Goal: Task Accomplishment & Management: Use online tool/utility

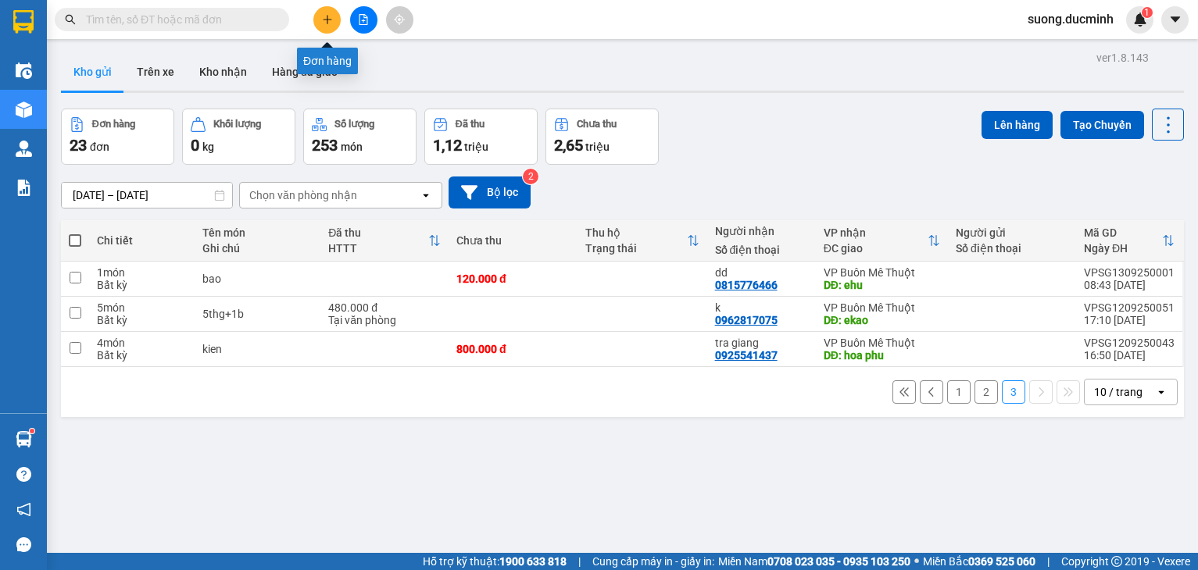
click at [331, 24] on icon "plus" at bounding box center [327, 19] width 11 height 11
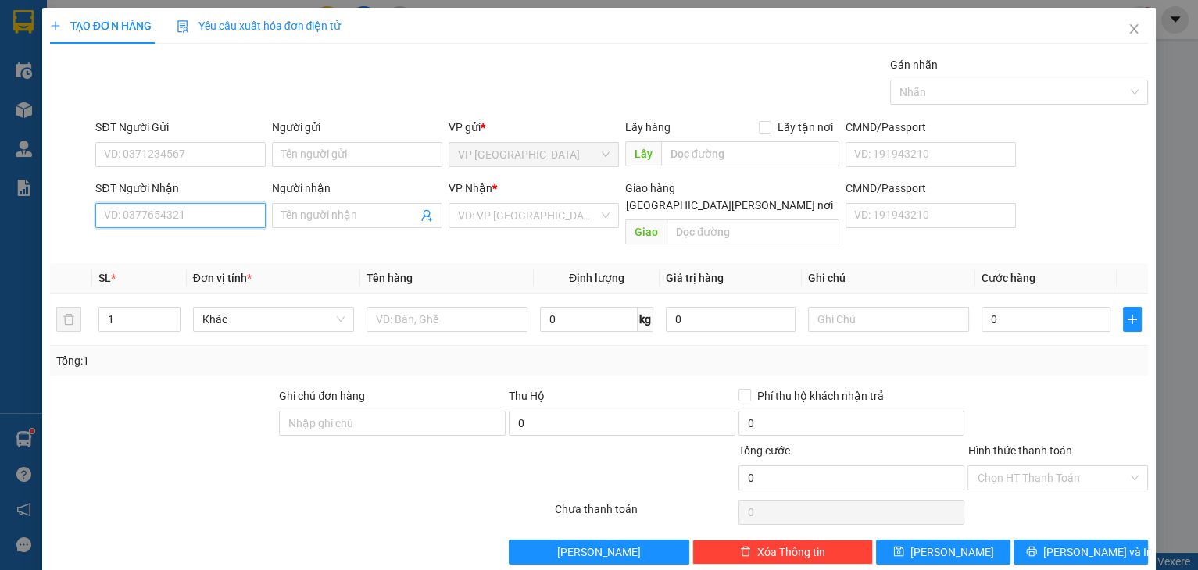
click at [199, 219] on input "SĐT Người Nhận" at bounding box center [180, 215] width 170 height 25
click at [170, 208] on input "SĐT Người Nhận" at bounding box center [180, 215] width 170 height 25
click at [140, 248] on div "0948799994 - thu sida" at bounding box center [179, 246] width 150 height 17
type input "0948799994"
type input "thu sida"
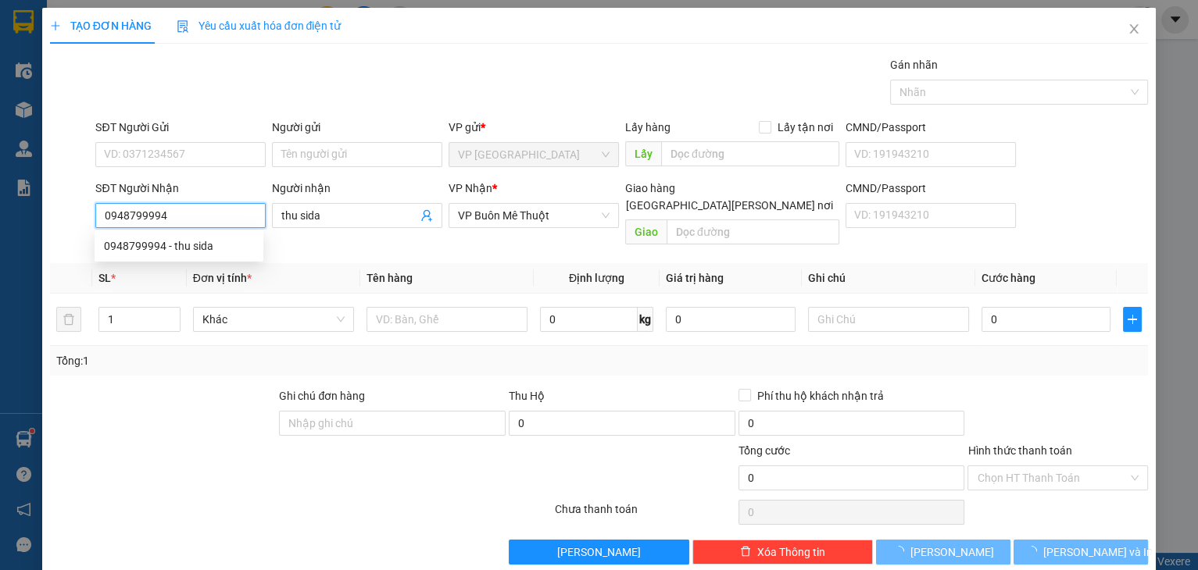
type input "150.000"
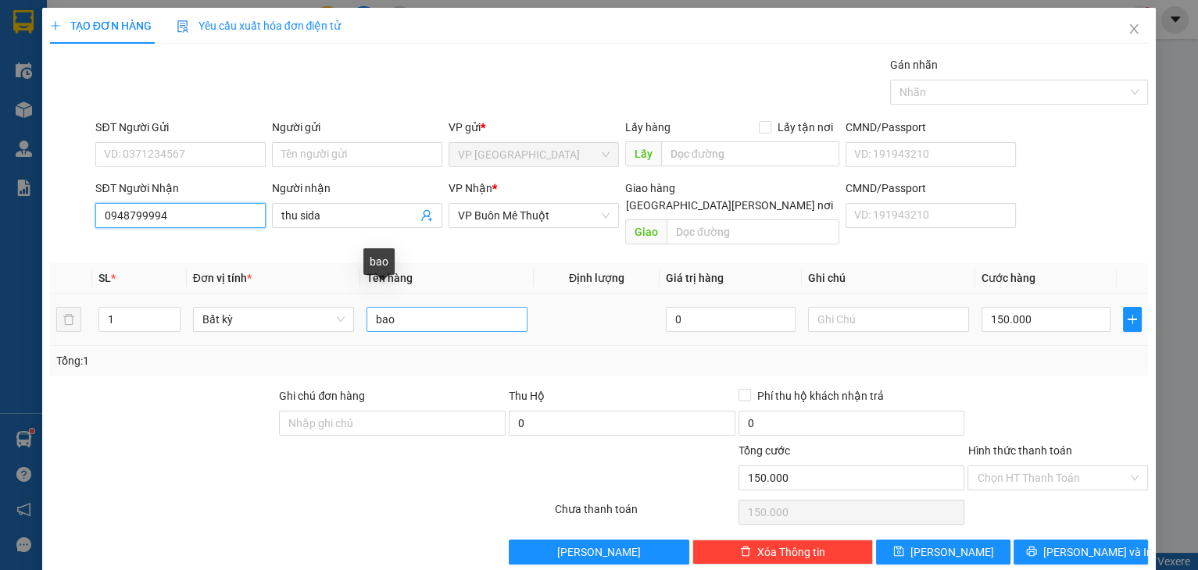
type input "0948799994"
drag, startPoint x: 406, startPoint y: 298, endPoint x: 365, endPoint y: 304, distance: 41.9
click at [366, 307] on input "bao" at bounding box center [446, 319] width 161 height 25
type input "máy rửa chén"
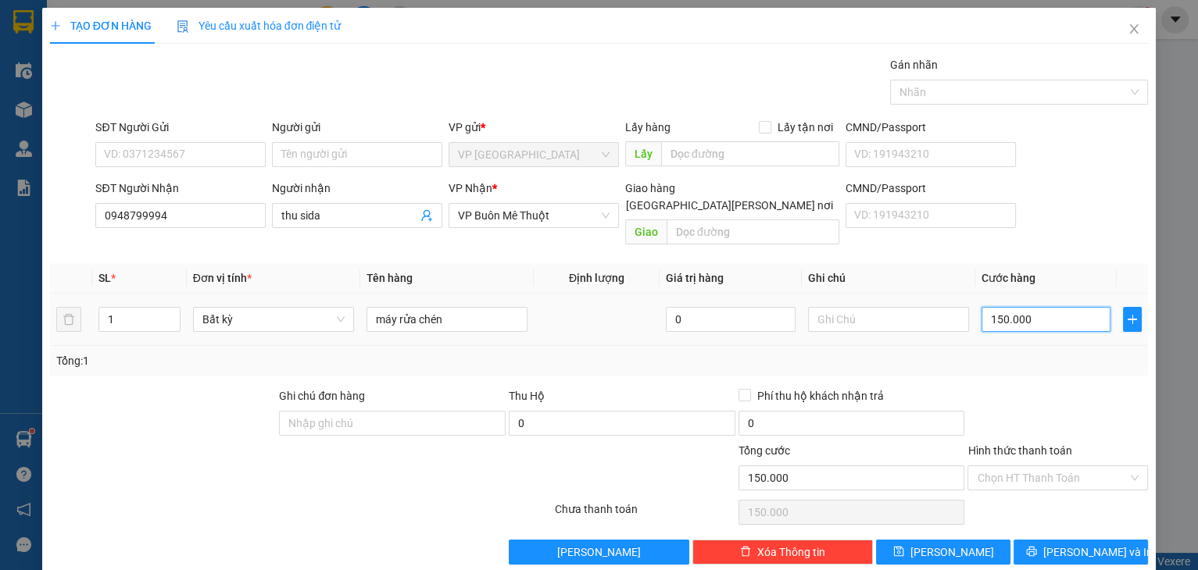
click at [1069, 307] on input "150.000" at bounding box center [1046, 319] width 130 height 25
type input "3"
type input "30"
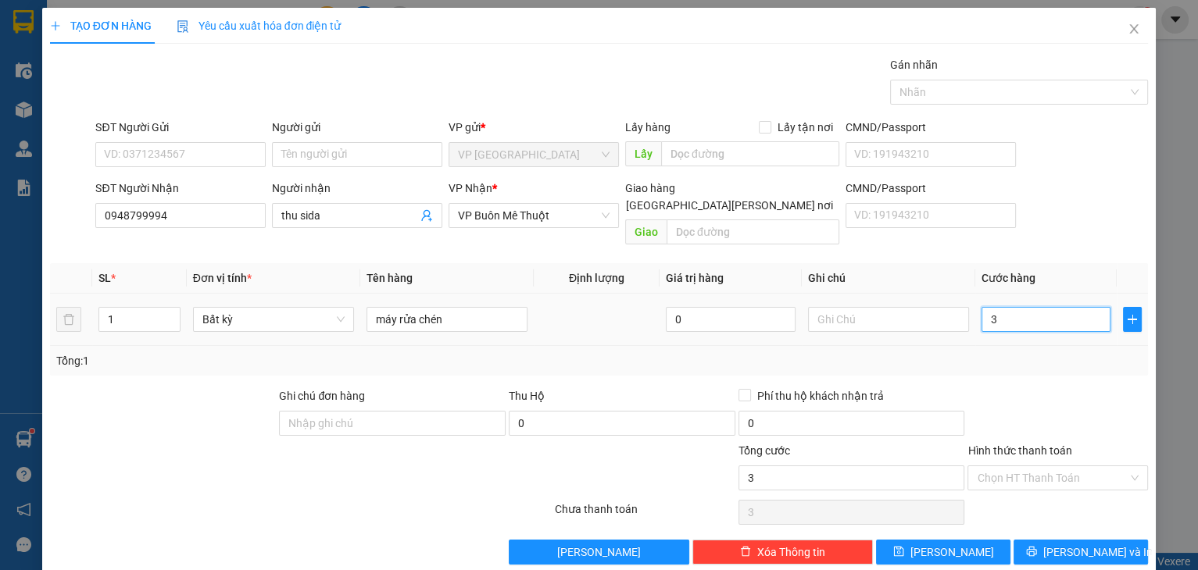
type input "30"
type input "300"
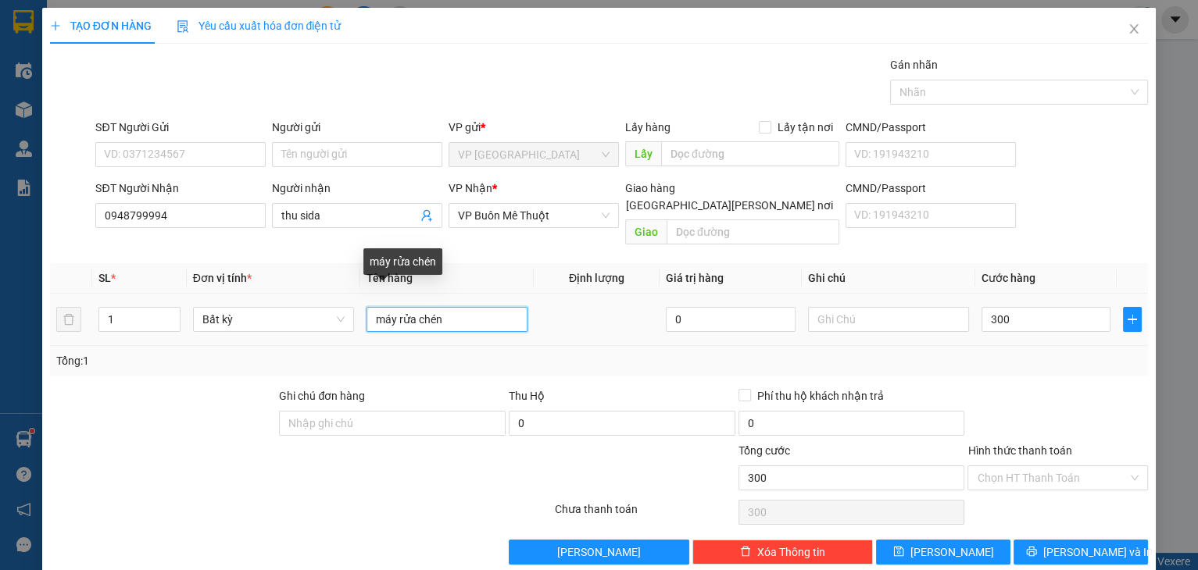
type input "300.000"
click at [490, 307] on input "máy rửa chén" at bounding box center [446, 319] width 161 height 25
type input "máy rửa chén"
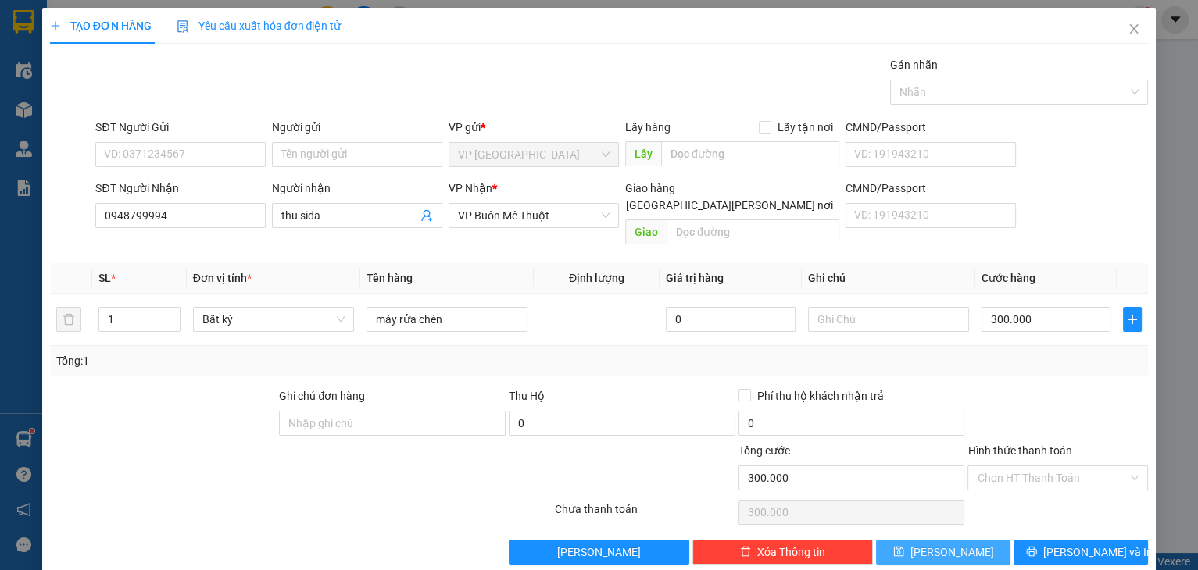
click at [967, 540] on button "[PERSON_NAME]" at bounding box center [943, 552] width 134 height 25
type input "0"
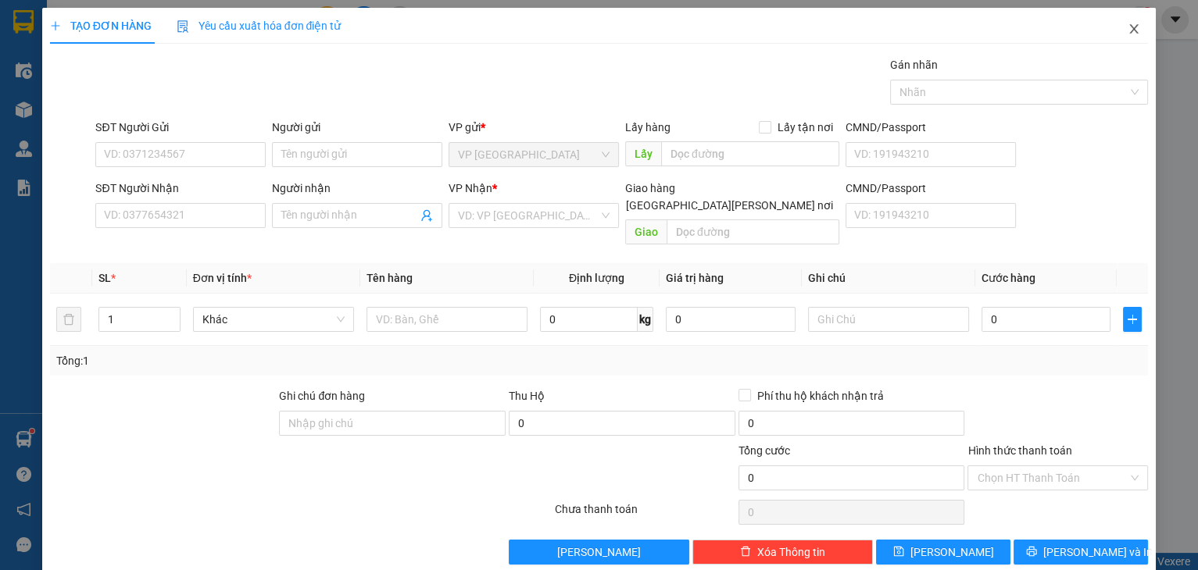
click at [1130, 28] on icon "close" at bounding box center [1133, 29] width 13 height 13
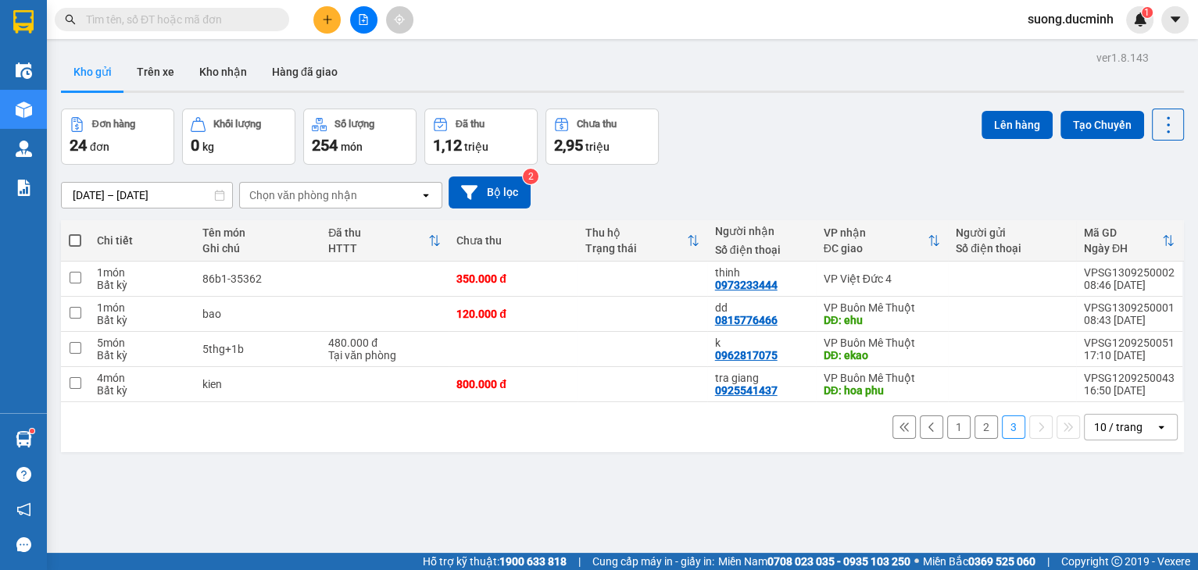
click at [953, 421] on button "1" at bounding box center [958, 427] width 23 height 23
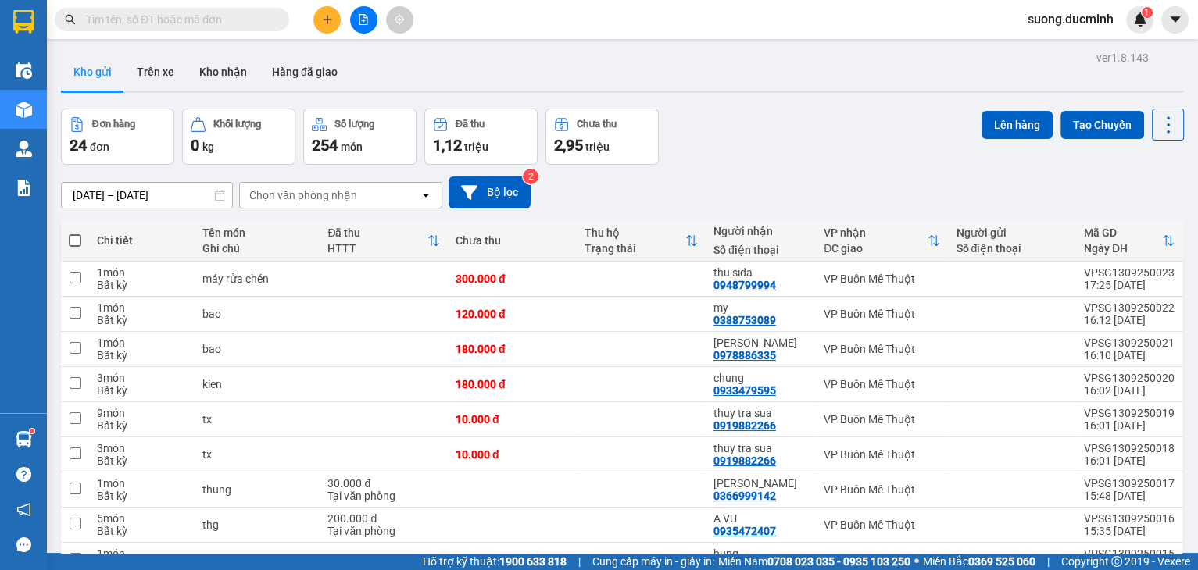
click at [73, 241] on span at bounding box center [75, 240] width 13 height 13
click at [75, 233] on input "checkbox" at bounding box center [75, 233] width 0 height 0
checkbox input "true"
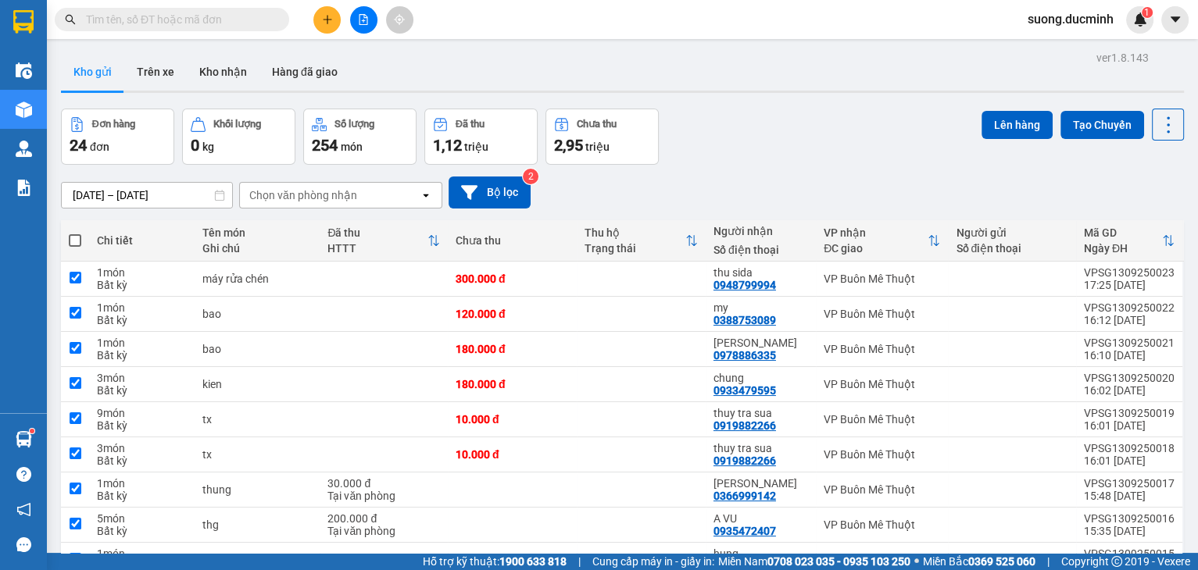
checkbox input "true"
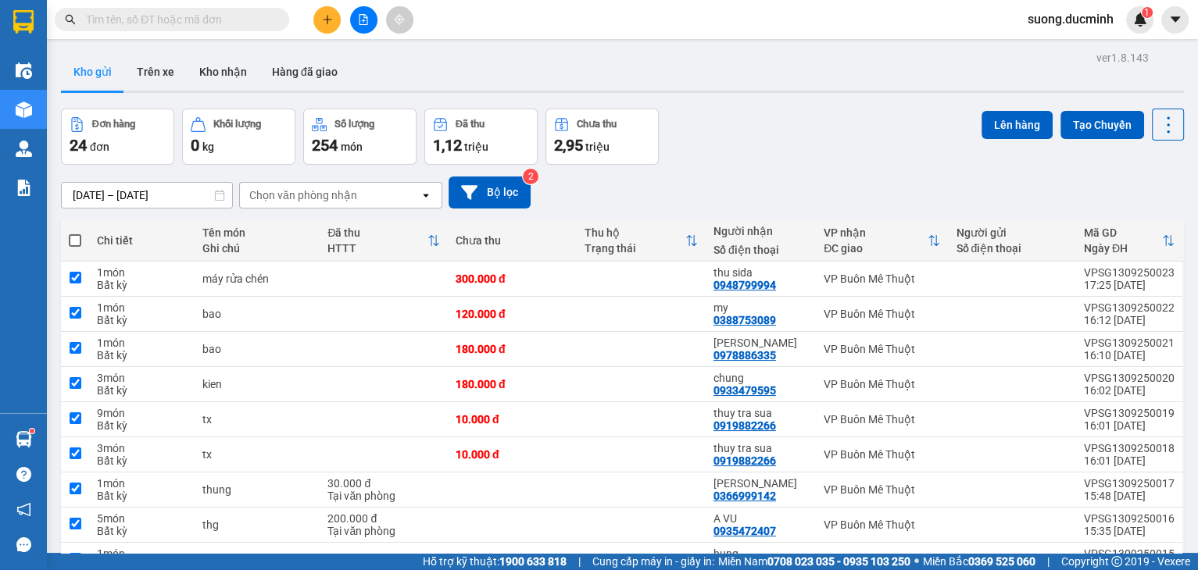
checkbox input "true"
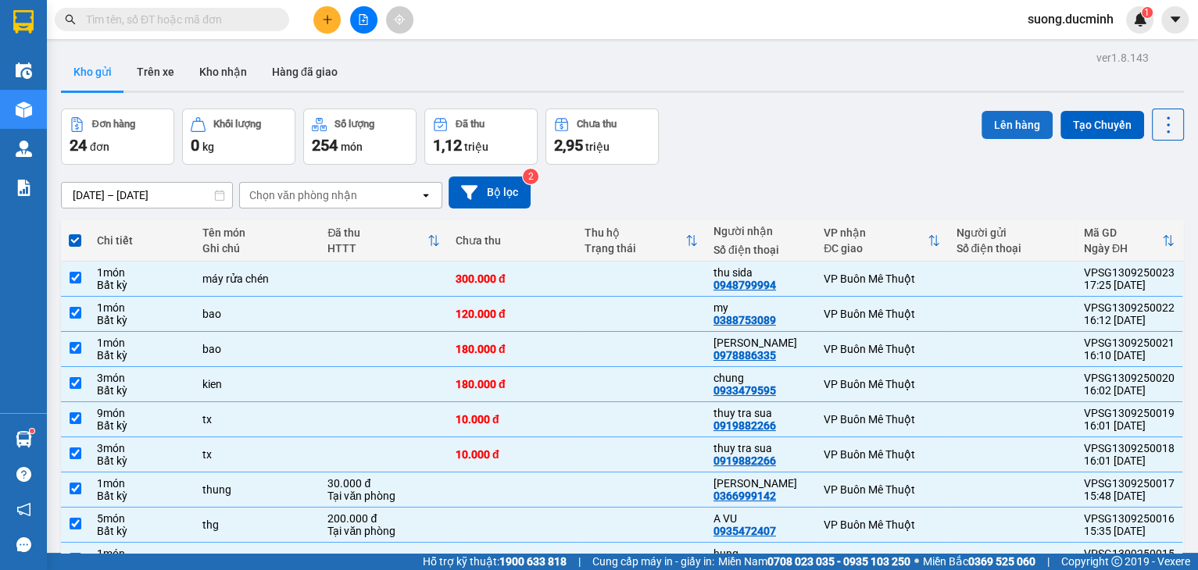
click at [998, 125] on button "Lên hàng" at bounding box center [1016, 125] width 71 height 28
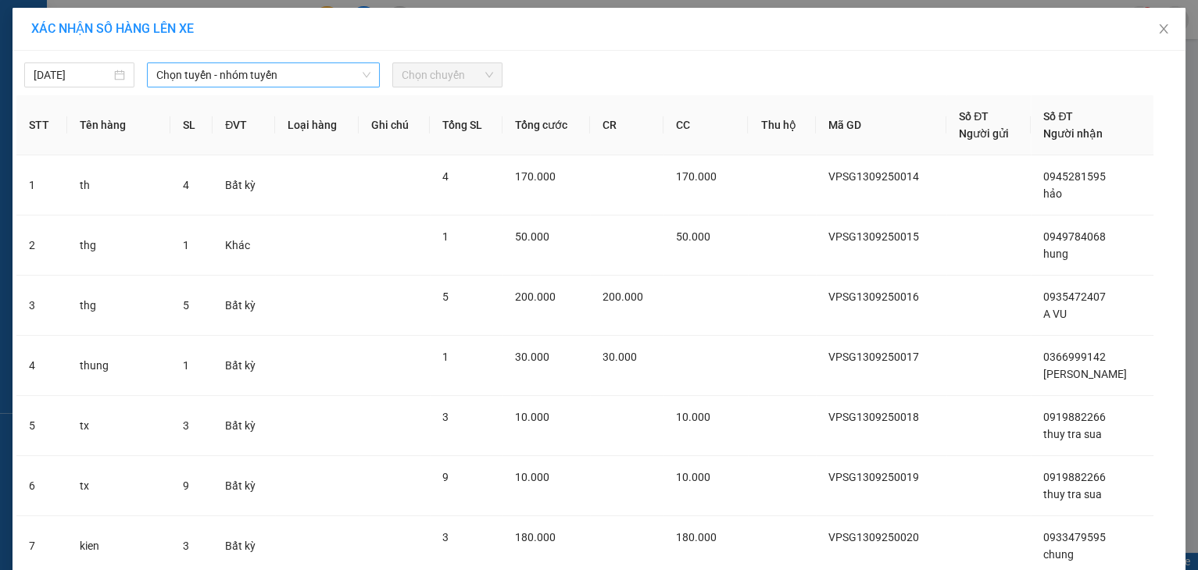
click at [222, 80] on span "Chọn tuyến - nhóm tuyến" at bounding box center [263, 74] width 214 height 23
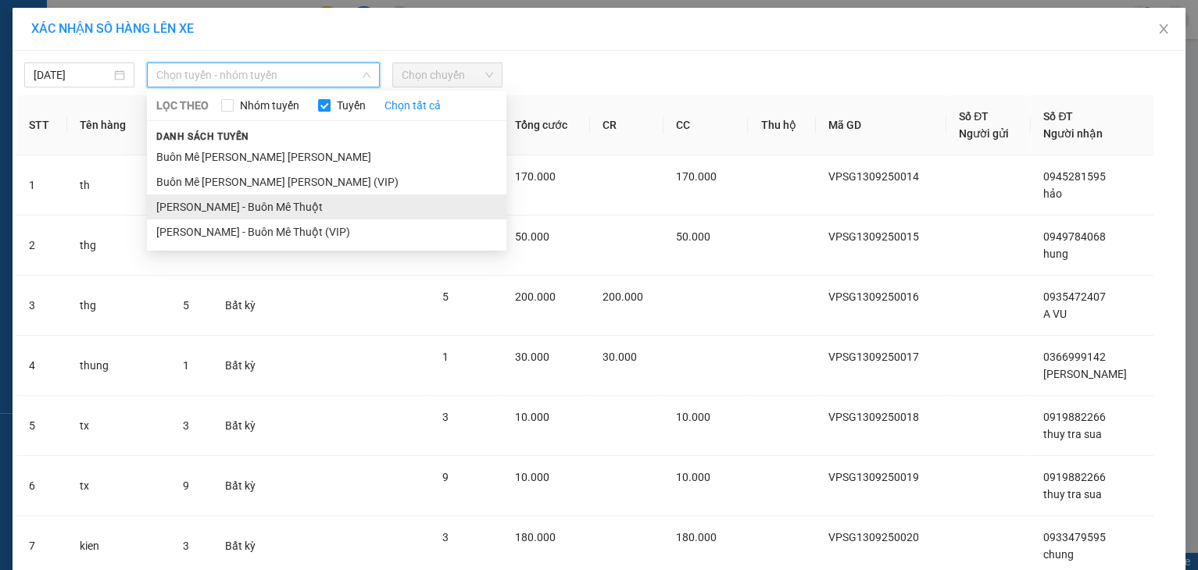
click at [263, 209] on li "[PERSON_NAME] - Buôn Mê Thuột" at bounding box center [326, 207] width 359 height 25
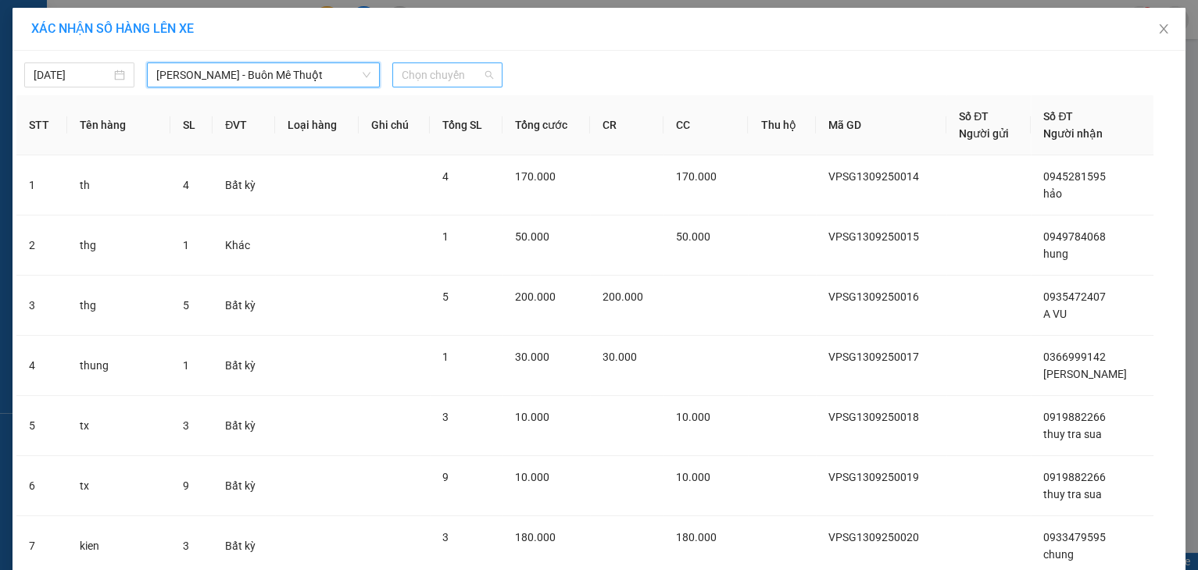
click at [402, 75] on span "Chọn chuyến" at bounding box center [447, 74] width 91 height 23
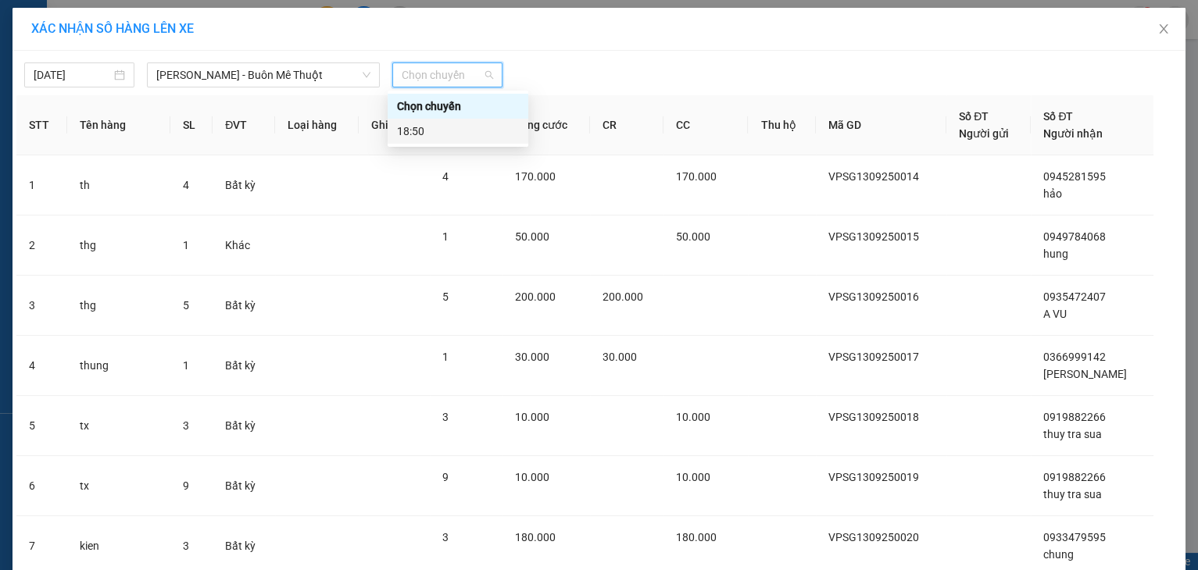
click at [431, 138] on div "18:50" at bounding box center [458, 131] width 122 height 17
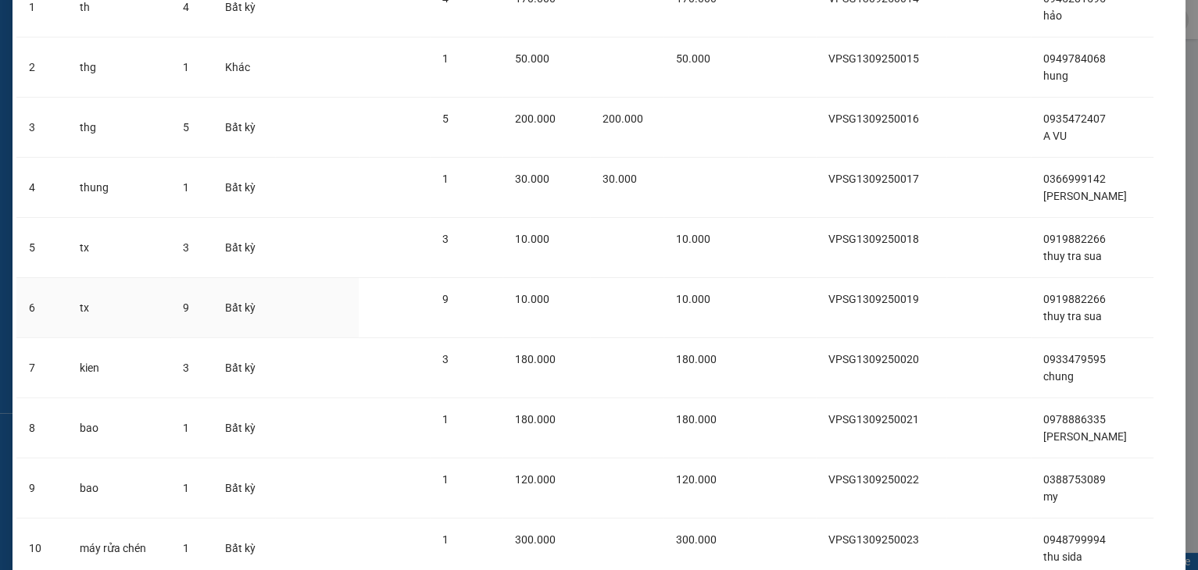
scroll to position [308, 0]
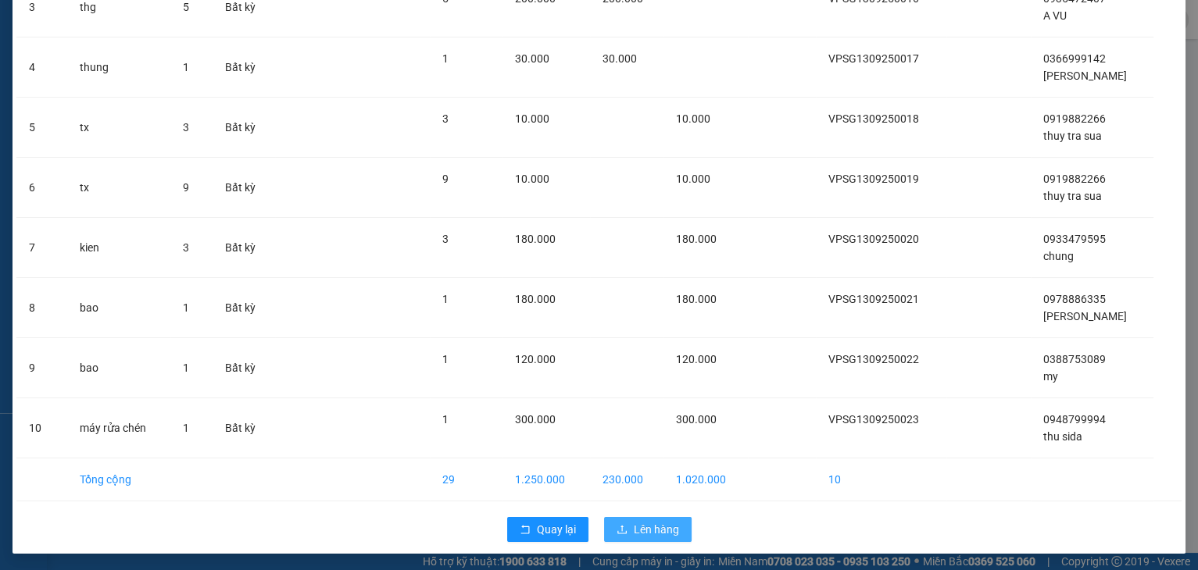
click at [639, 530] on span "Lên hàng" at bounding box center [656, 529] width 45 height 17
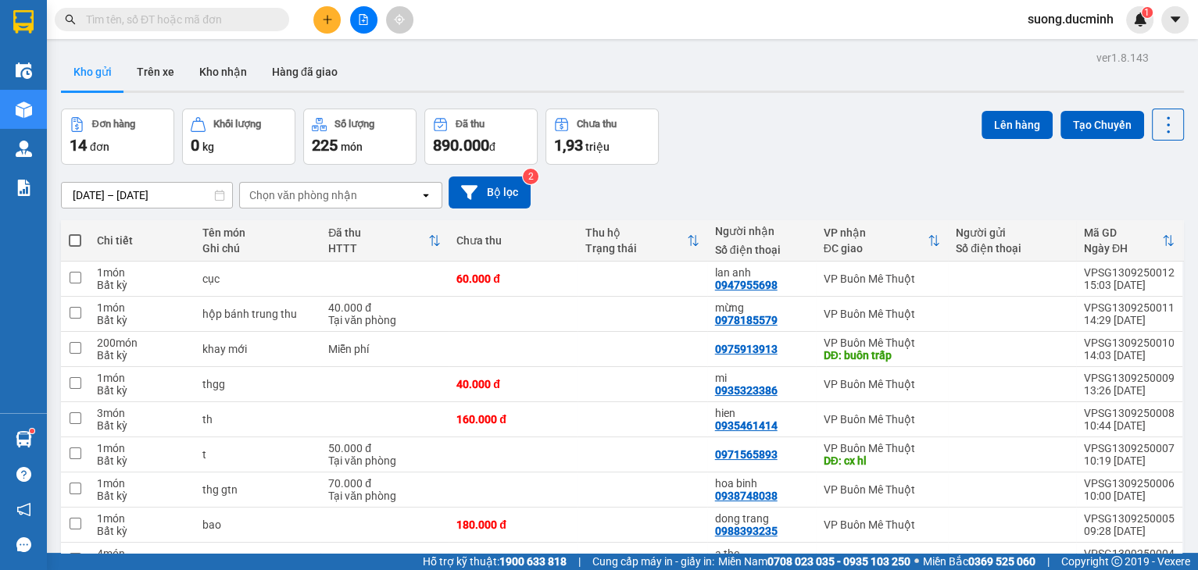
click at [74, 244] on span at bounding box center [75, 240] width 13 height 13
click at [75, 233] on input "checkbox" at bounding box center [75, 233] width 0 height 0
checkbox input "true"
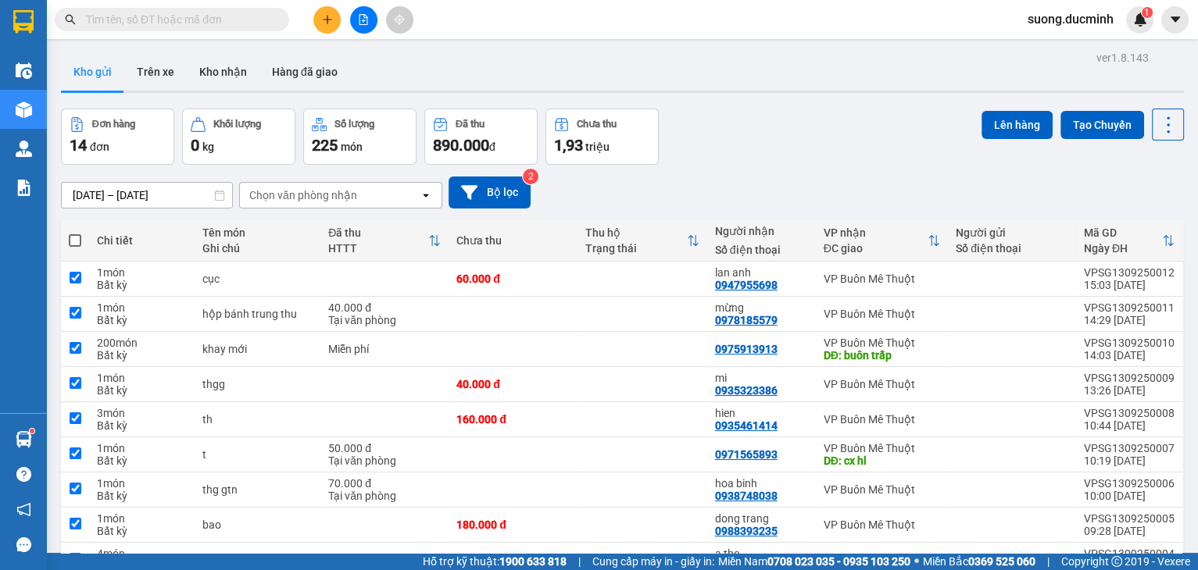
checkbox input "true"
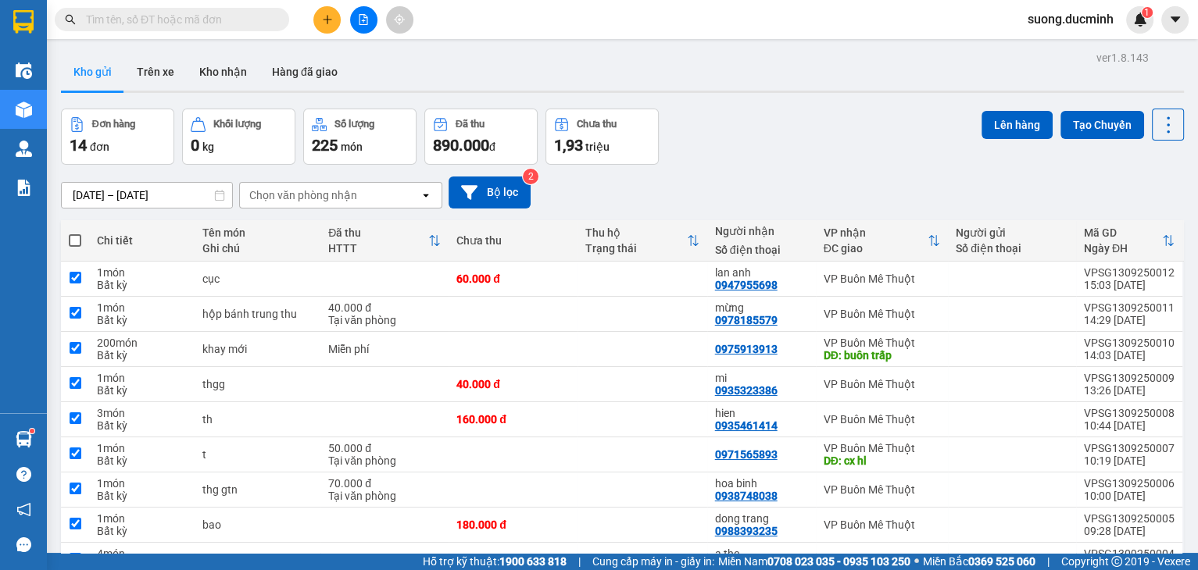
checkbox input "true"
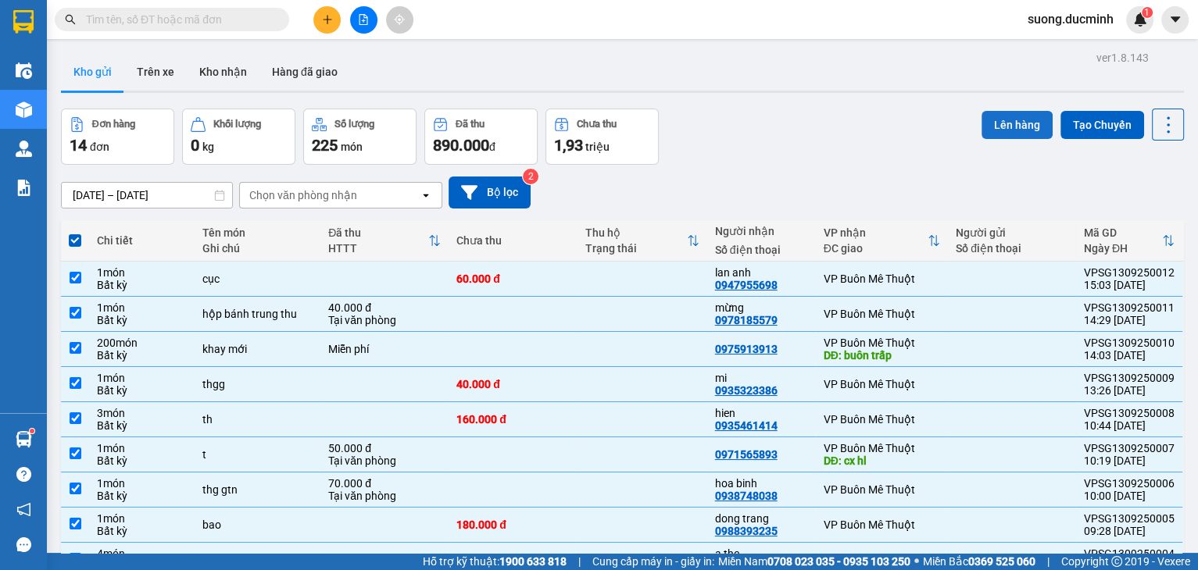
click at [1035, 134] on button "Lên hàng" at bounding box center [1016, 125] width 71 height 28
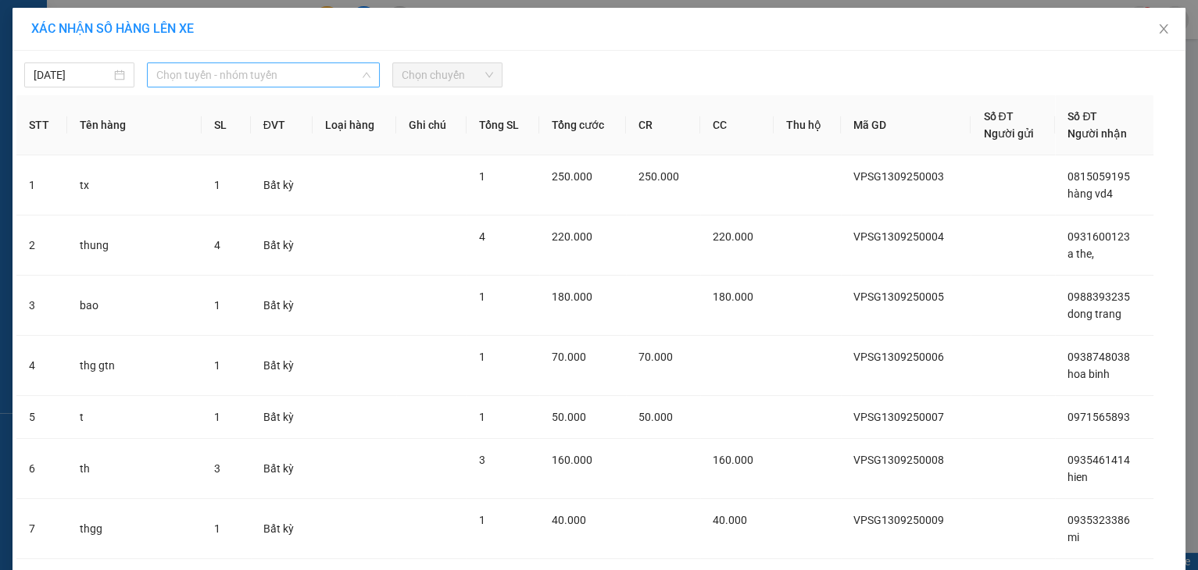
click at [163, 75] on span "Chọn tuyến - nhóm tuyến" at bounding box center [263, 74] width 214 height 23
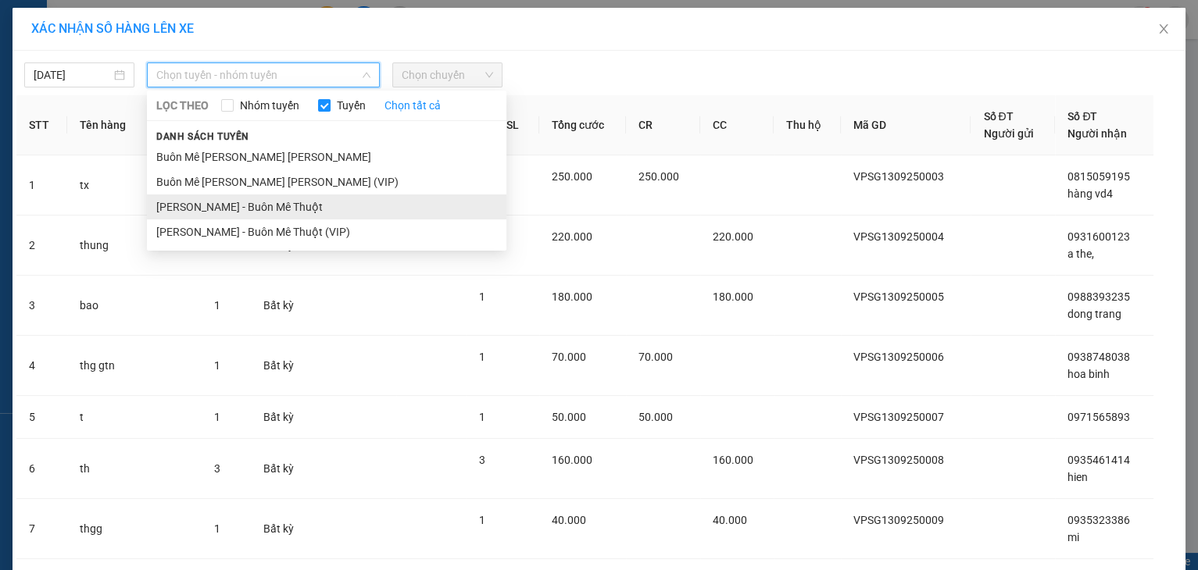
click at [195, 212] on li "[PERSON_NAME] - Buôn Mê Thuột" at bounding box center [326, 207] width 359 height 25
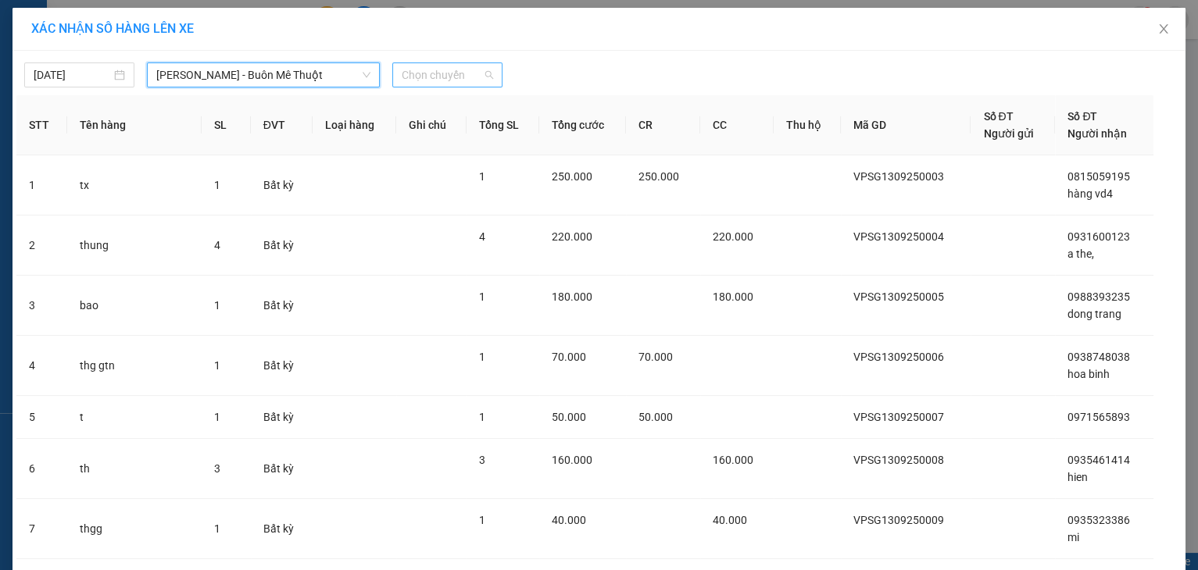
click at [453, 81] on span "Chọn chuyến" at bounding box center [447, 74] width 91 height 23
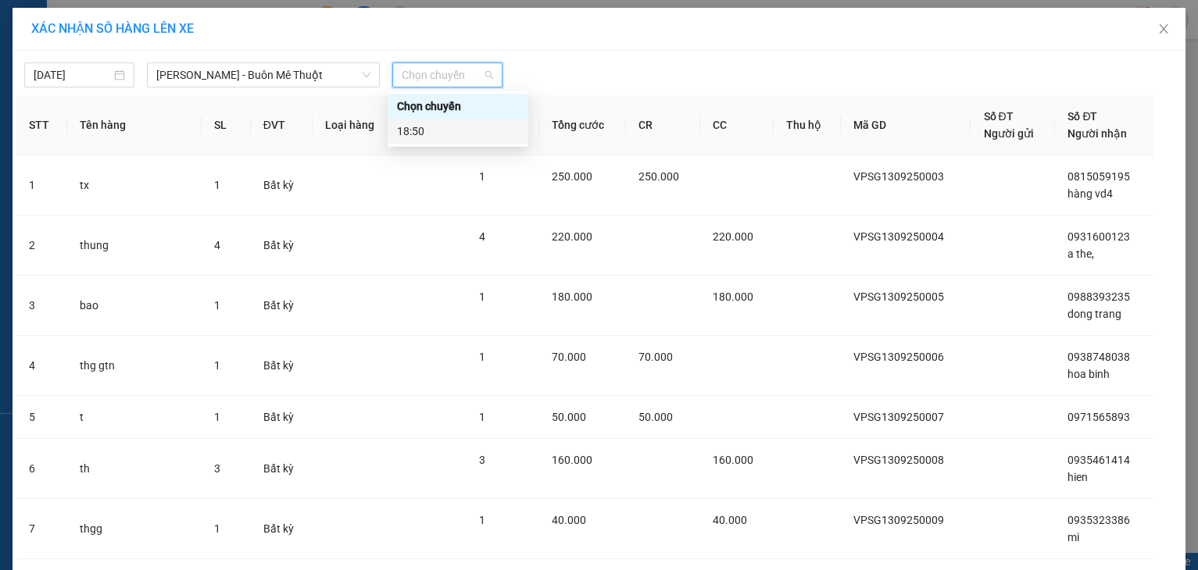
click at [444, 134] on div "18:50" at bounding box center [458, 131] width 122 height 17
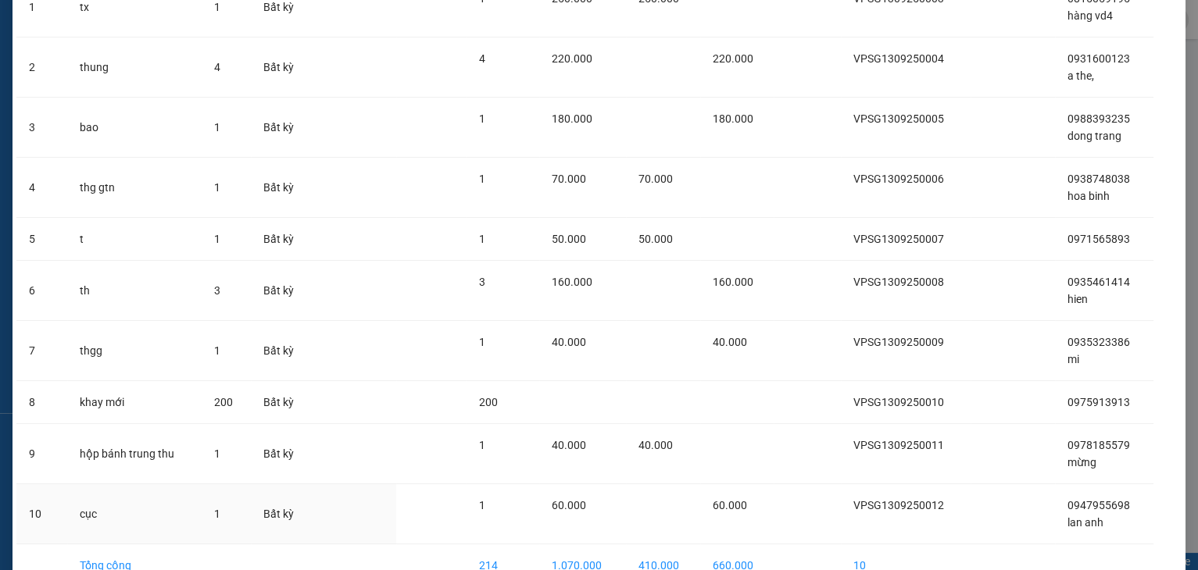
scroll to position [273, 0]
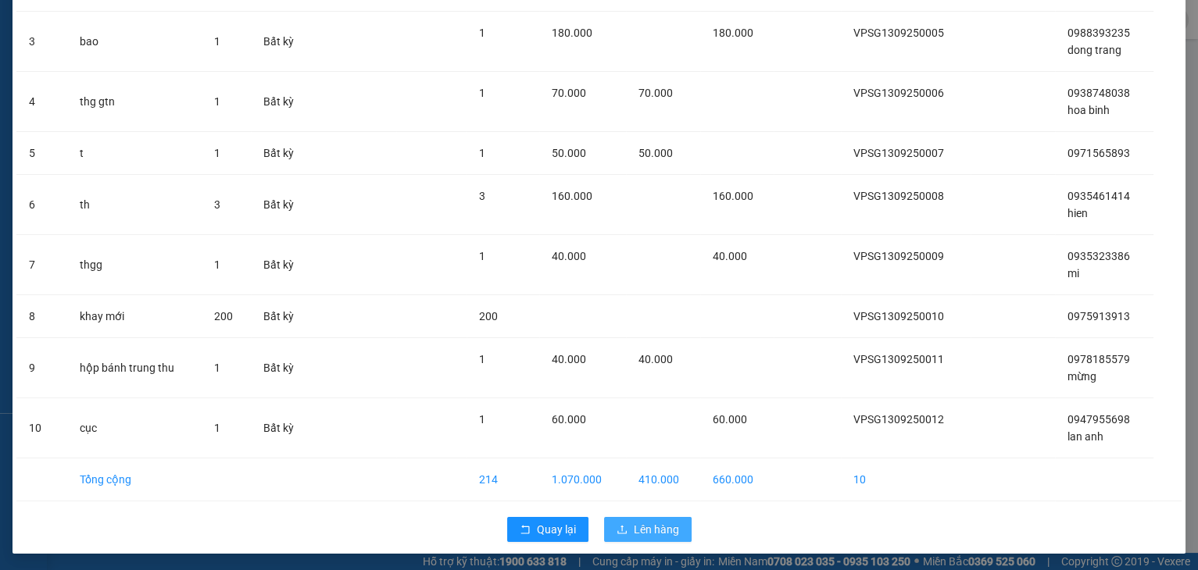
click at [652, 521] on span "Lên hàng" at bounding box center [656, 529] width 45 height 17
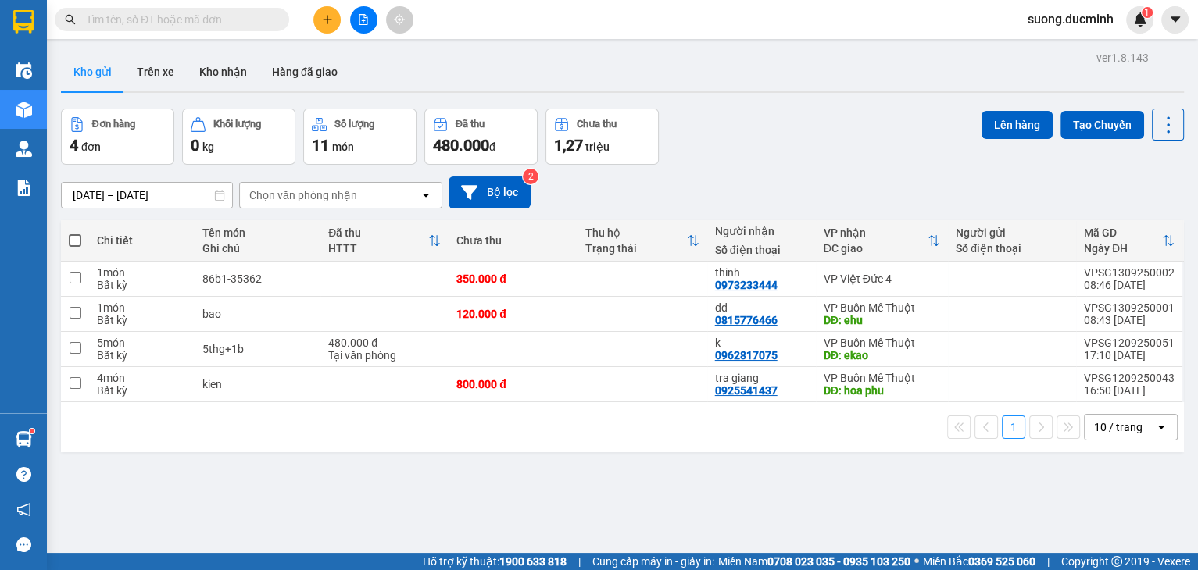
click at [78, 241] on span at bounding box center [75, 240] width 13 height 13
click at [75, 233] on input "checkbox" at bounding box center [75, 233] width 0 height 0
checkbox input "true"
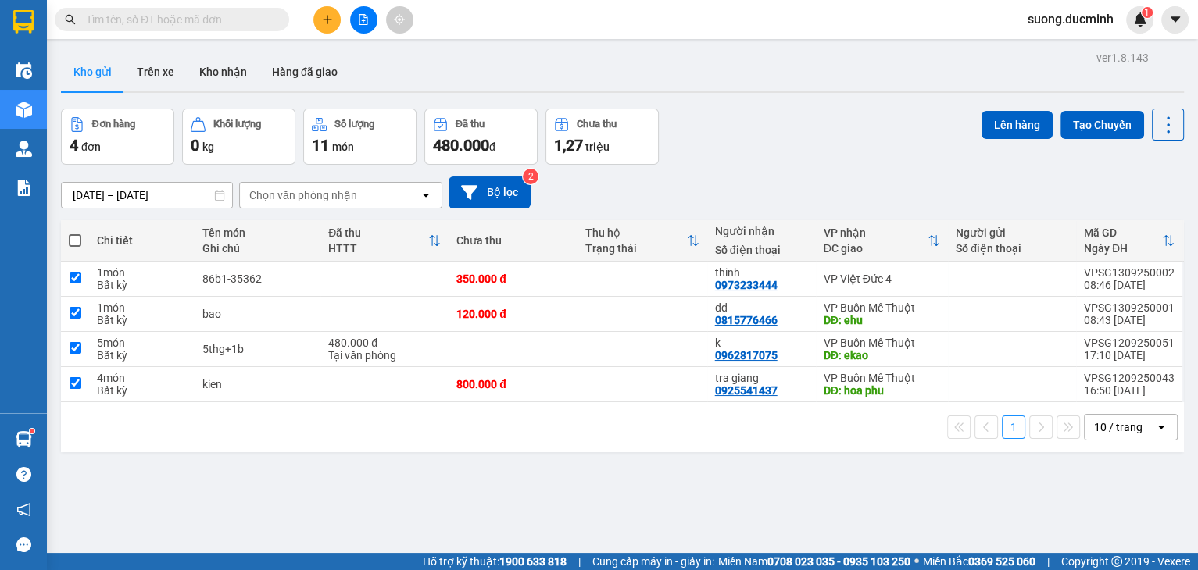
checkbox input "true"
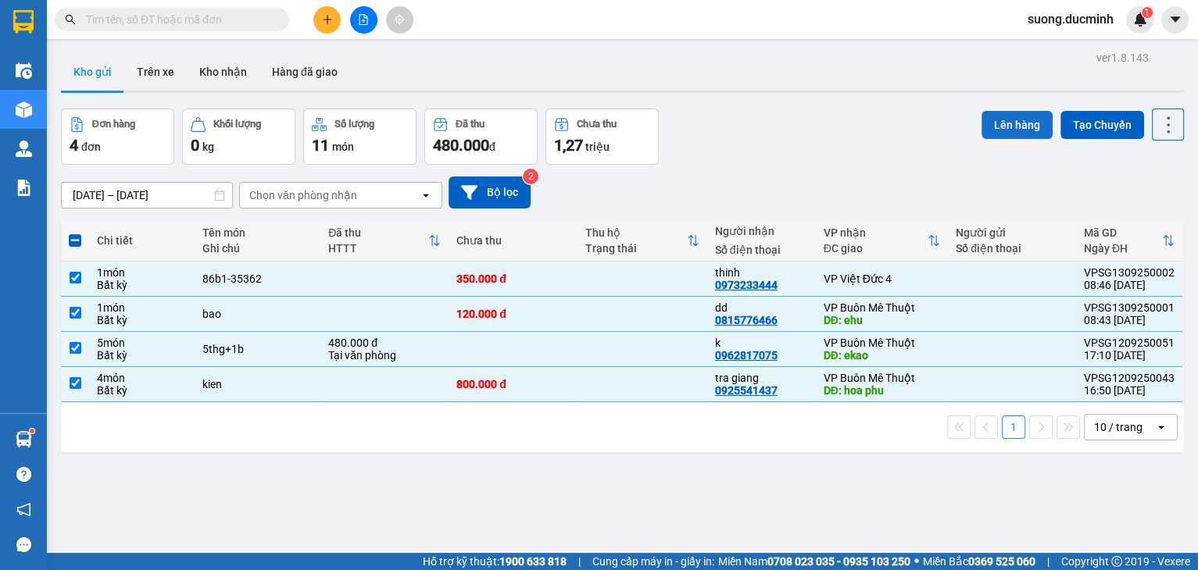
click at [1003, 131] on button "Lên hàng" at bounding box center [1016, 125] width 71 height 28
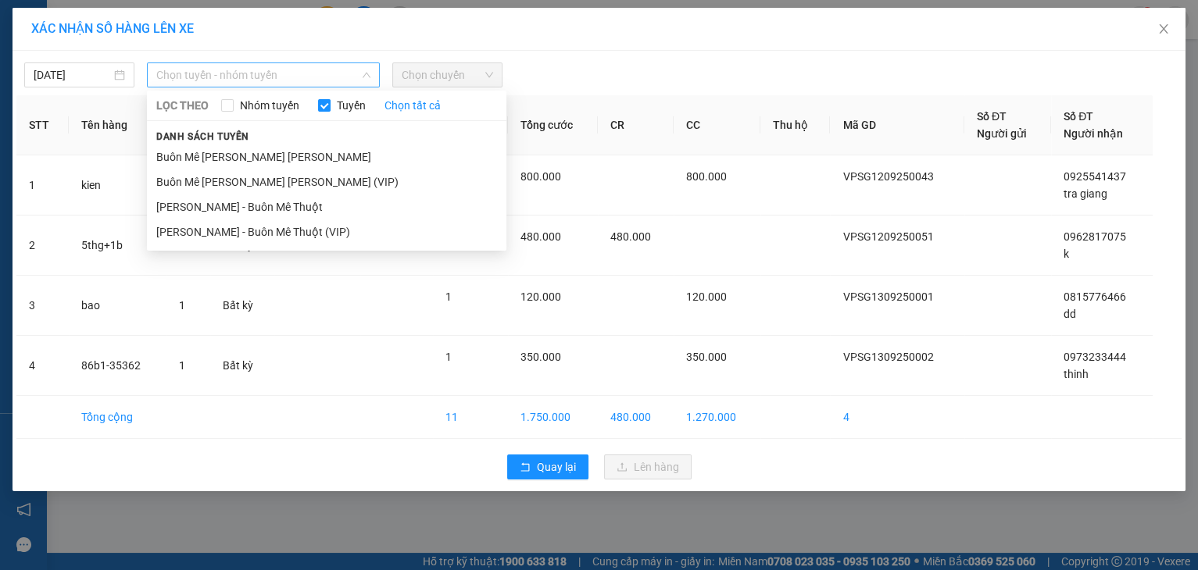
click at [253, 85] on span "Chọn tuyến - nhóm tuyến" at bounding box center [263, 74] width 214 height 23
click at [272, 196] on li "[PERSON_NAME] - Buôn Mê Thuột" at bounding box center [326, 207] width 359 height 25
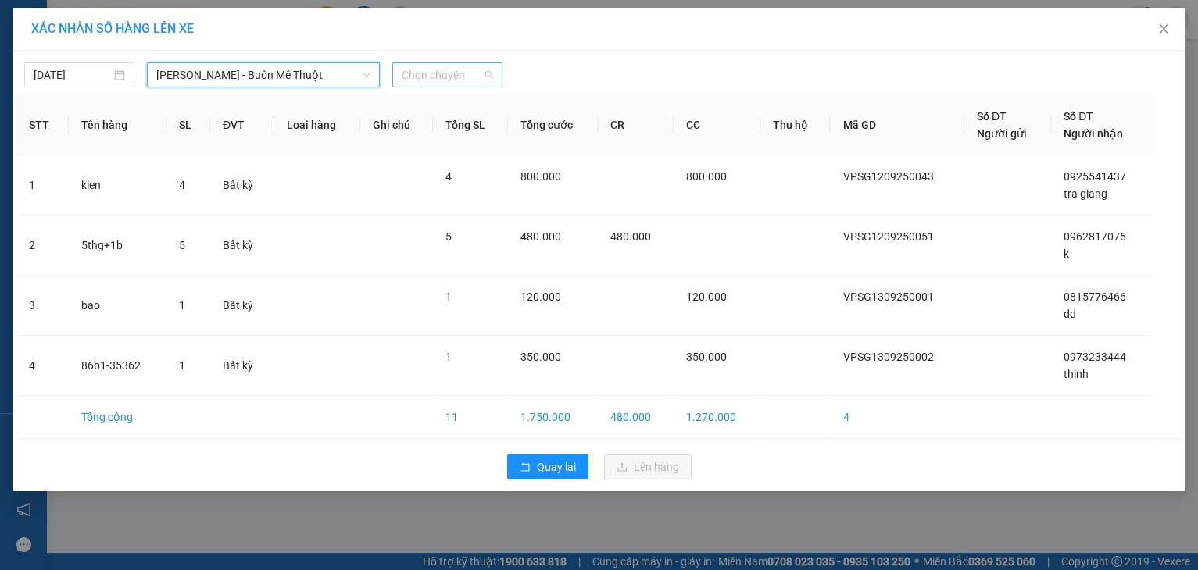
click at [428, 82] on span "Chọn chuyến" at bounding box center [447, 74] width 91 height 23
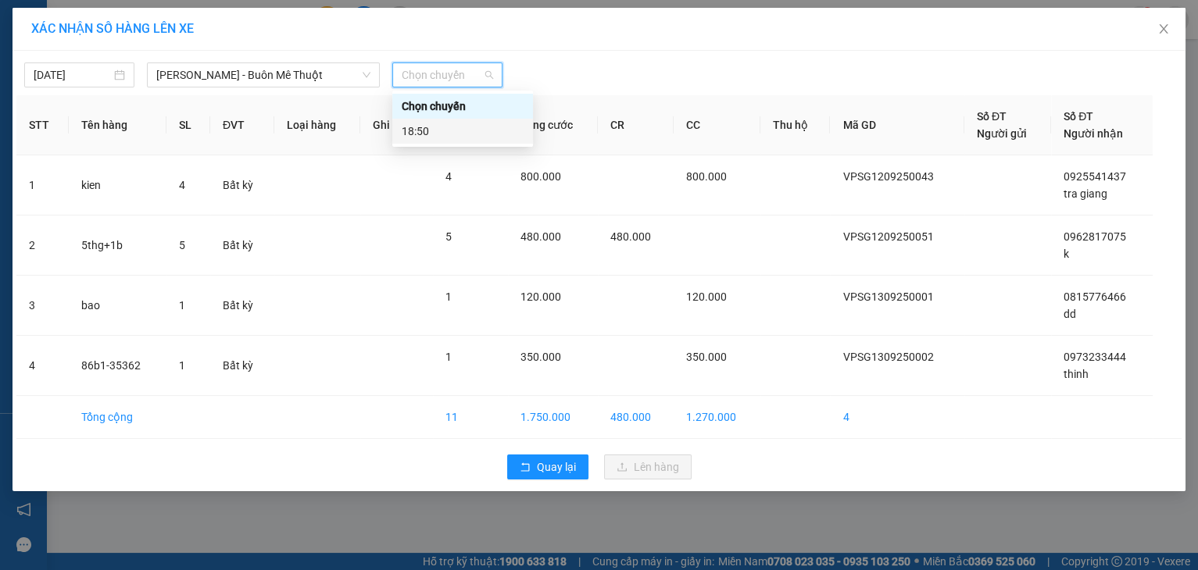
click at [424, 132] on div "18:50" at bounding box center [463, 131] width 122 height 17
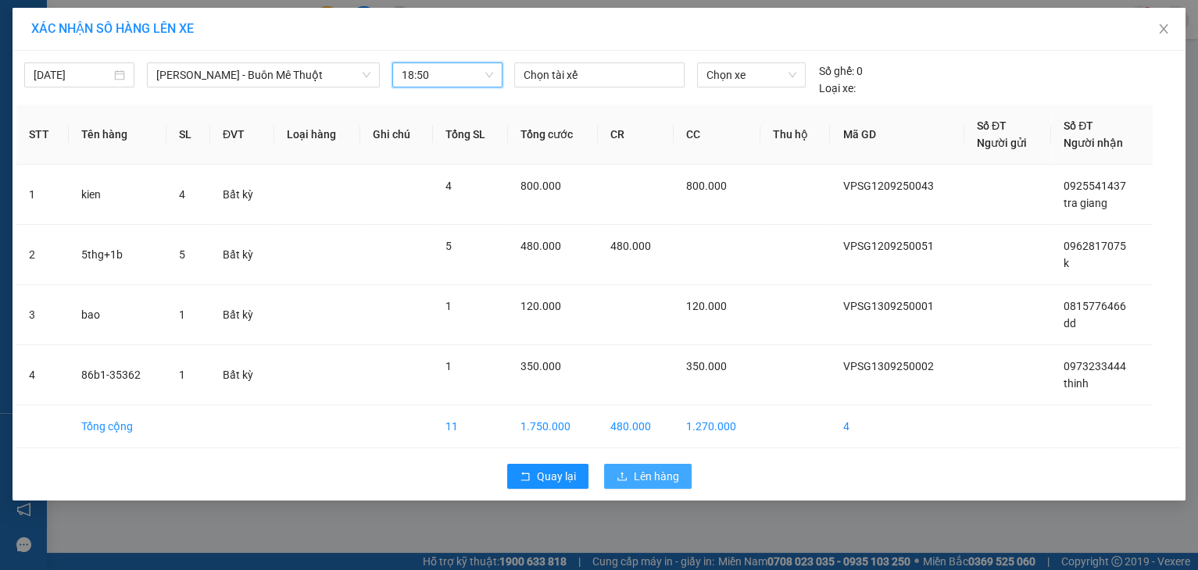
click at [634, 481] on span "Lên hàng" at bounding box center [656, 476] width 45 height 17
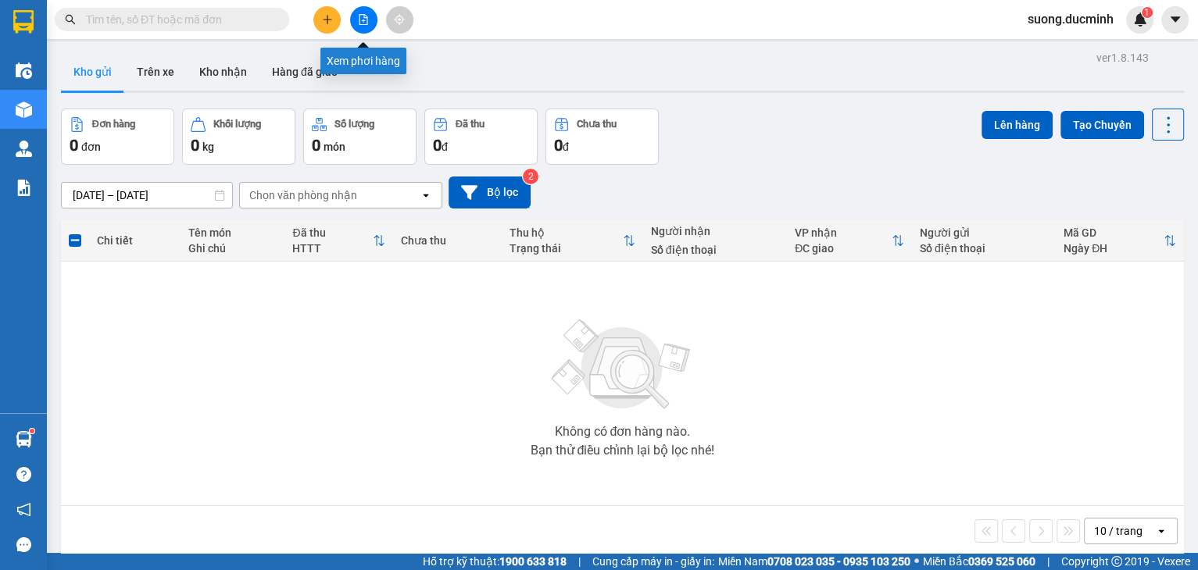
click at [358, 19] on icon "file-add" at bounding box center [363, 19] width 11 height 11
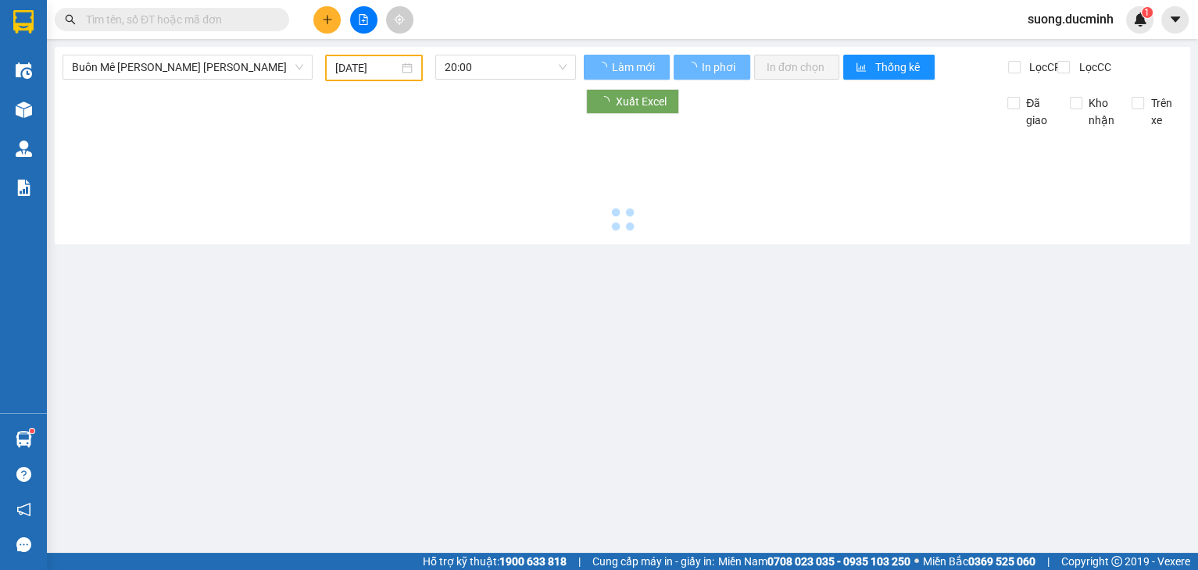
type input "[DATE]"
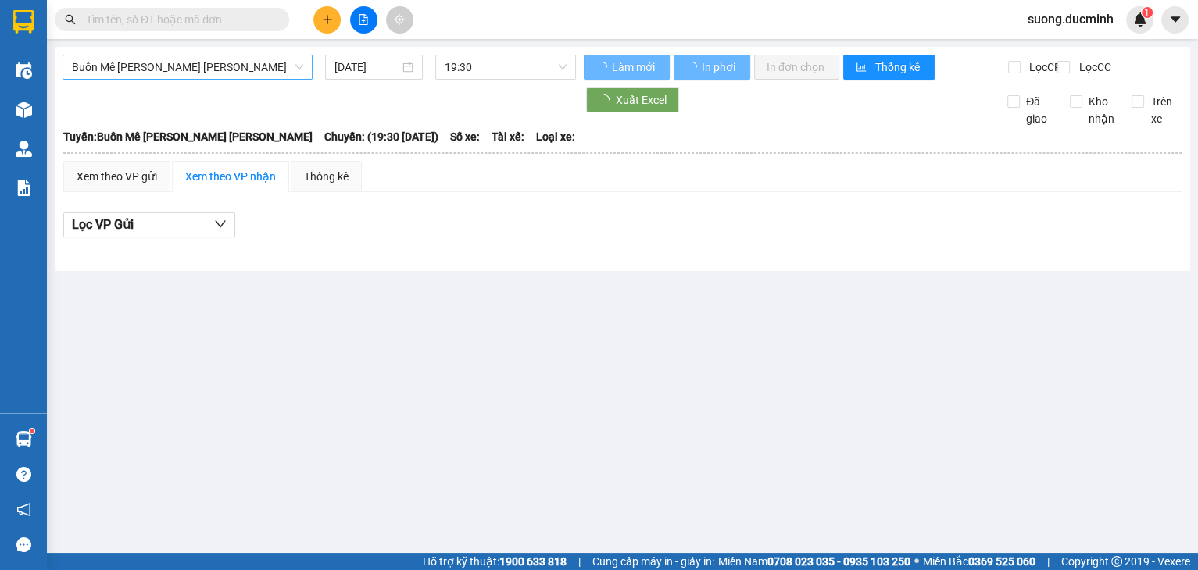
click at [262, 72] on span "Buôn Mê [PERSON_NAME] [PERSON_NAME]" at bounding box center [187, 66] width 231 height 23
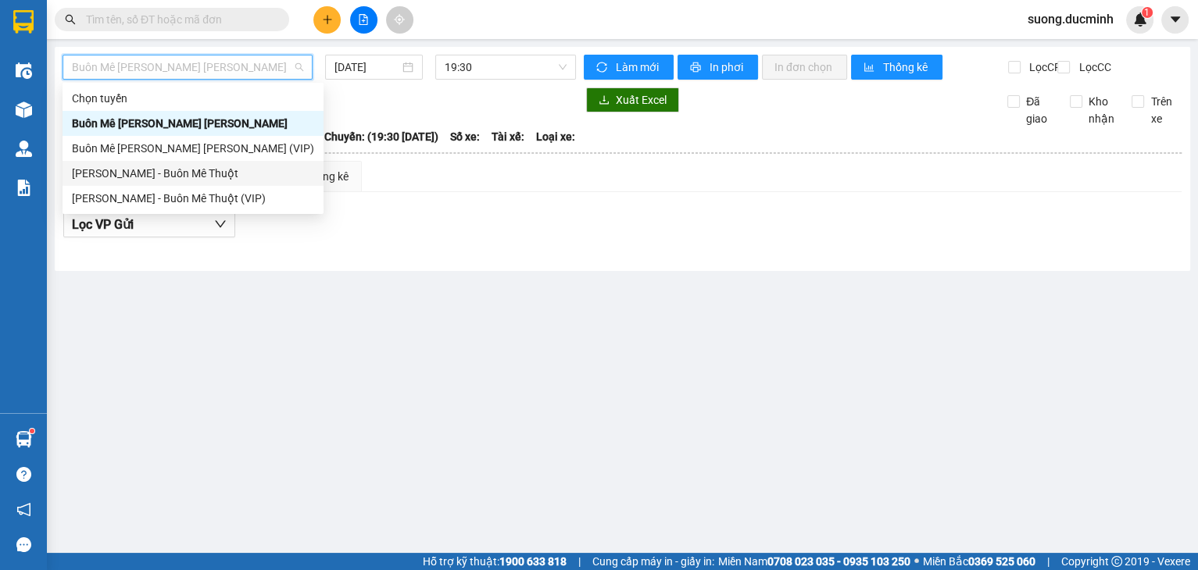
click at [231, 171] on div "[PERSON_NAME] - Buôn Mê Thuột" at bounding box center [193, 173] width 242 height 17
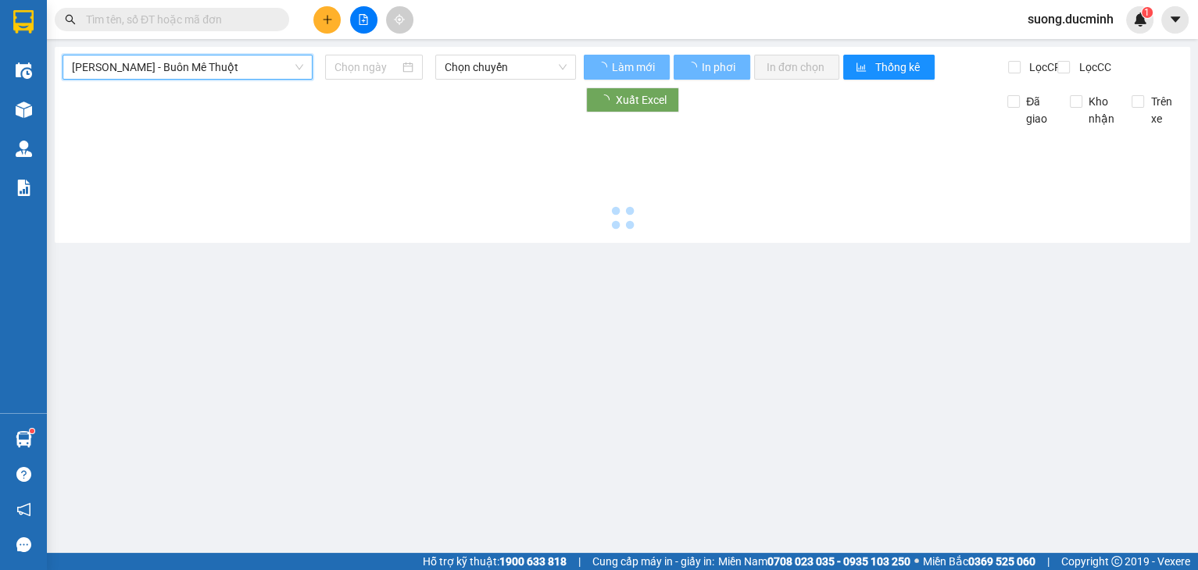
type input "[DATE]"
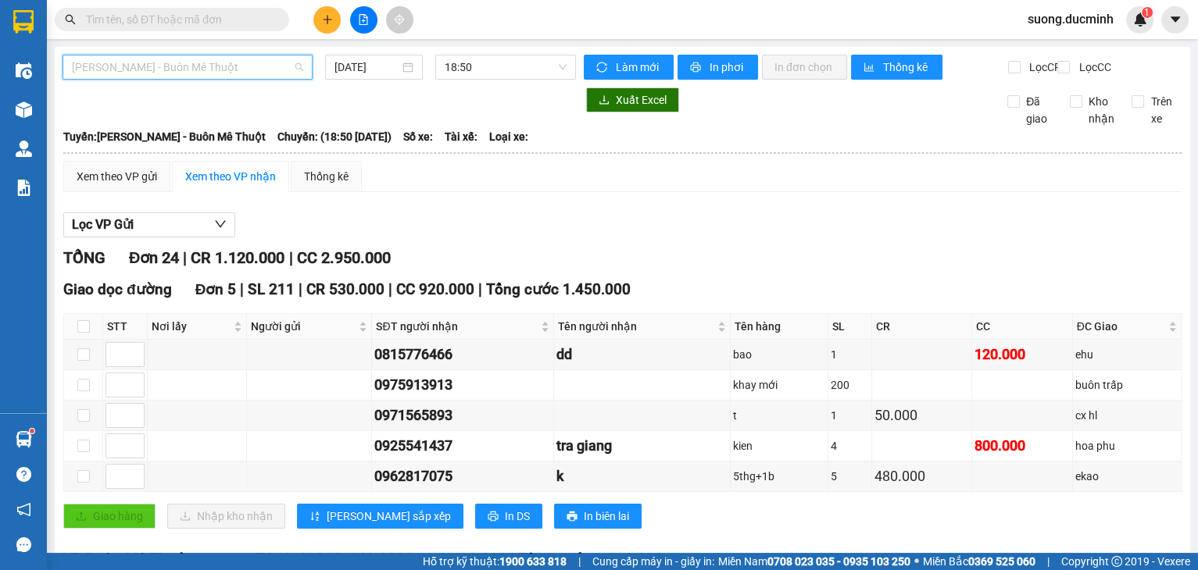
click at [216, 73] on span "[PERSON_NAME] - Buôn Mê Thuột" at bounding box center [187, 66] width 231 height 23
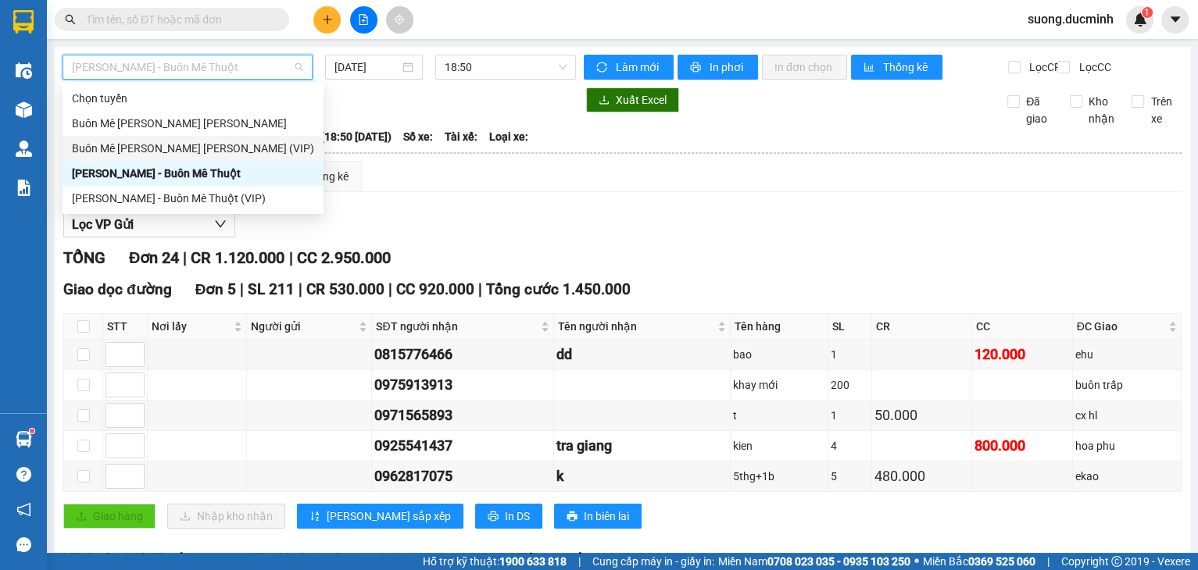
click at [201, 145] on div "Buôn Mê [PERSON_NAME] [PERSON_NAME] (VIP)" at bounding box center [193, 148] width 242 height 17
type input "[DATE]"
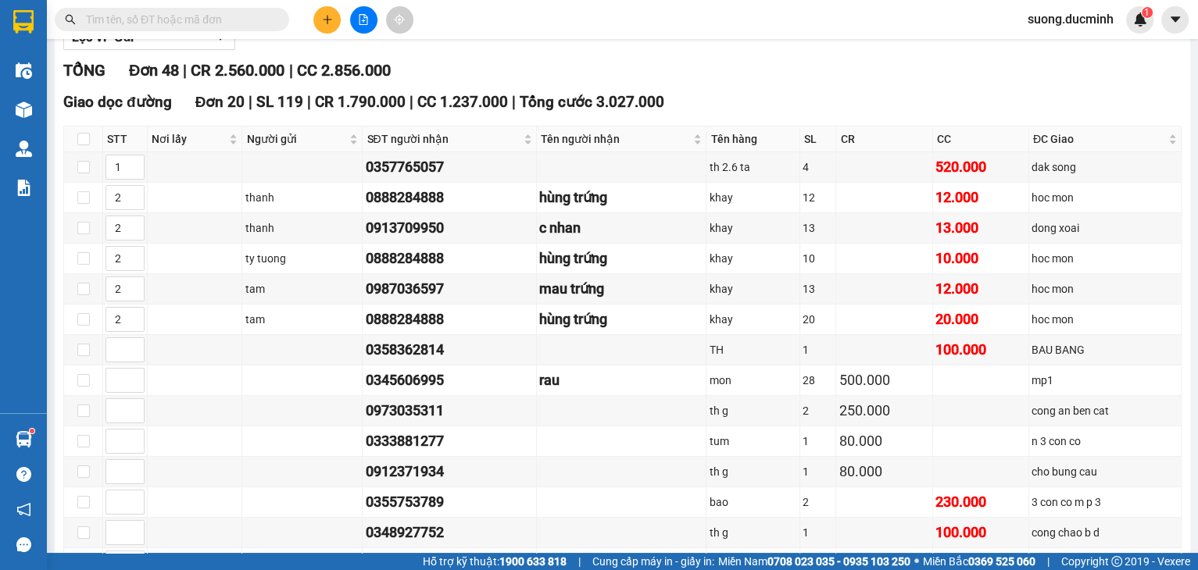
scroll to position [63, 0]
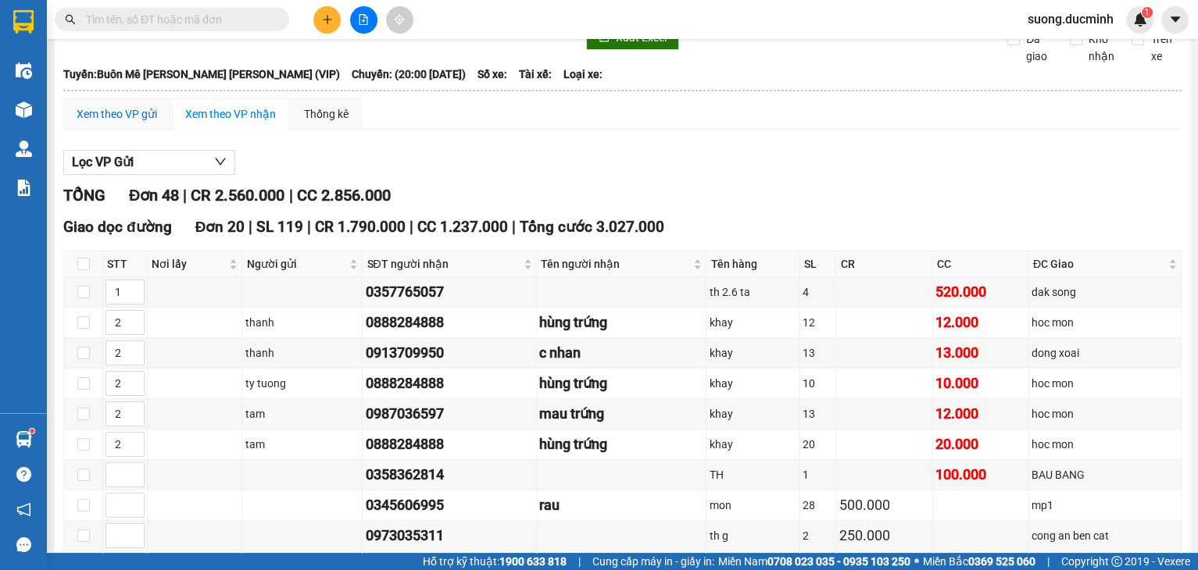
click at [123, 123] on div "Xem theo VP gửi" at bounding box center [117, 113] width 80 height 17
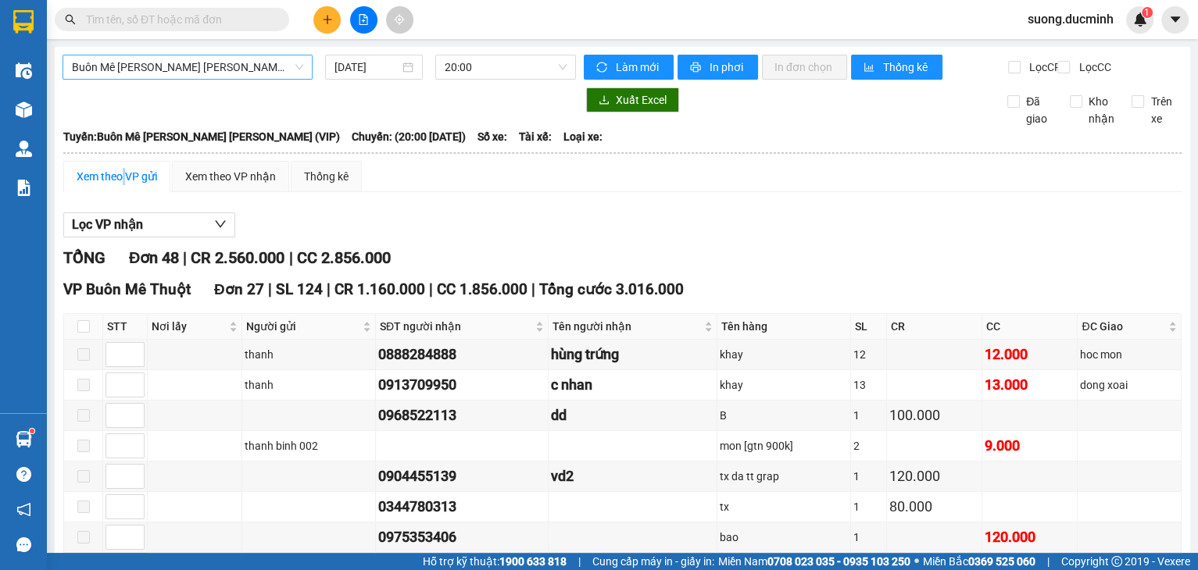
click at [221, 69] on span "Buôn Mê [PERSON_NAME] [PERSON_NAME] (VIP)" at bounding box center [187, 66] width 231 height 23
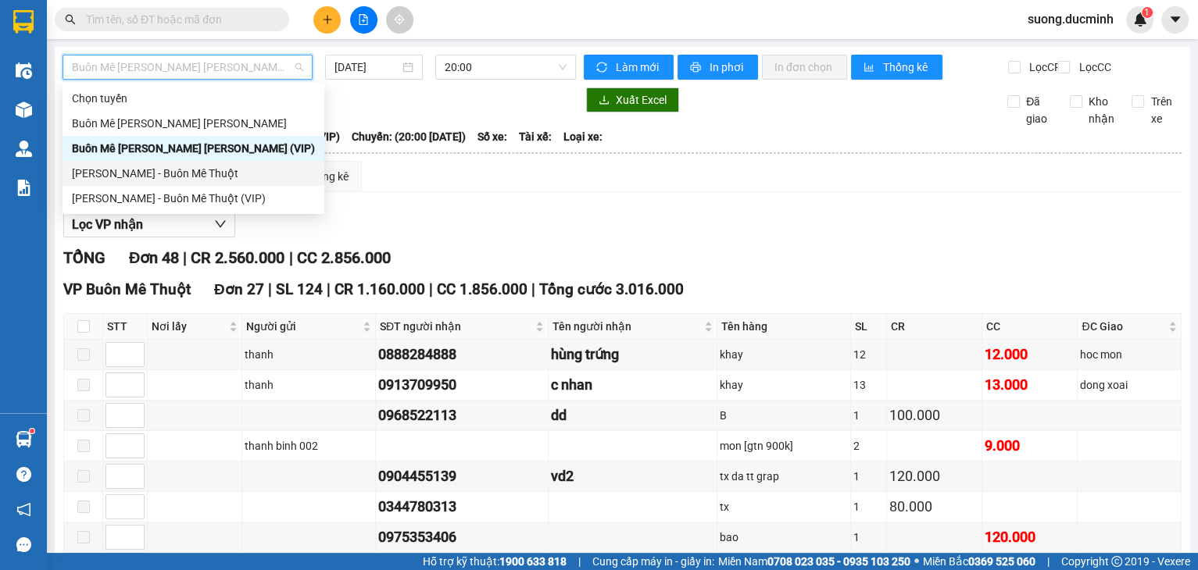
click at [170, 177] on div "[PERSON_NAME] - Buôn Mê Thuột" at bounding box center [193, 173] width 243 height 17
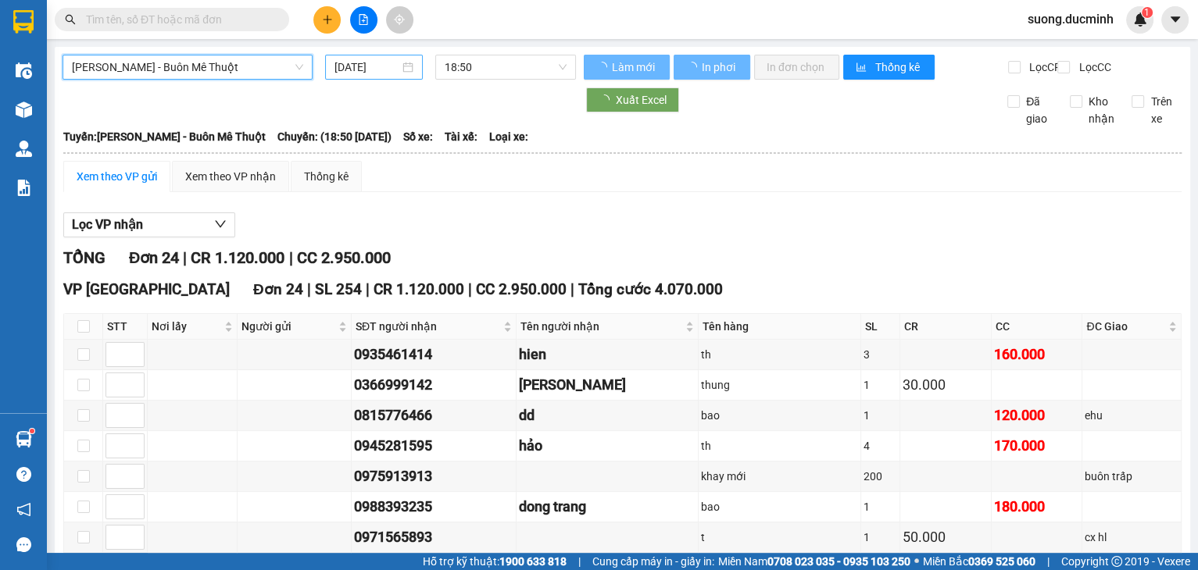
click at [373, 71] on input "[DATE]" at bounding box center [366, 67] width 64 height 17
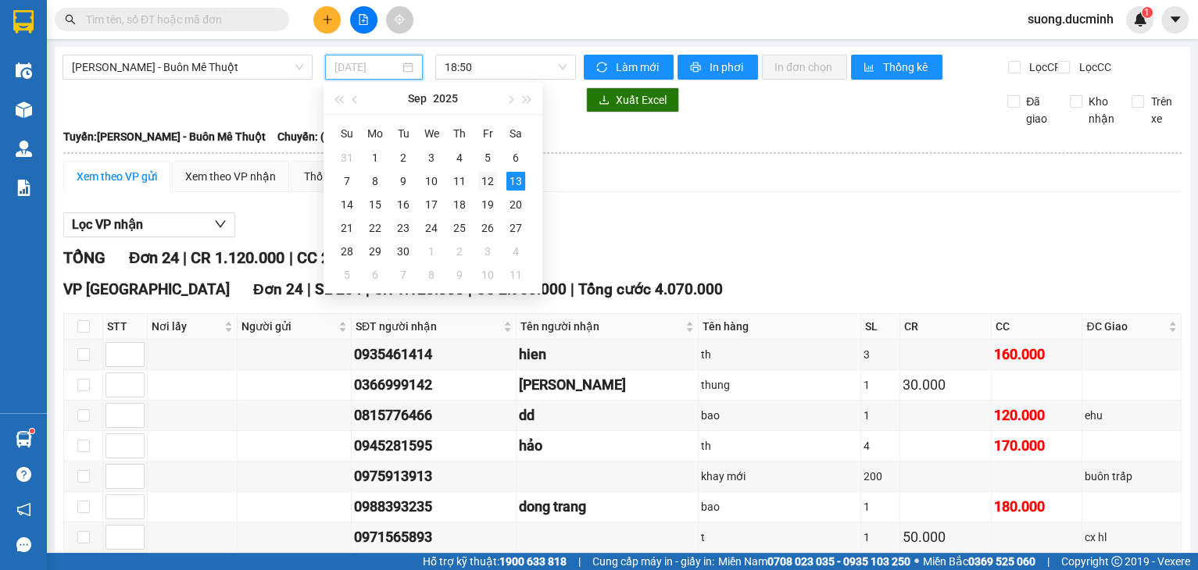
click at [491, 186] on div "12" at bounding box center [487, 181] width 19 height 19
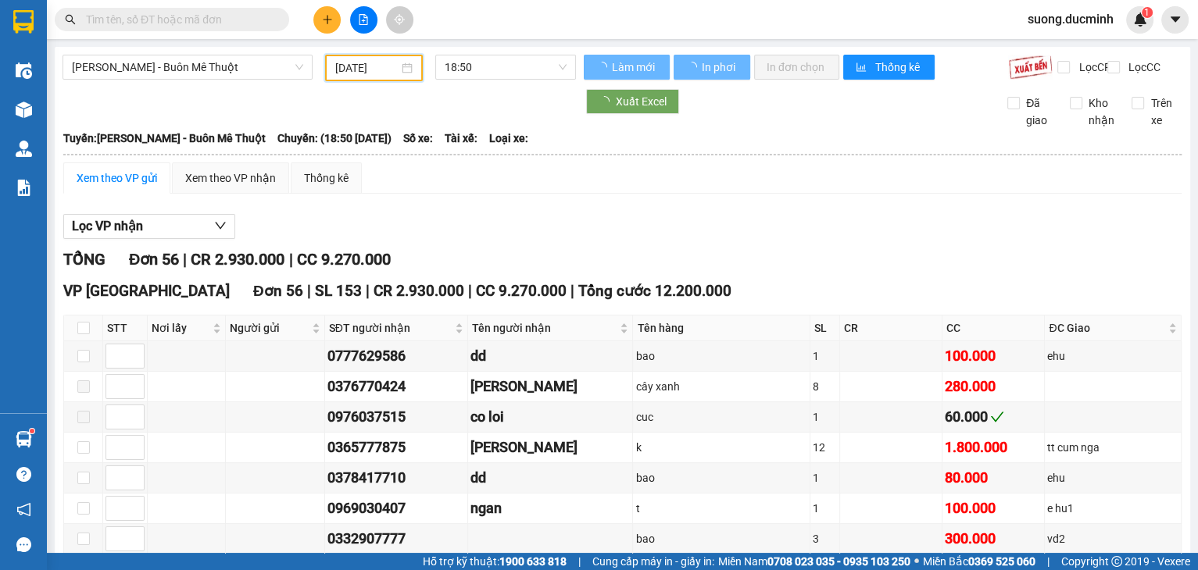
click at [363, 62] on input "[DATE]" at bounding box center [366, 67] width 63 height 17
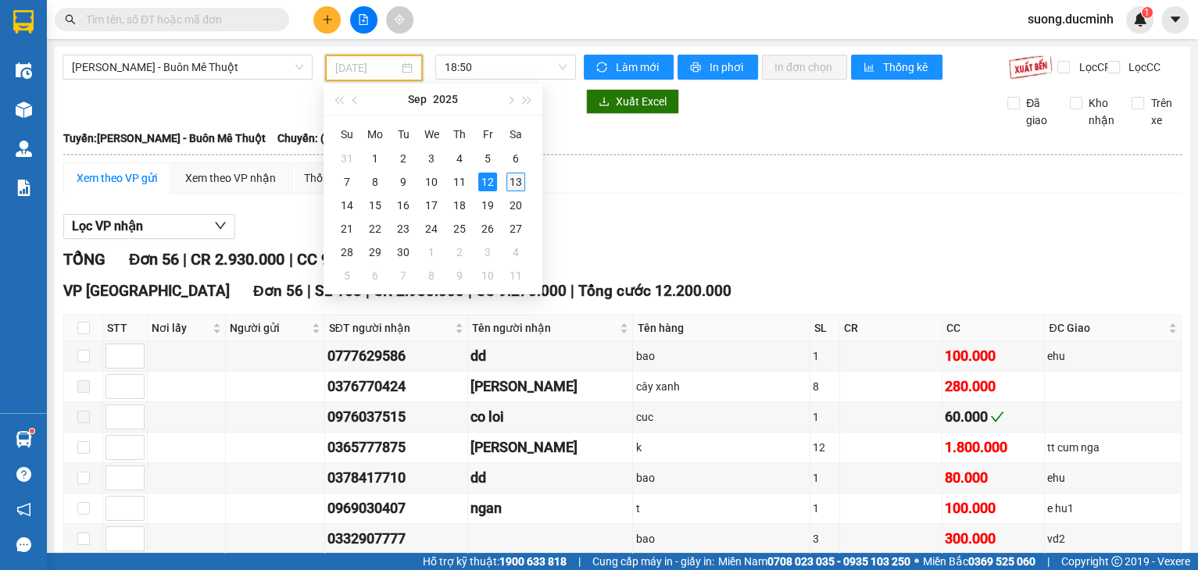
click at [509, 177] on div "13" at bounding box center [515, 182] width 19 height 19
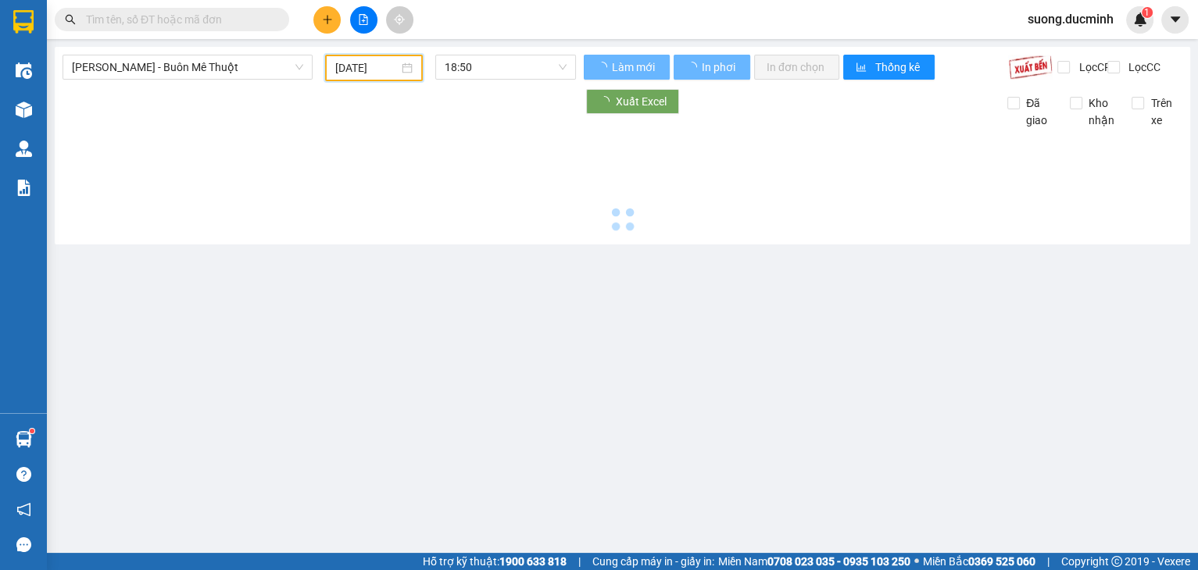
type input "[DATE]"
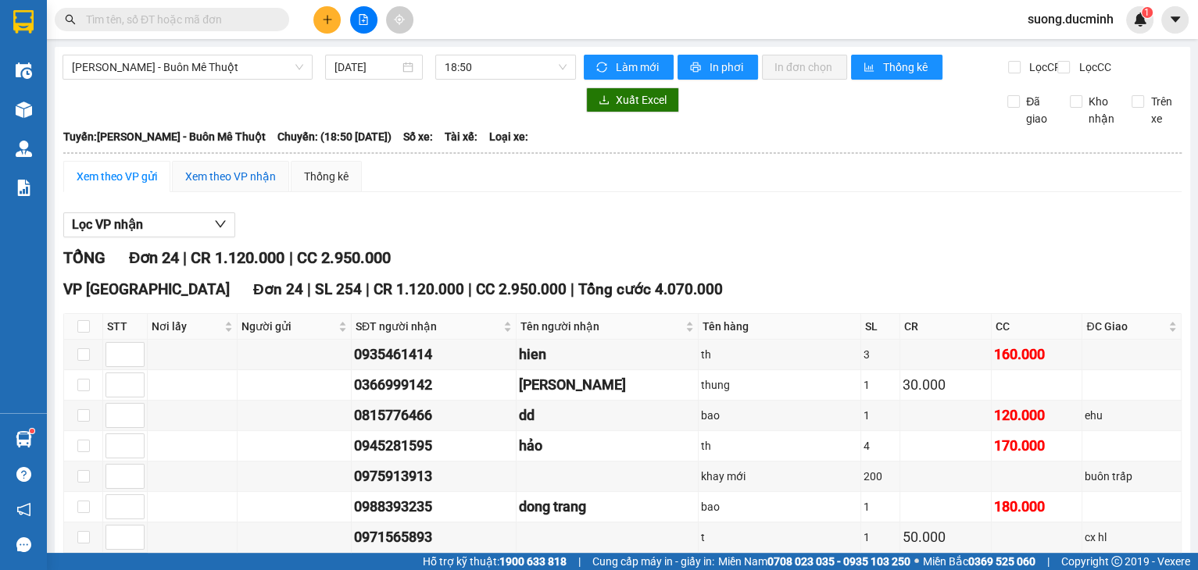
click at [211, 185] on div "Xem theo VP nhận" at bounding box center [230, 176] width 91 height 17
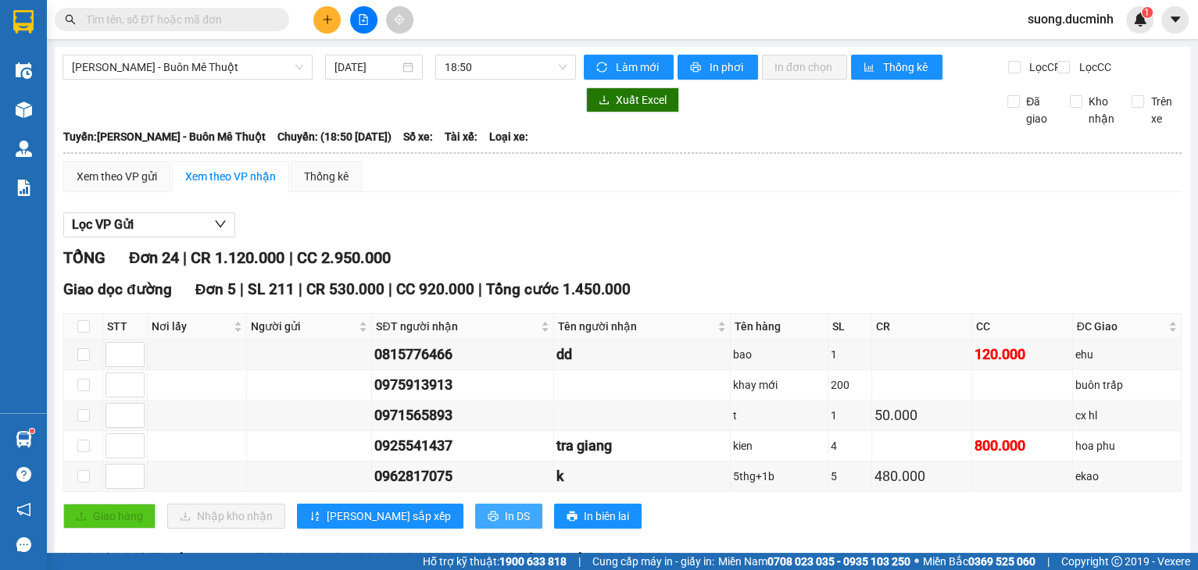
click at [505, 521] on span "In DS" at bounding box center [517, 516] width 25 height 17
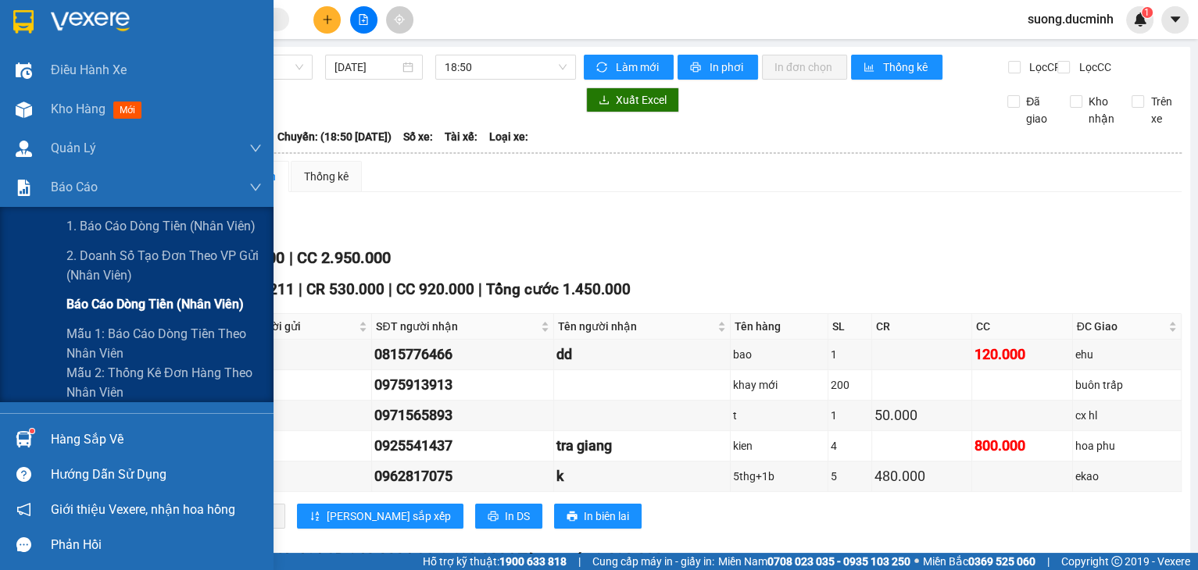
click at [127, 313] on span "Báo cáo dòng tiền (nhân viên)" at bounding box center [154, 305] width 177 height 20
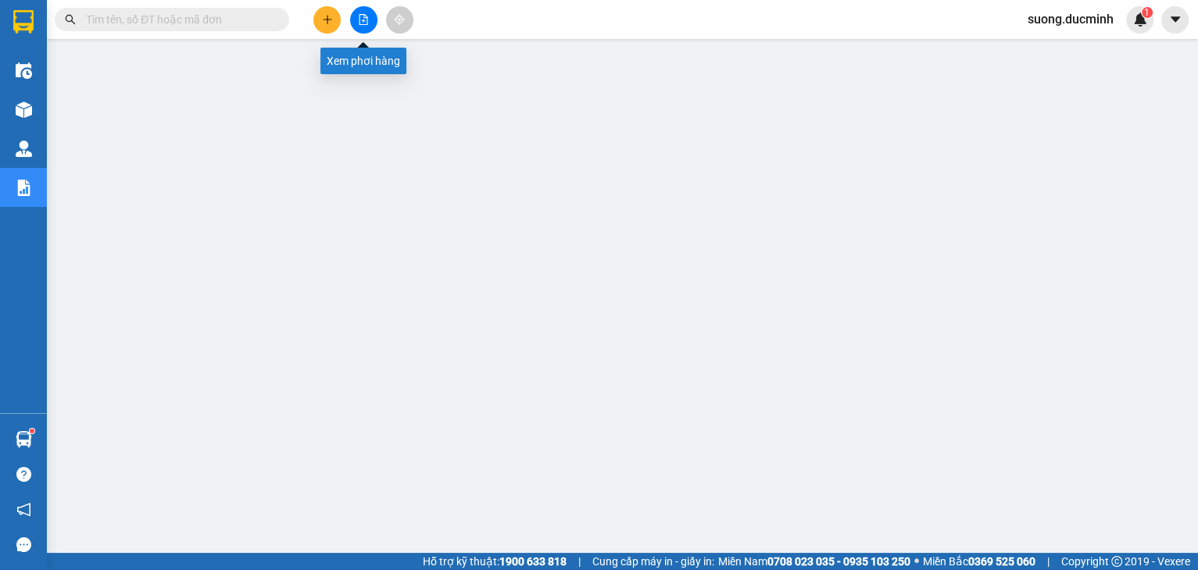
click at [366, 20] on icon "file-add" at bounding box center [363, 19] width 11 height 11
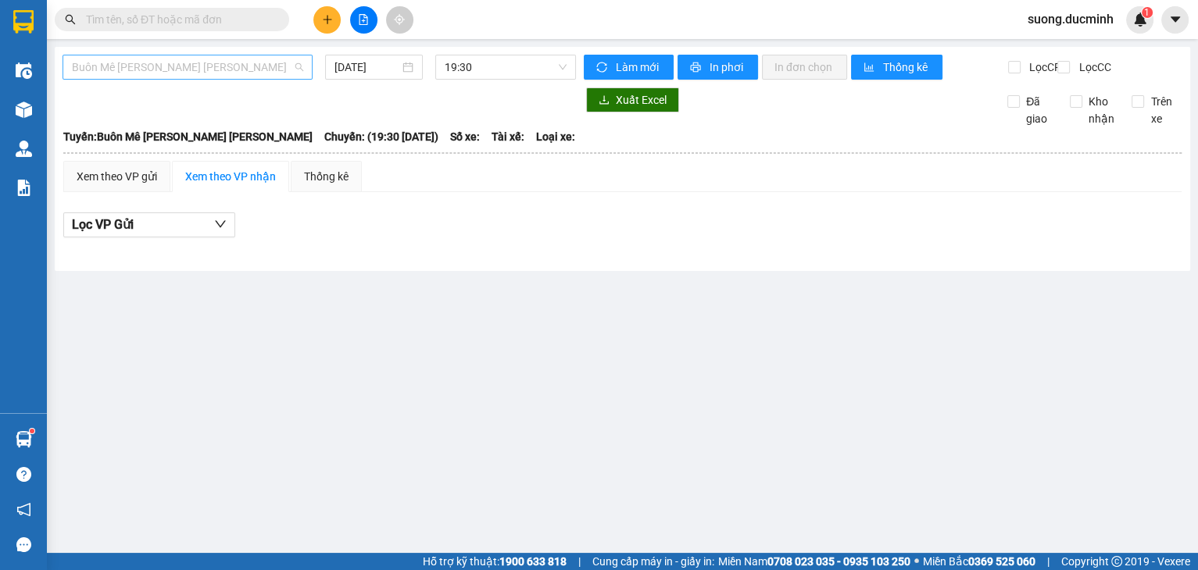
click at [260, 71] on span "Buôn Mê [PERSON_NAME] [PERSON_NAME]" at bounding box center [187, 66] width 231 height 23
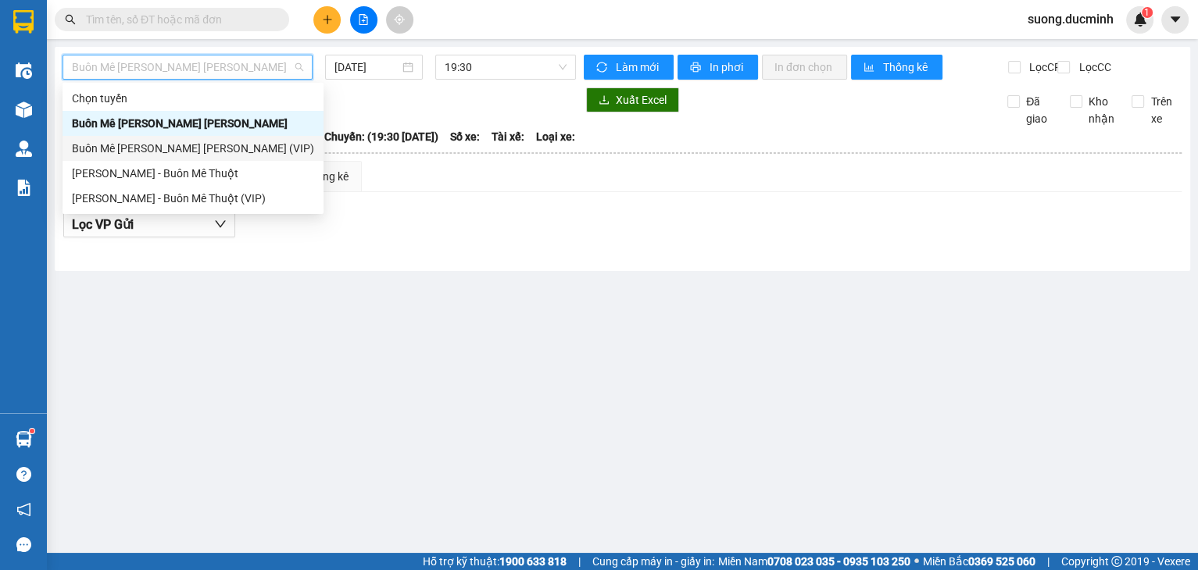
click at [222, 147] on div "Buôn Mê [PERSON_NAME] [PERSON_NAME] (VIP)" at bounding box center [193, 148] width 242 height 17
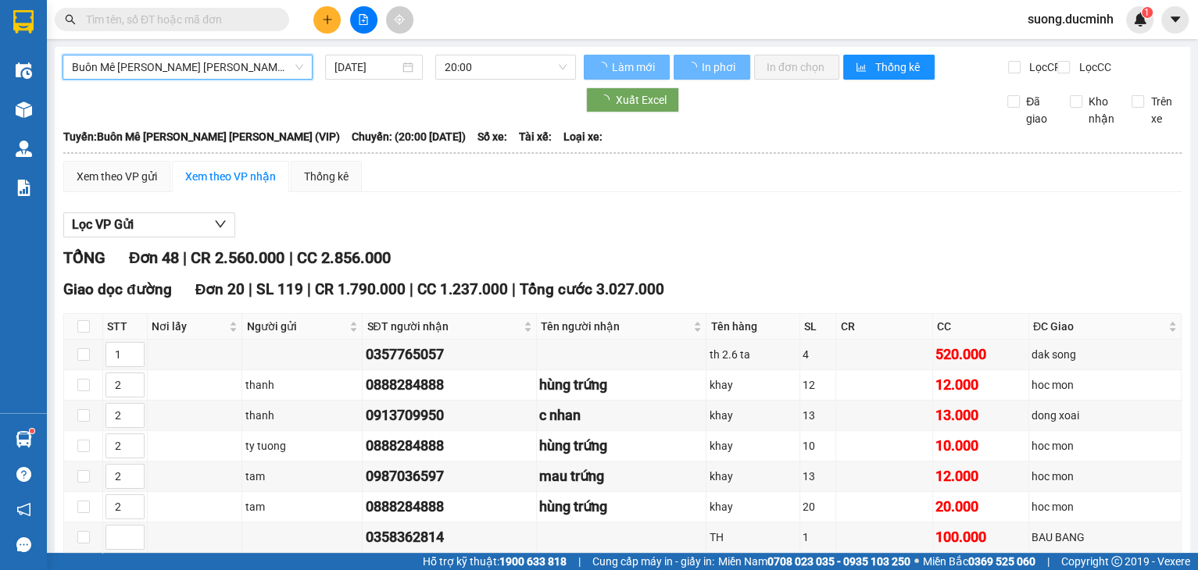
click at [366, 69] on input "[DATE]" at bounding box center [366, 67] width 64 height 17
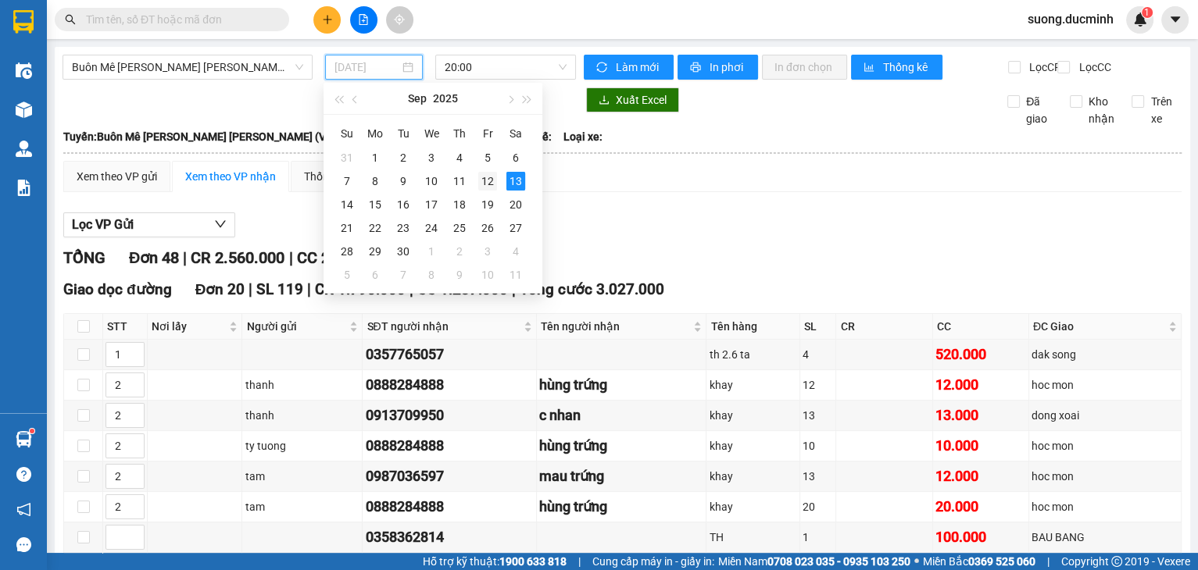
click at [488, 177] on div "12" at bounding box center [487, 181] width 19 height 19
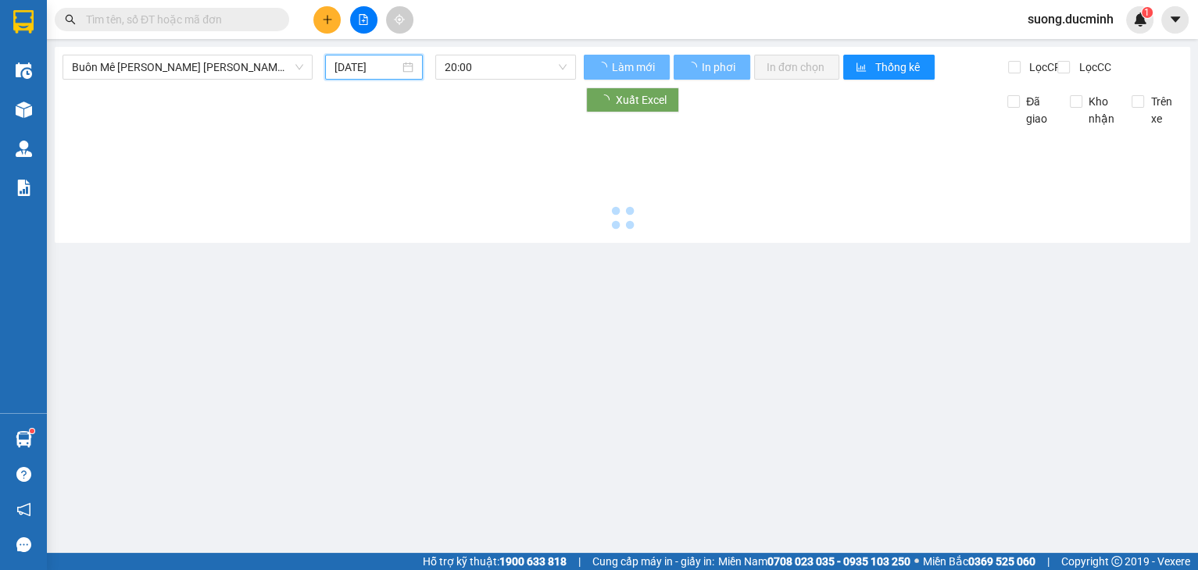
type input "[DATE]"
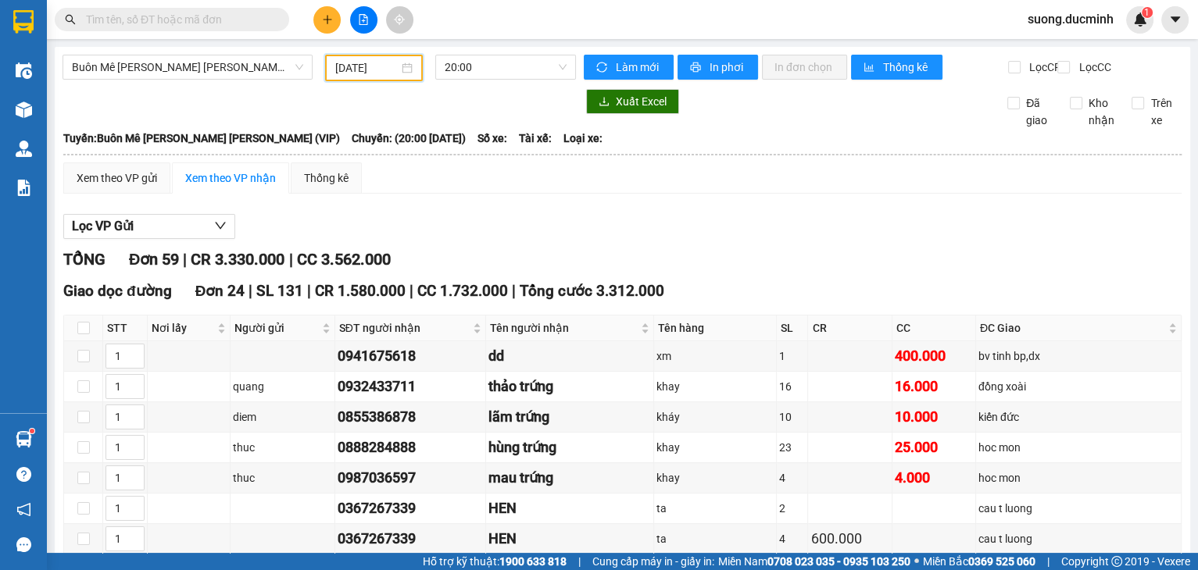
scroll to position [188, 0]
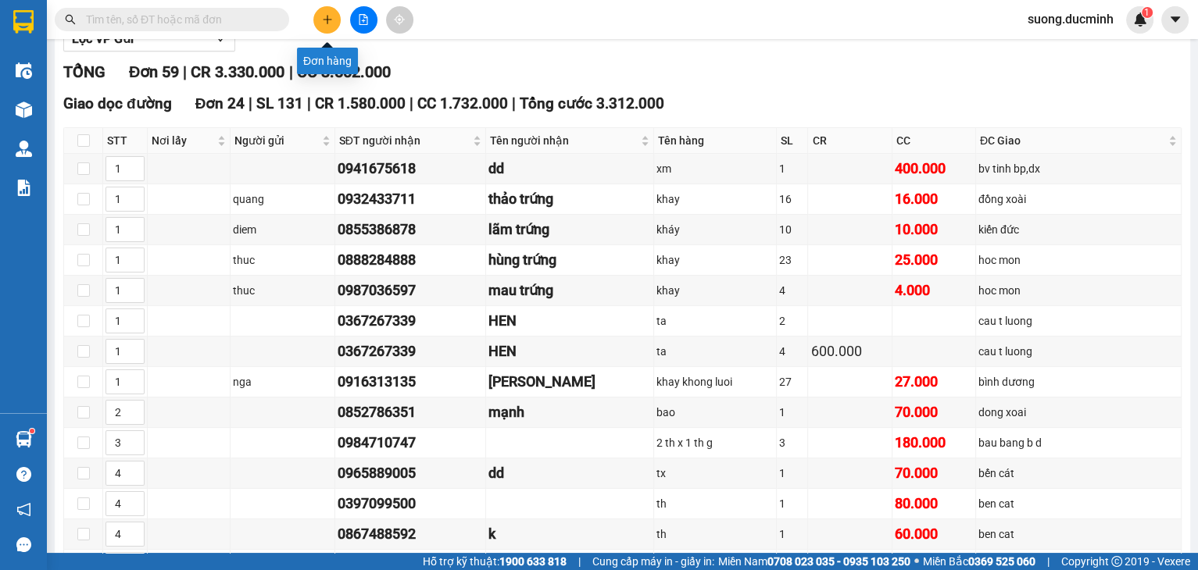
click at [322, 22] on icon "plus" at bounding box center [327, 19] width 11 height 11
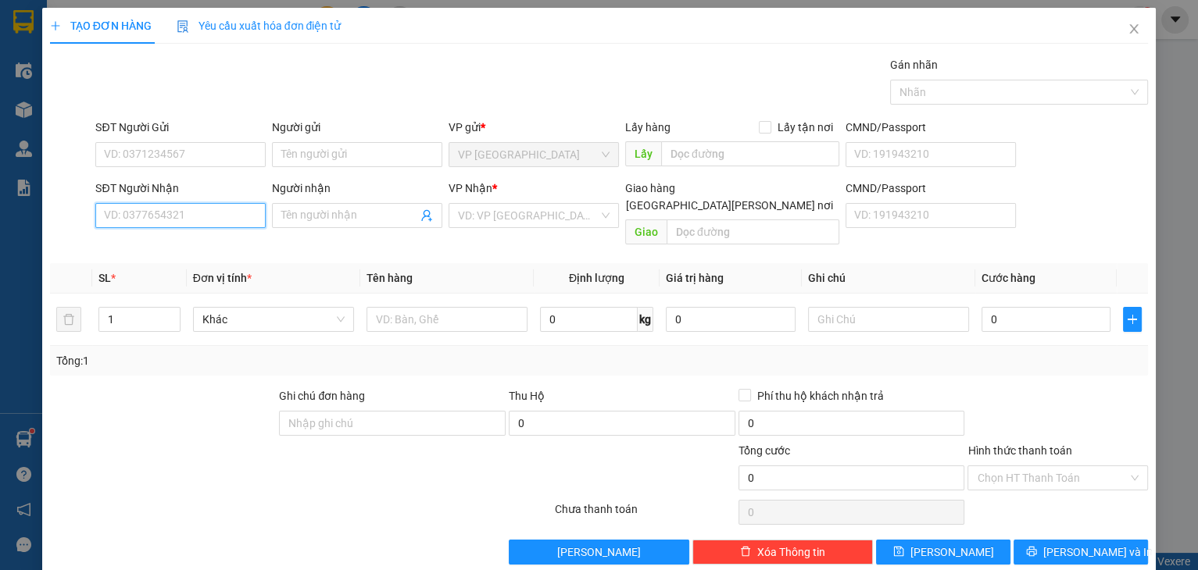
click at [109, 208] on input "SĐT Người Nhận" at bounding box center [180, 215] width 170 height 25
type input "0325246919"
click at [477, 220] on input "search" at bounding box center [528, 215] width 141 height 23
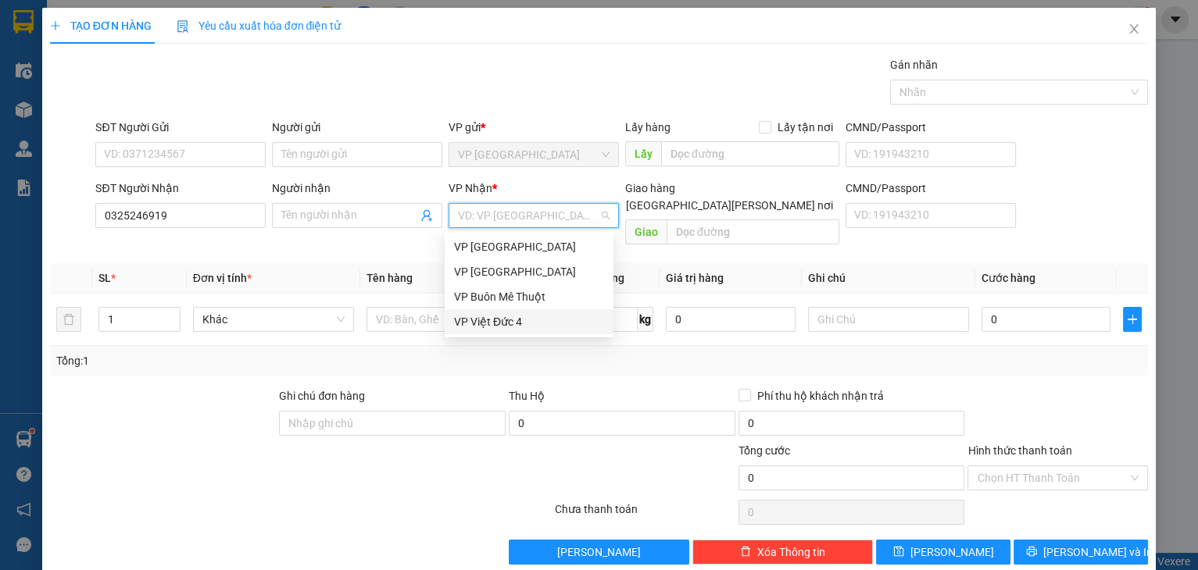
click at [481, 318] on div "VP Việt Đức 4" at bounding box center [529, 321] width 150 height 17
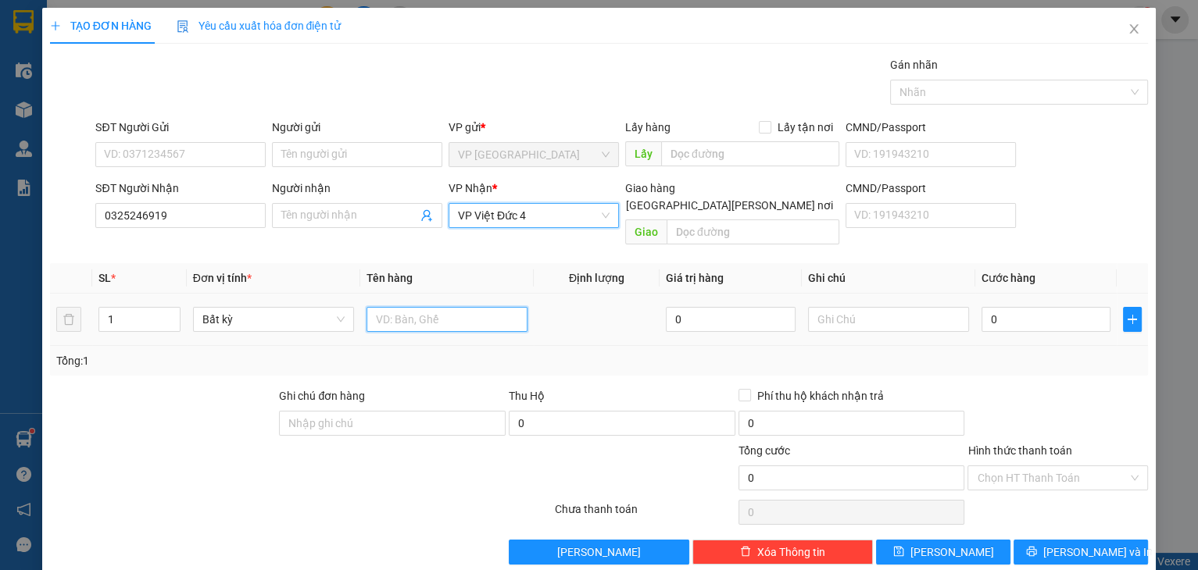
click at [409, 307] on input "text" at bounding box center [446, 319] width 161 height 25
type input "[GEOGRAPHIC_DATA]"
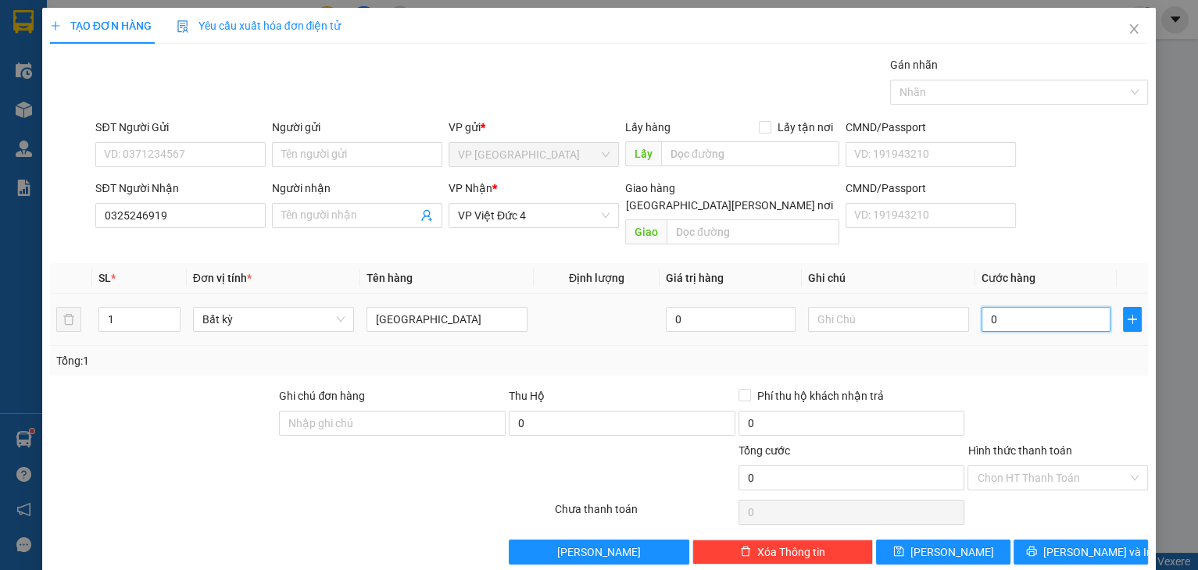
click at [1009, 307] on input "0" at bounding box center [1046, 319] width 130 height 25
type input "6"
type input "60"
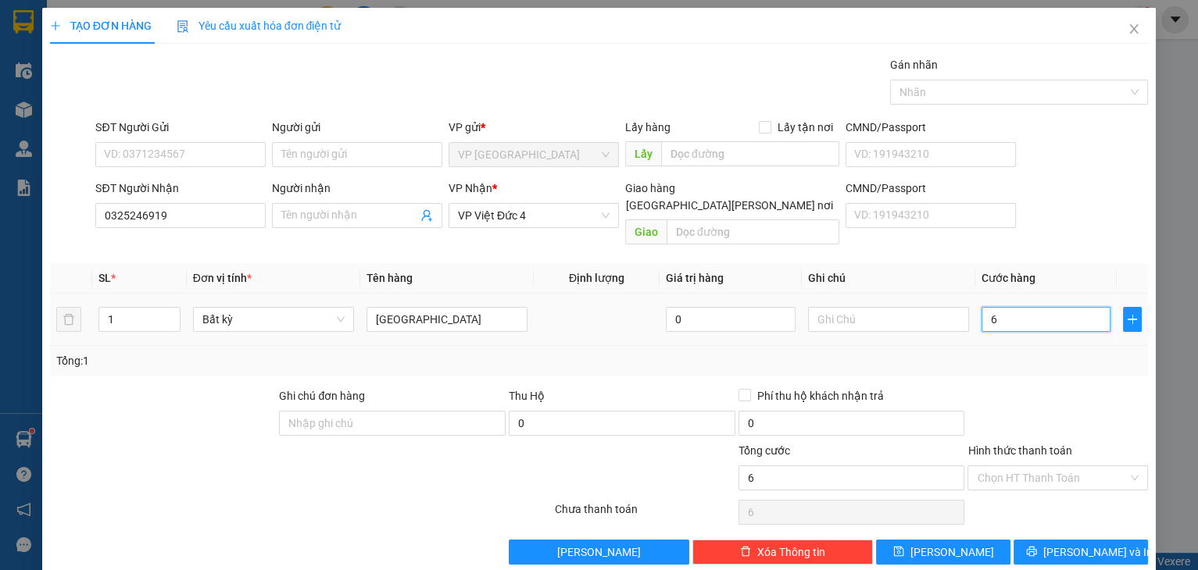
type input "60"
type input "60.000"
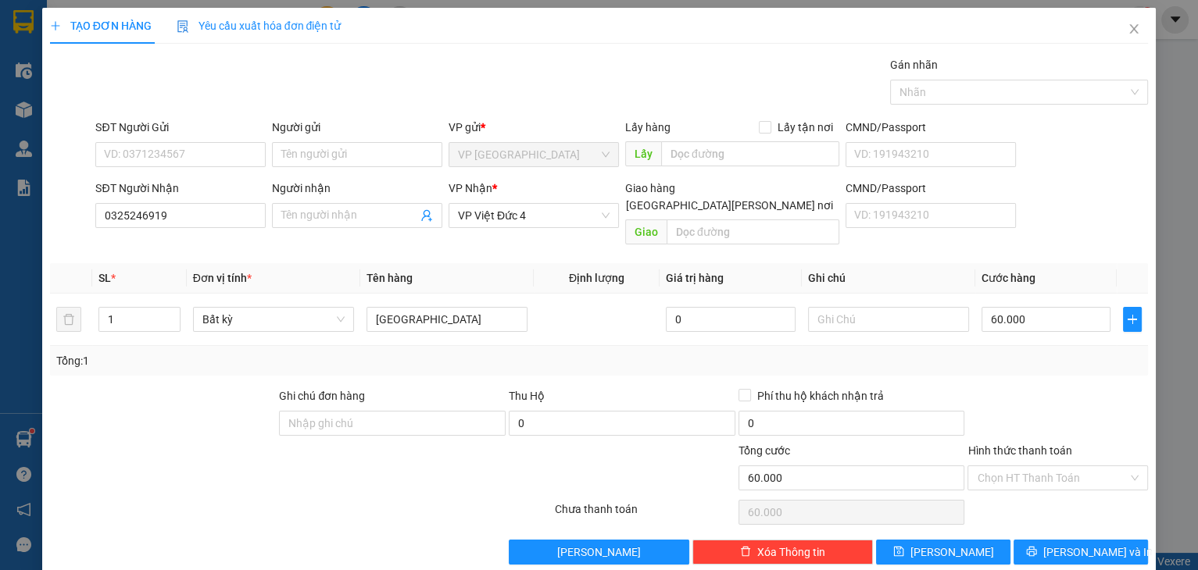
click at [1054, 388] on div at bounding box center [1058, 415] width 184 height 55
click at [1056, 545] on button "[PERSON_NAME] và In" at bounding box center [1080, 552] width 134 height 25
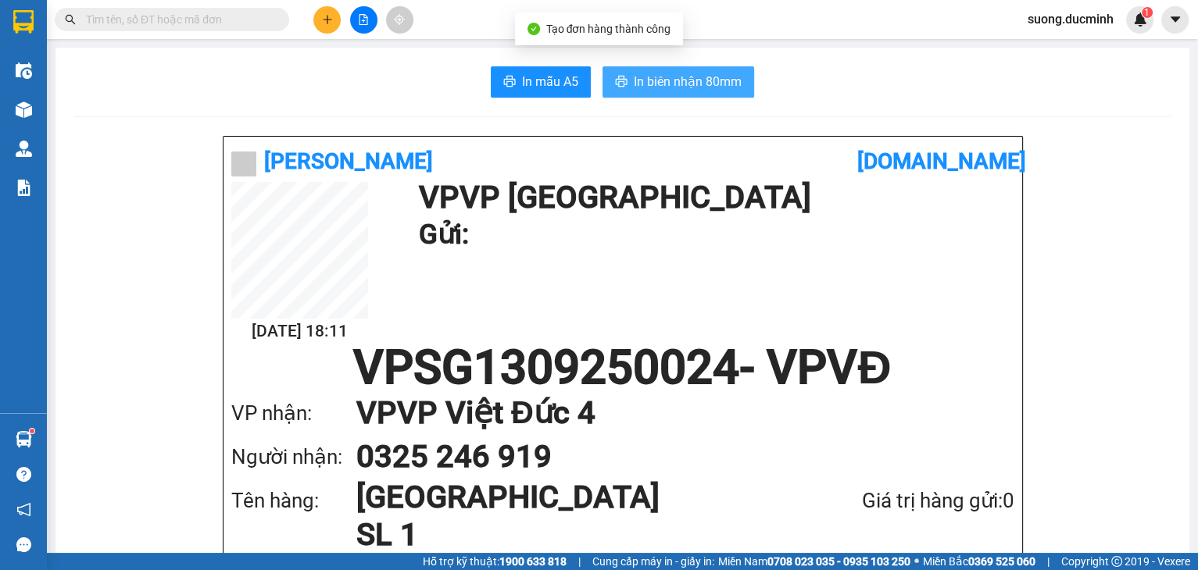
click at [698, 88] on span "In biên nhận 80mm" at bounding box center [688, 82] width 108 height 20
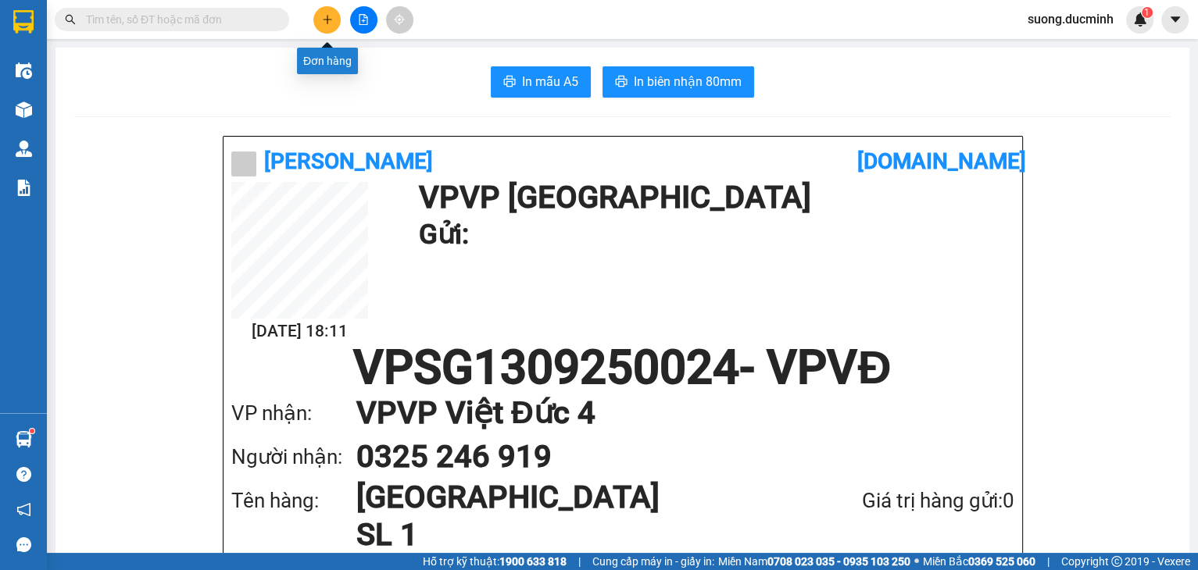
click at [327, 19] on icon "plus" at bounding box center [327, 19] width 1 height 9
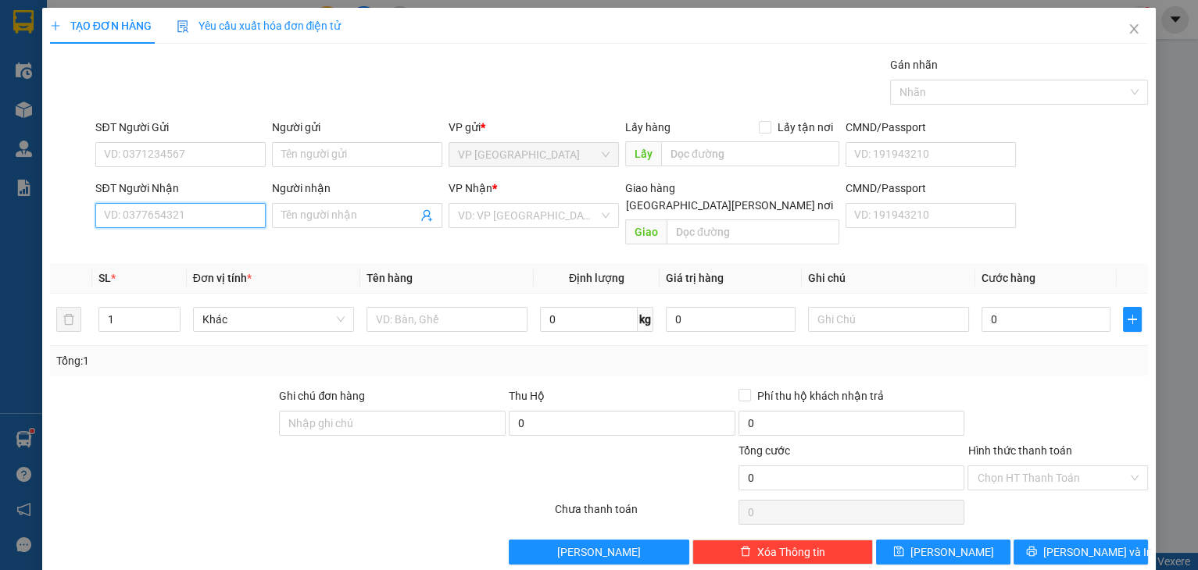
click at [184, 225] on input "SĐT Người Nhận" at bounding box center [180, 215] width 170 height 25
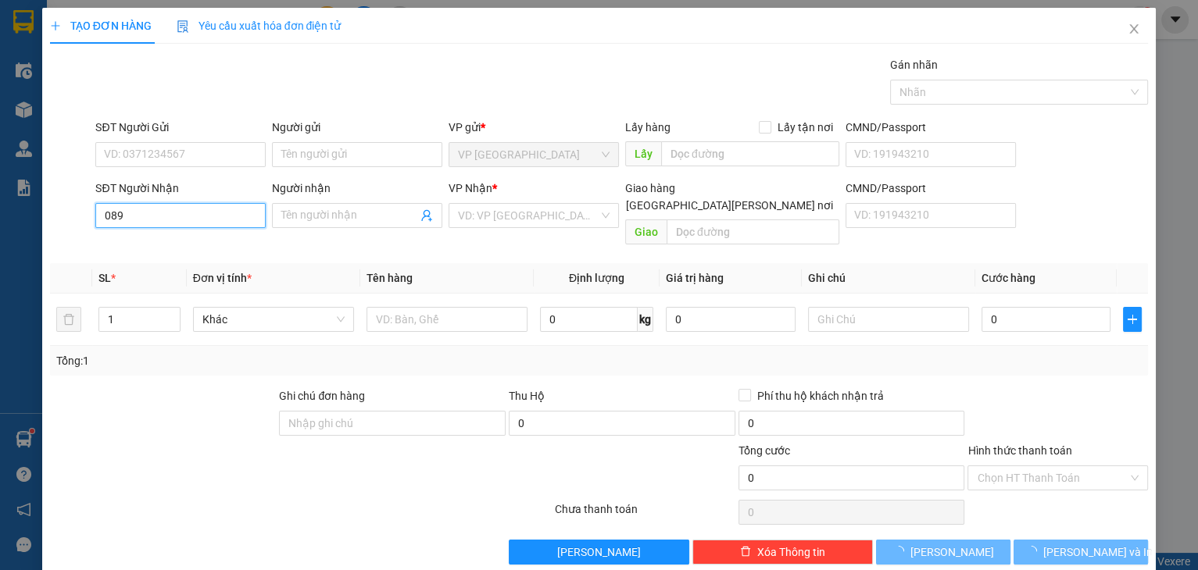
click at [184, 225] on input "089" at bounding box center [180, 215] width 170 height 25
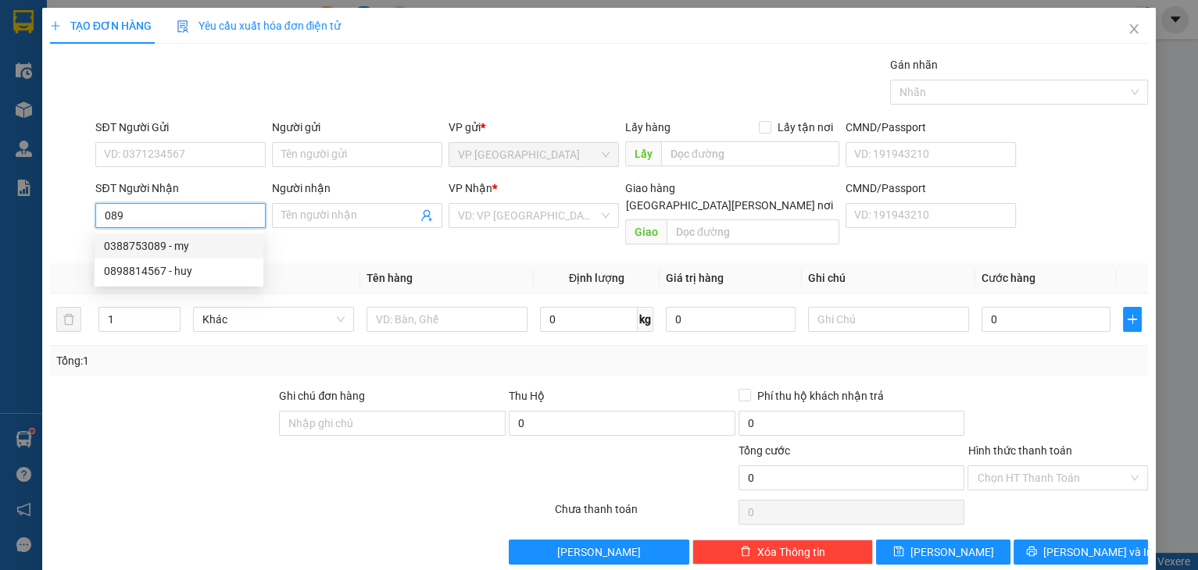
click at [166, 245] on div "0388753089 - my" at bounding box center [179, 246] width 150 height 17
type input "0388753089"
type input "my"
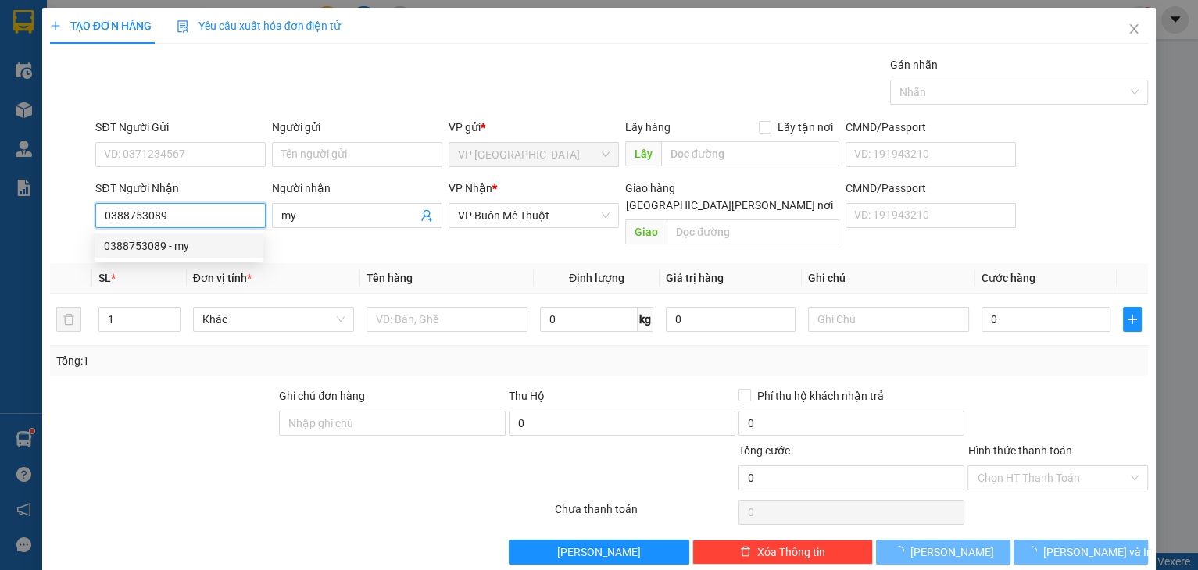
type input "120.000"
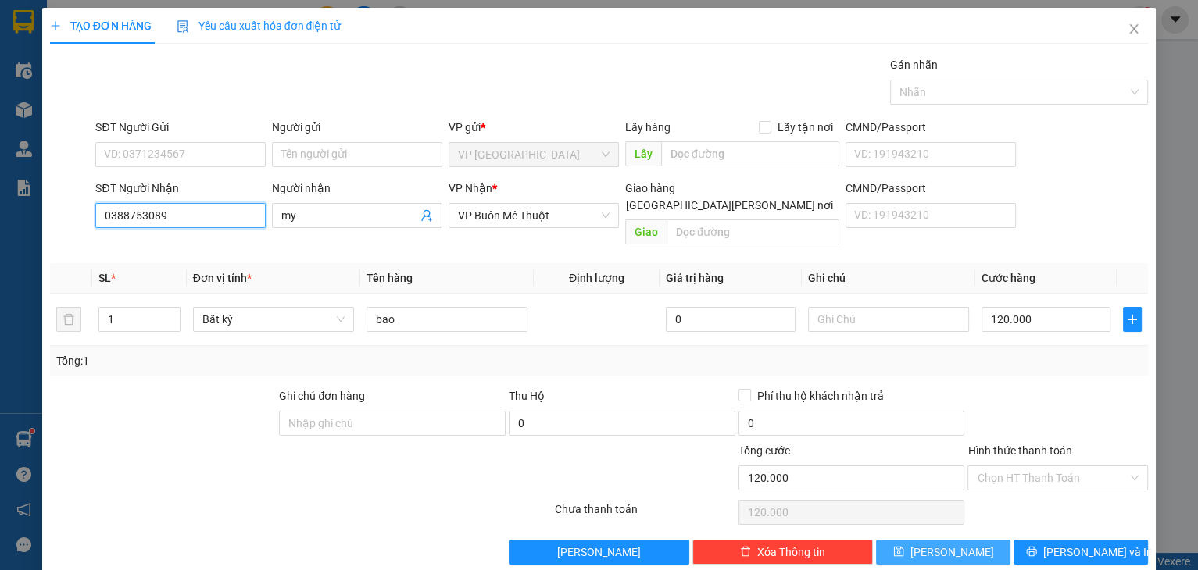
type input "0388753089"
click at [950, 544] on span "[PERSON_NAME]" at bounding box center [952, 552] width 84 height 17
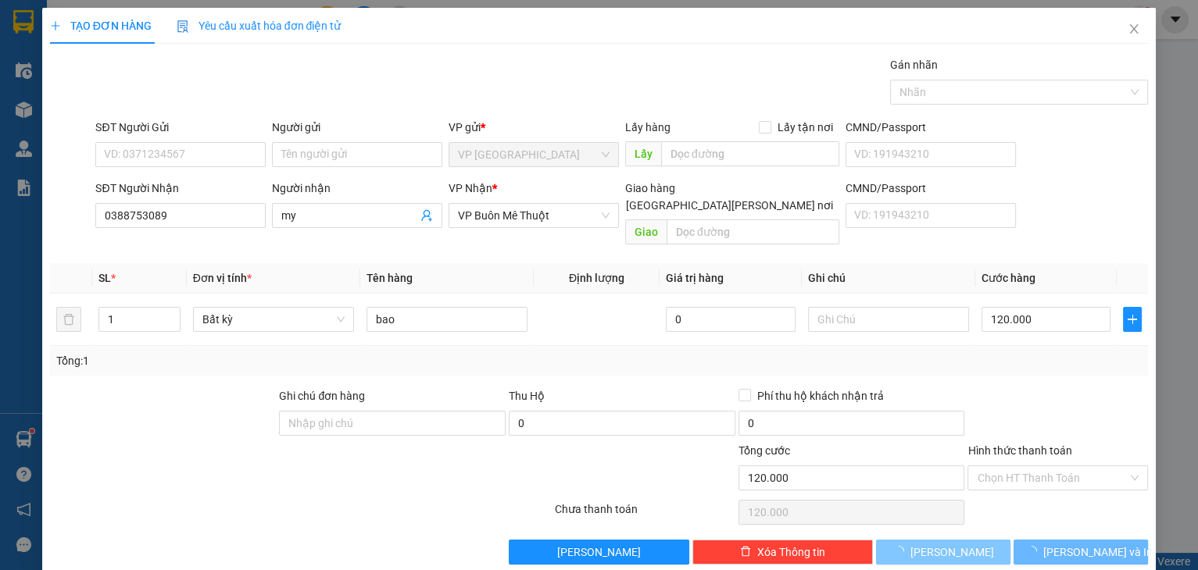
type input "0"
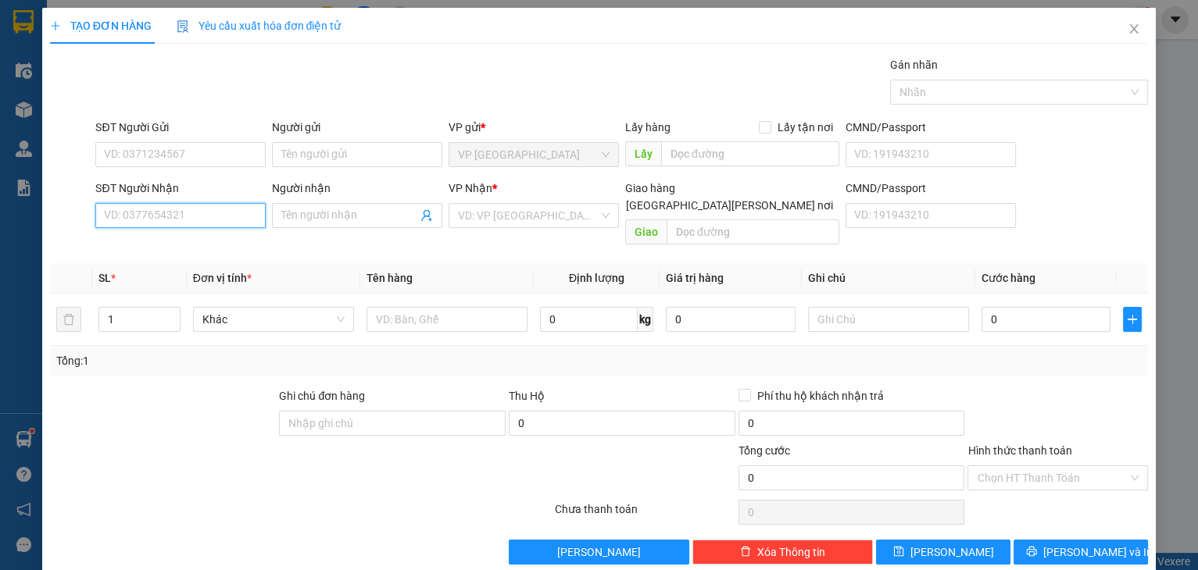
click at [182, 209] on input "SĐT Người Nhận" at bounding box center [180, 215] width 170 height 25
click at [155, 203] on input "SĐT Người Nhận" at bounding box center [180, 215] width 170 height 25
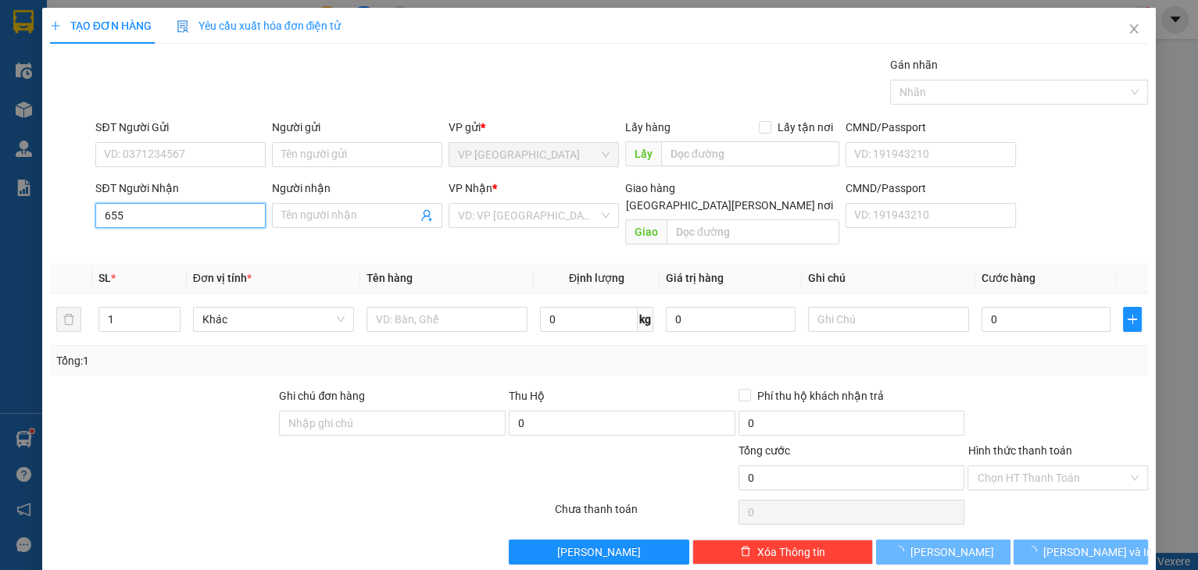
click at [155, 208] on input "655" at bounding box center [180, 215] width 170 height 25
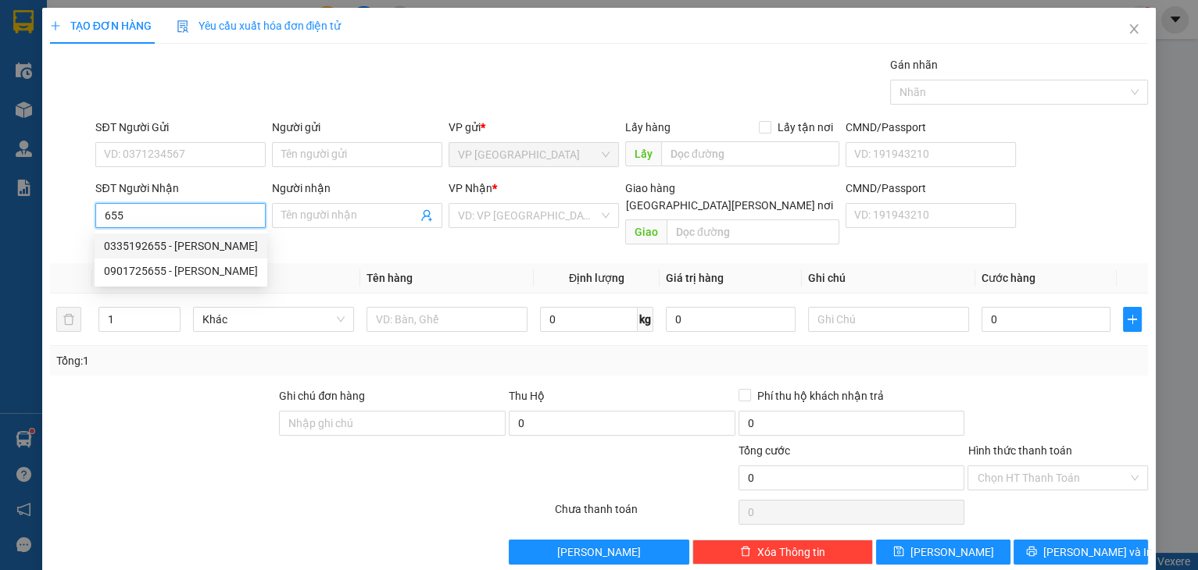
drag, startPoint x: 178, startPoint y: 220, endPoint x: 105, endPoint y: 224, distance: 72.8
click at [105, 224] on input "655" at bounding box center [180, 215] width 170 height 25
type input "0915821655"
click at [166, 248] on div "0915821655 - [PERSON_NAME]" at bounding box center [181, 246] width 154 height 17
type input "thanh thuý"
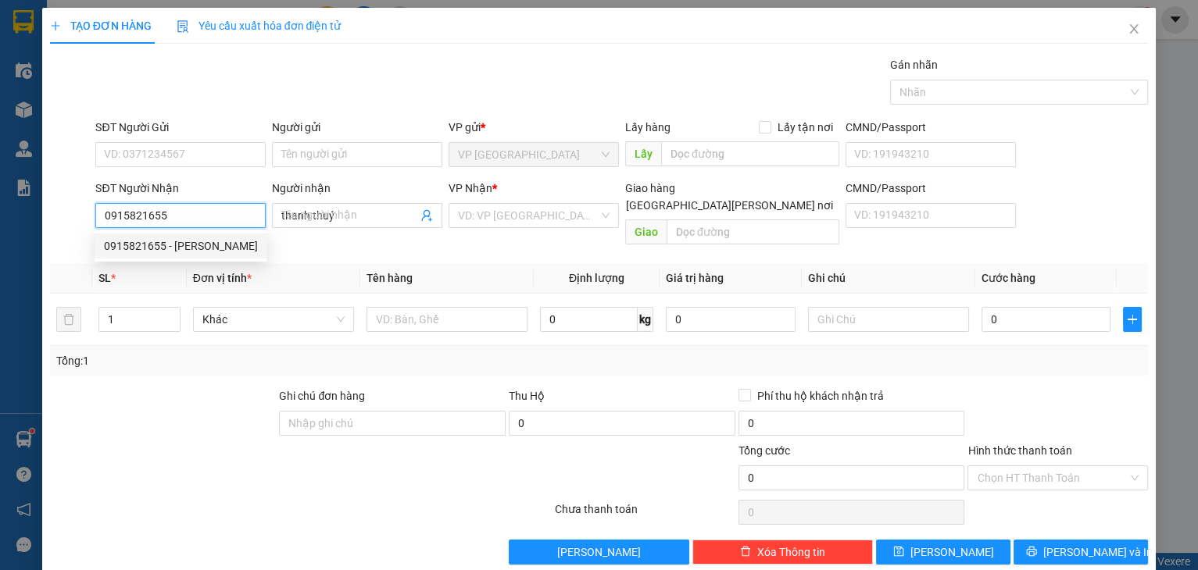
type input "70.000"
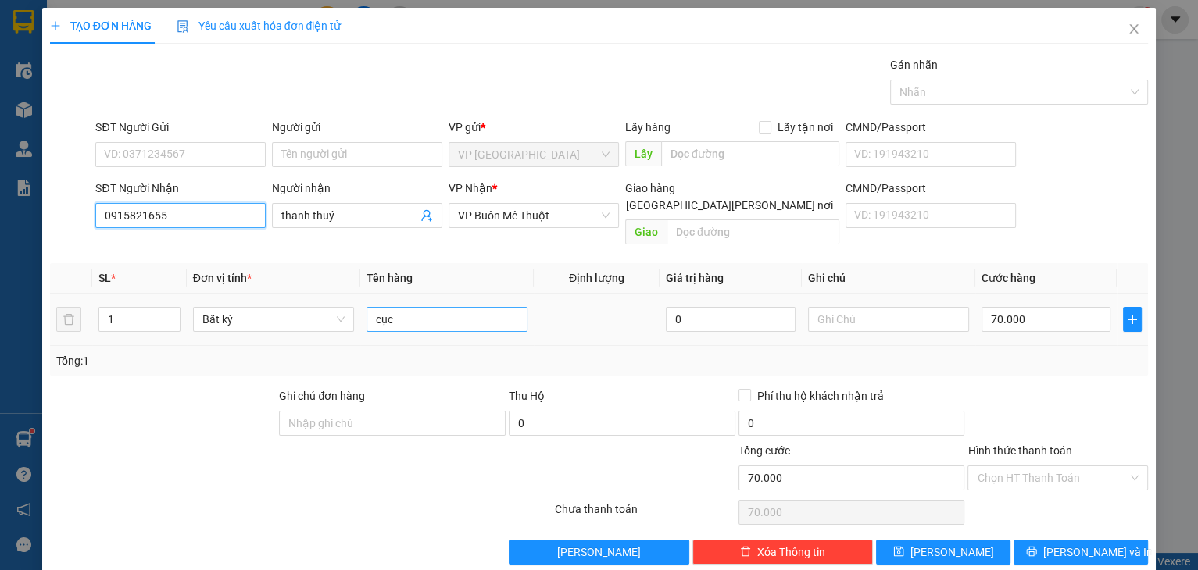
type input "0915821655"
drag, startPoint x: 416, startPoint y: 306, endPoint x: 356, endPoint y: 302, distance: 61.1
click at [356, 302] on tr "1 Bất kỳ cục 0 70.000" at bounding box center [599, 320] width 1099 height 52
type input "bao"
click at [1063, 312] on input "70.000" at bounding box center [1046, 319] width 130 height 25
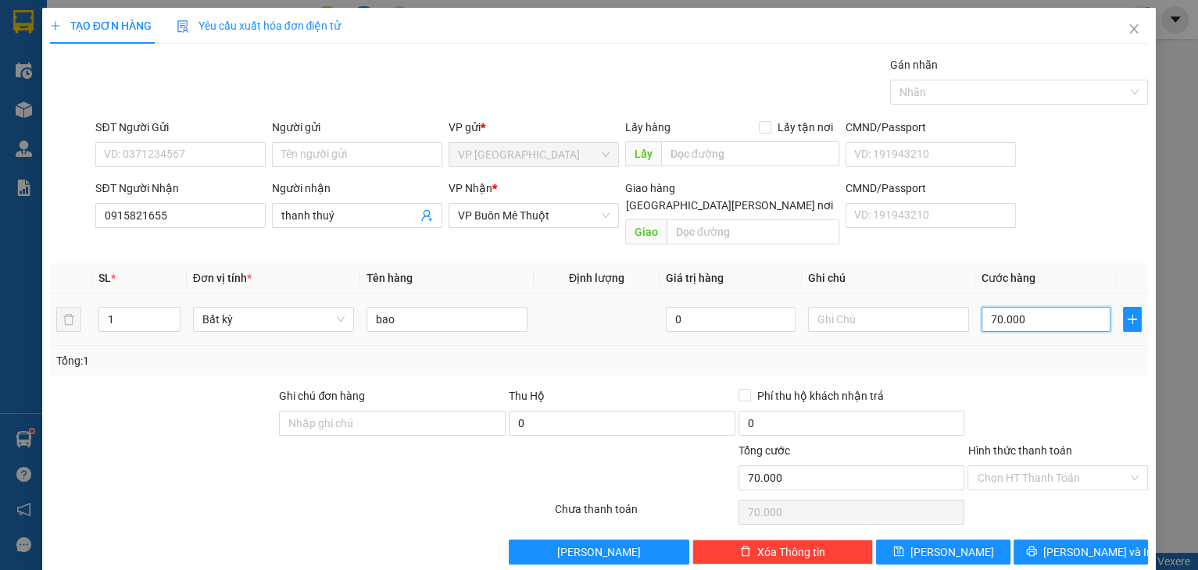
type input "1"
type input "10"
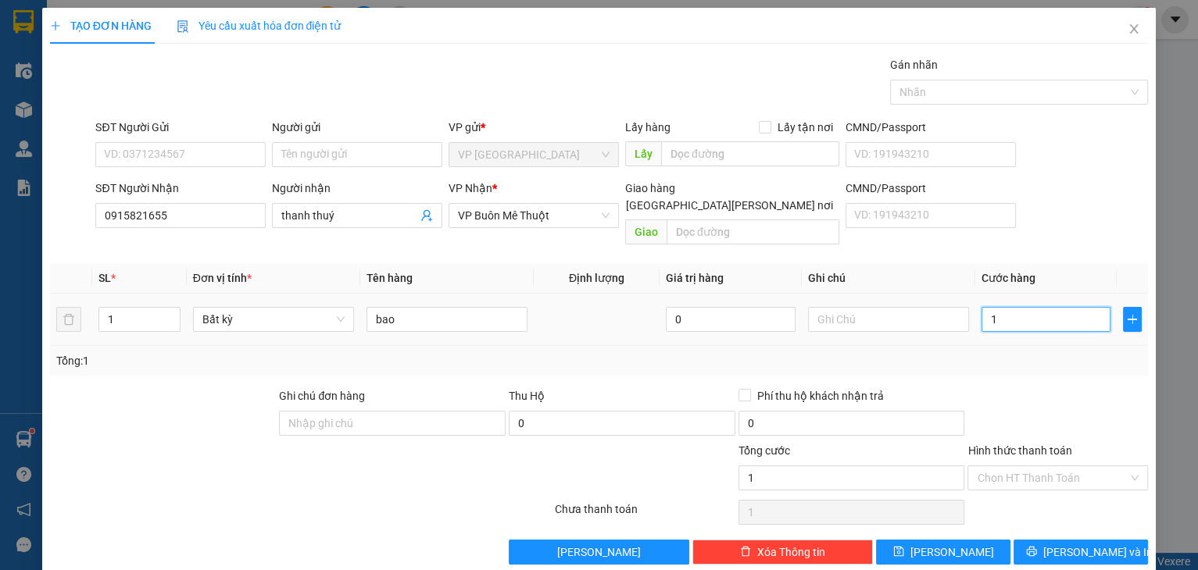
type input "10"
type input "100"
type input "100.000"
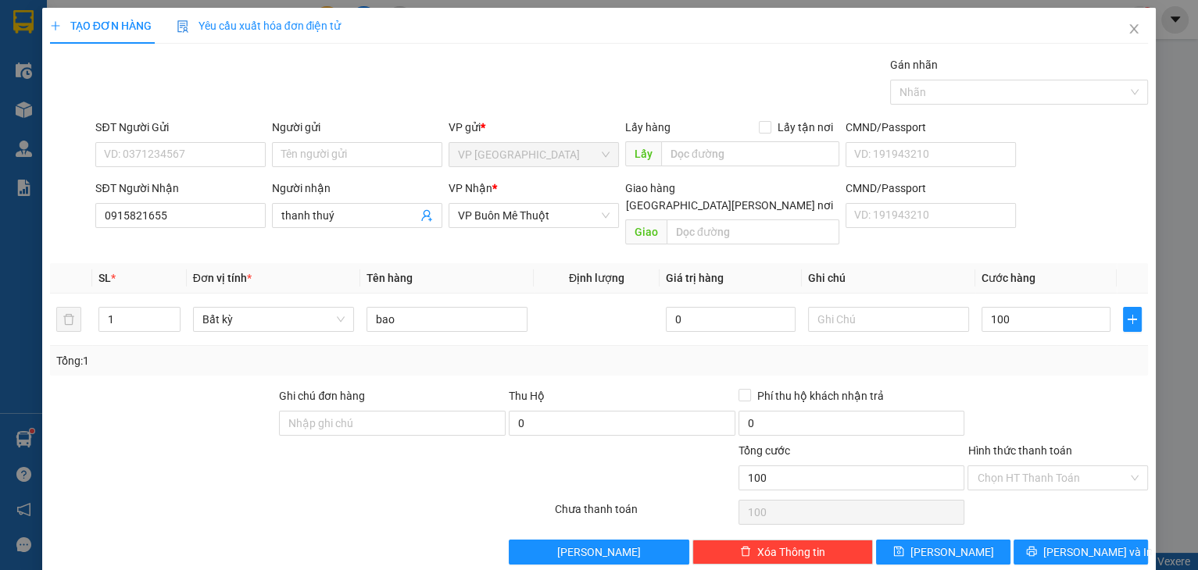
type input "100.000"
click at [1071, 388] on div at bounding box center [1058, 415] width 184 height 55
click at [1037, 546] on icon "printer" at bounding box center [1031, 551] width 11 height 11
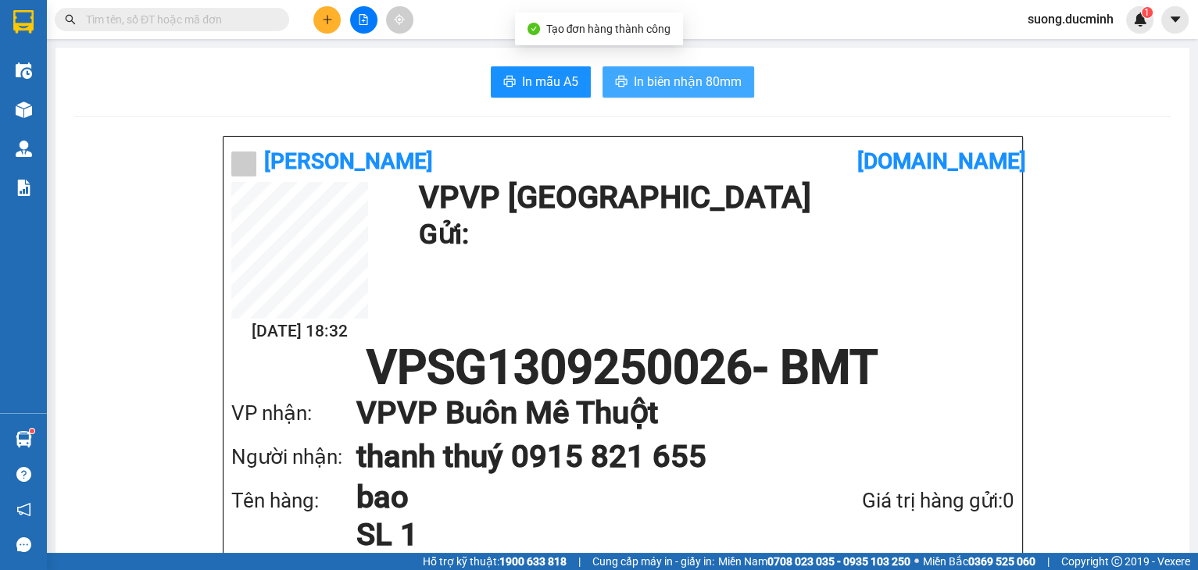
click at [718, 84] on span "In biên nhận 80mm" at bounding box center [688, 82] width 108 height 20
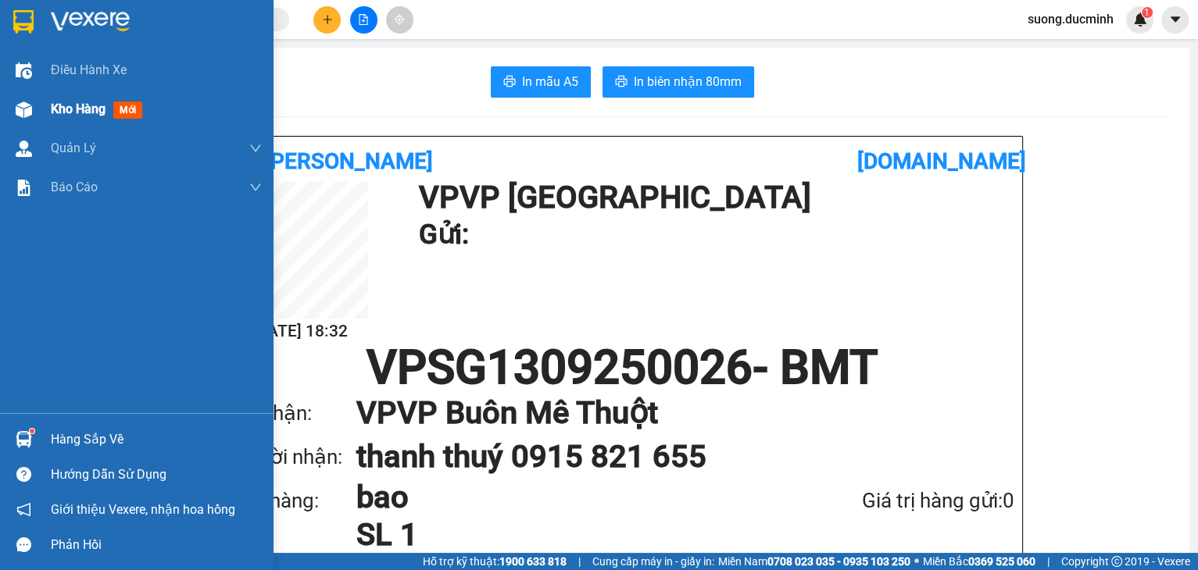
click at [81, 109] on span "Kho hàng" at bounding box center [78, 109] width 55 height 15
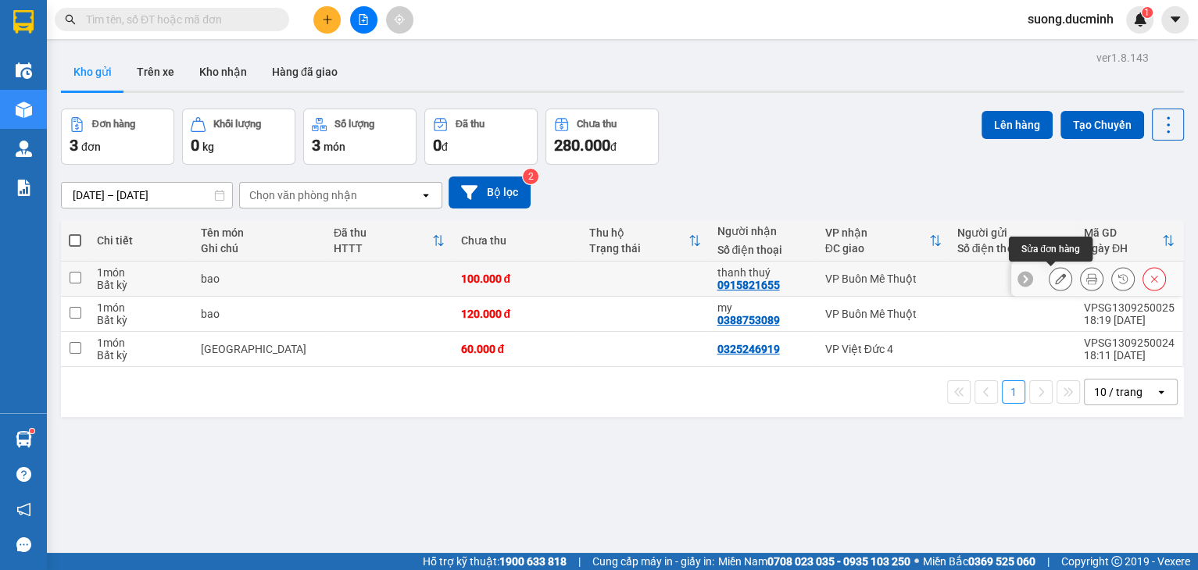
click at [1050, 288] on button at bounding box center [1060, 279] width 22 height 27
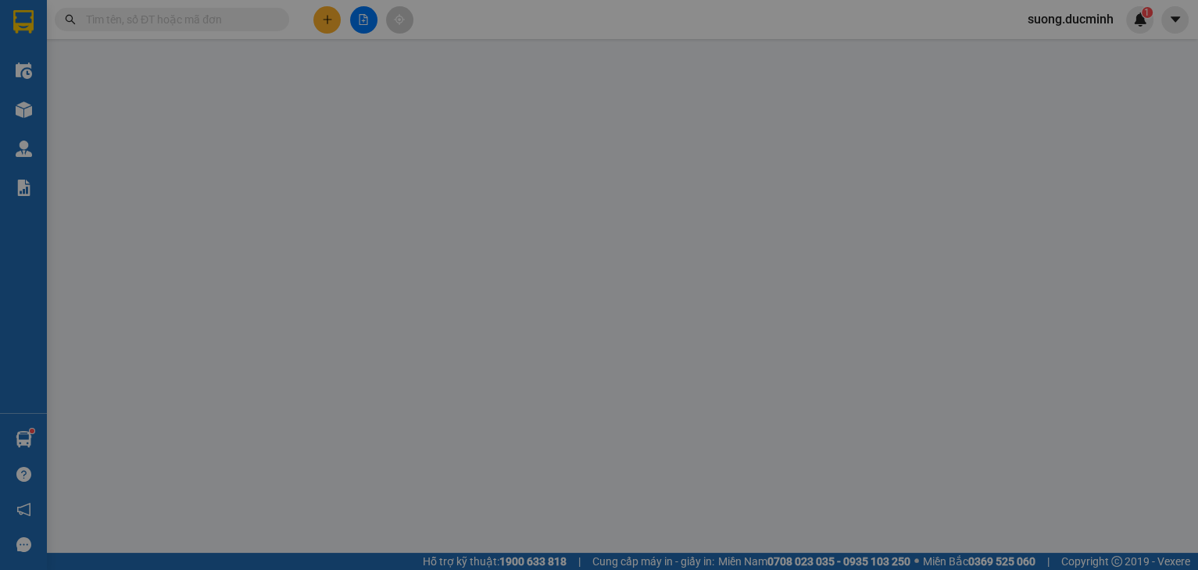
type input "0915821655"
type input "thanh thuý"
type input "100.000"
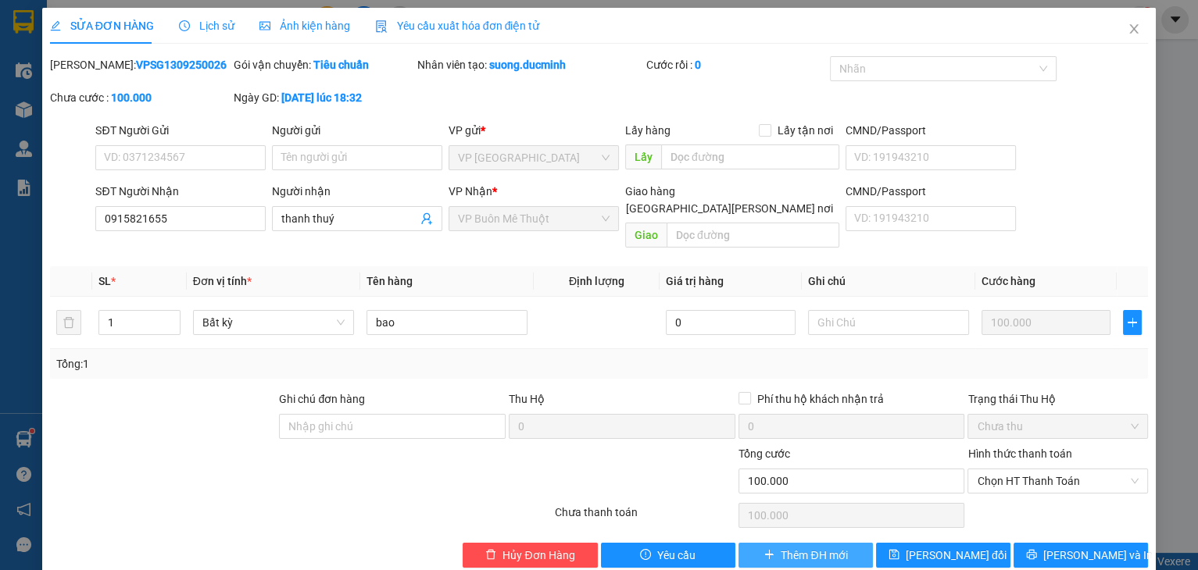
click at [835, 546] on button "Thêm ĐH mới" at bounding box center [805, 555] width 134 height 25
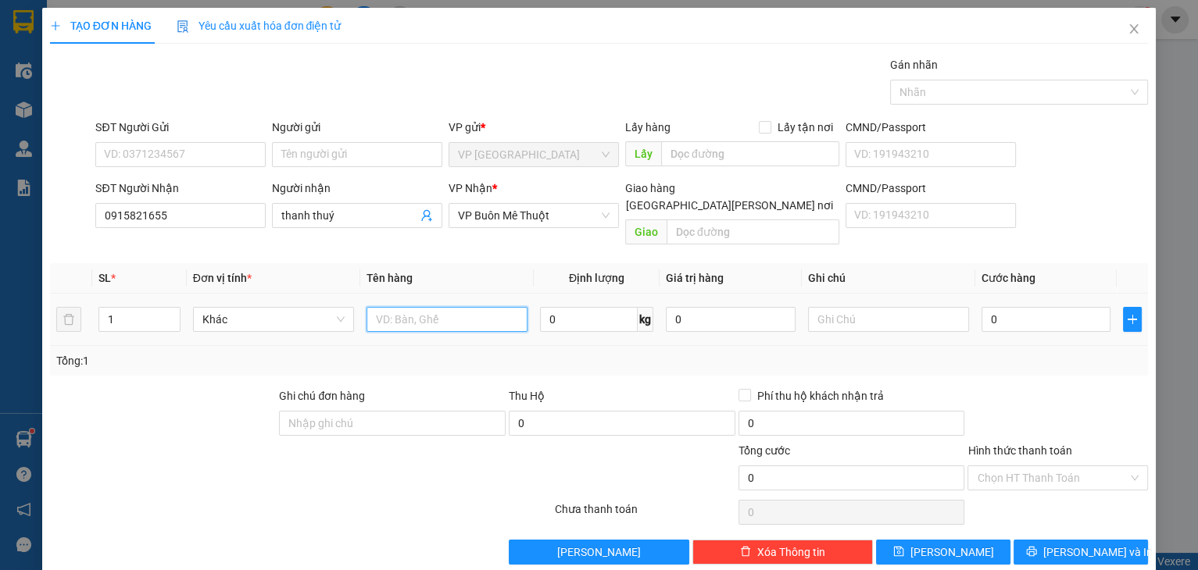
click at [406, 307] on input "text" at bounding box center [446, 319] width 161 height 25
type input "bao thu hộ 16230k"
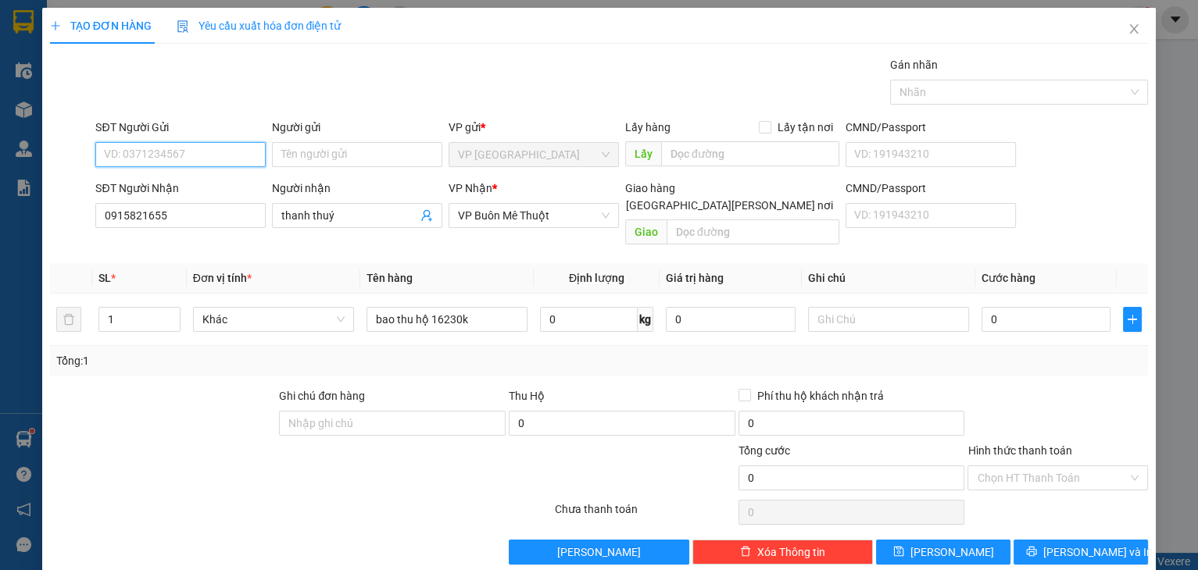
click at [166, 149] on input "SĐT Người Gửi" at bounding box center [180, 154] width 170 height 25
type input "0937048484"
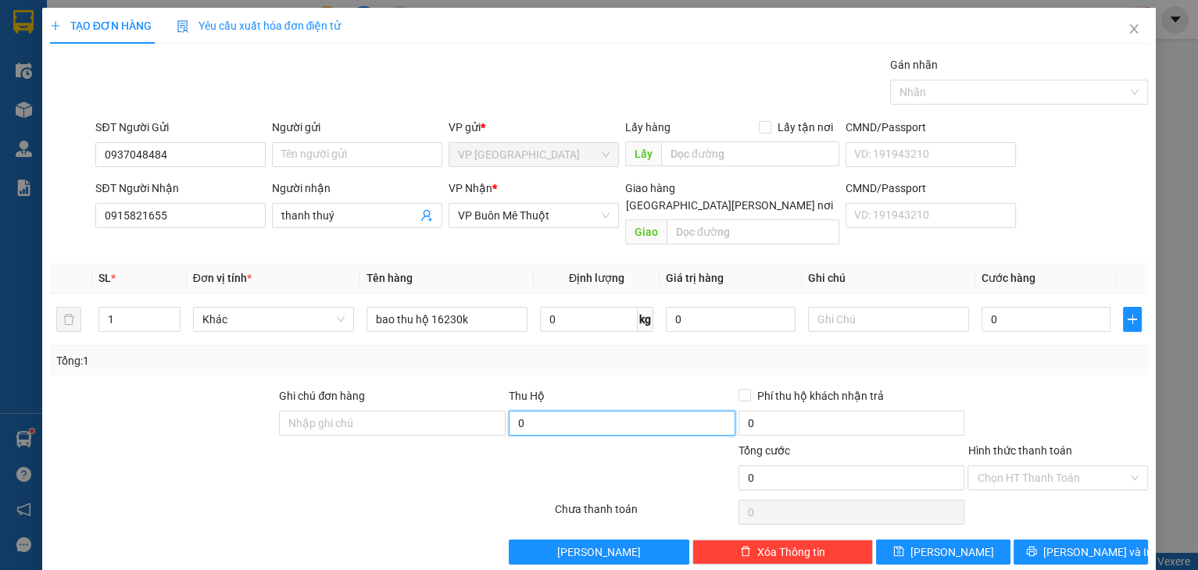
click at [597, 412] on input "0" at bounding box center [622, 423] width 227 height 25
click at [1050, 307] on input "0" at bounding box center [1046, 319] width 130 height 25
click at [607, 411] on input "16.230" at bounding box center [622, 423] width 227 height 25
type input "16.230.000"
drag, startPoint x: 766, startPoint y: 359, endPoint x: 938, endPoint y: 366, distance: 171.3
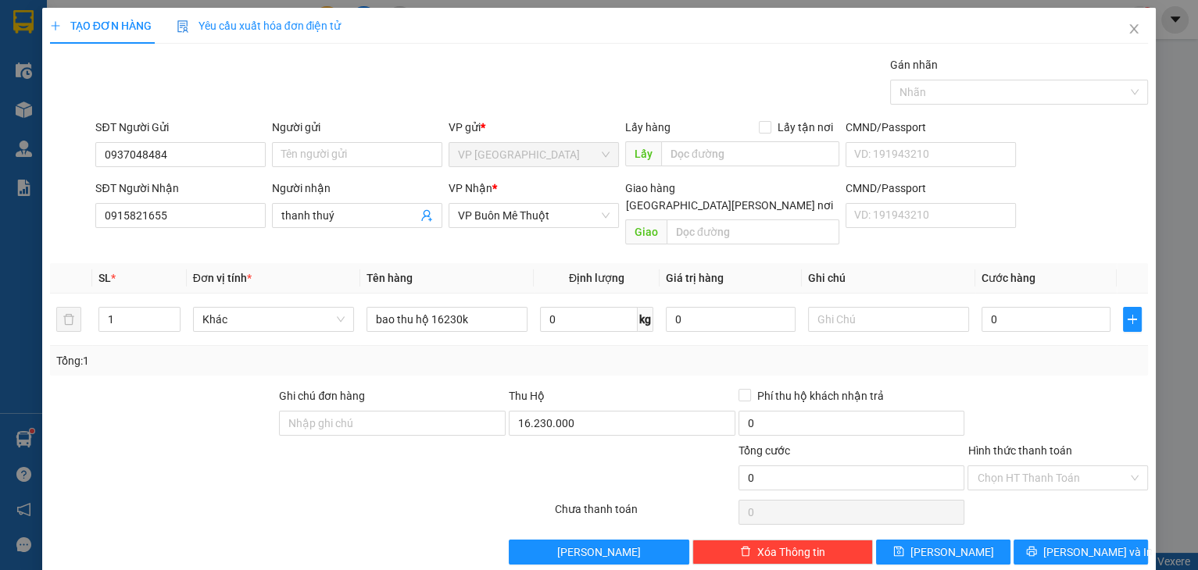
click at [770, 359] on div "Transit Pickup Surcharge Ids Transit Deliver Surcharge Ids Transit Deliver Surc…" at bounding box center [599, 310] width 1099 height 509
click at [1041, 307] on input "0" at bounding box center [1046, 319] width 130 height 25
type input "1"
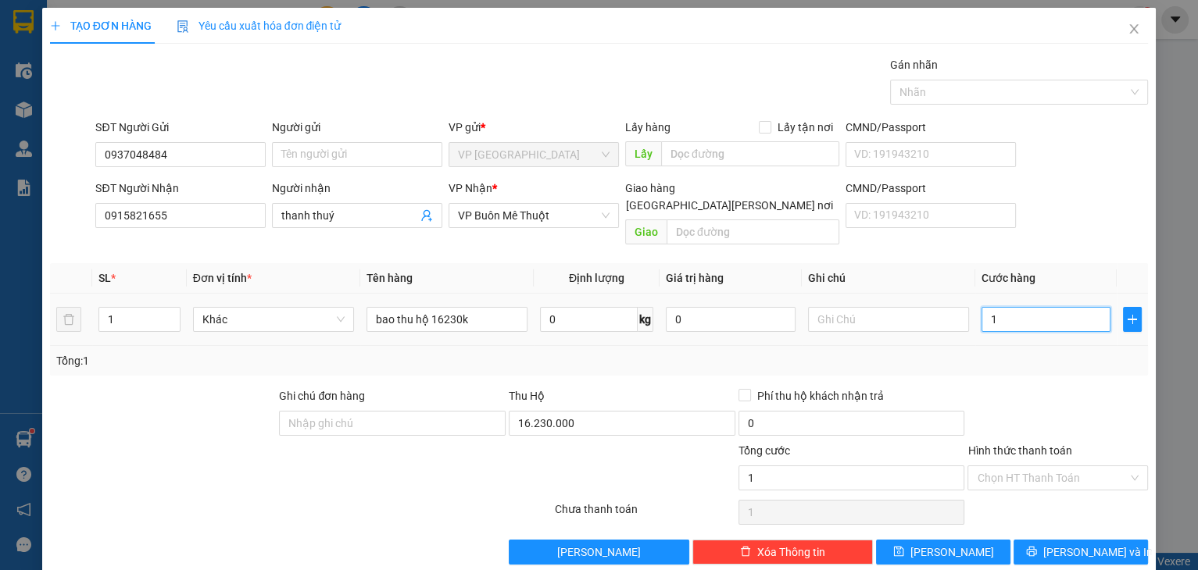
type input "10"
type input "100"
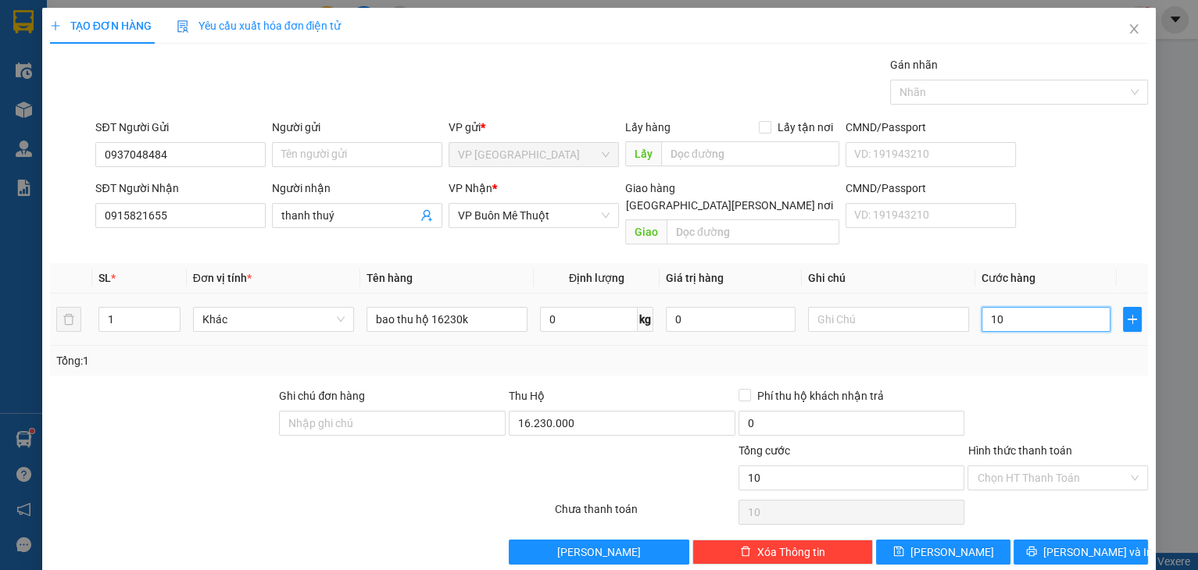
type input "100"
type input "100.000"
click at [1038, 400] on div at bounding box center [1058, 415] width 184 height 55
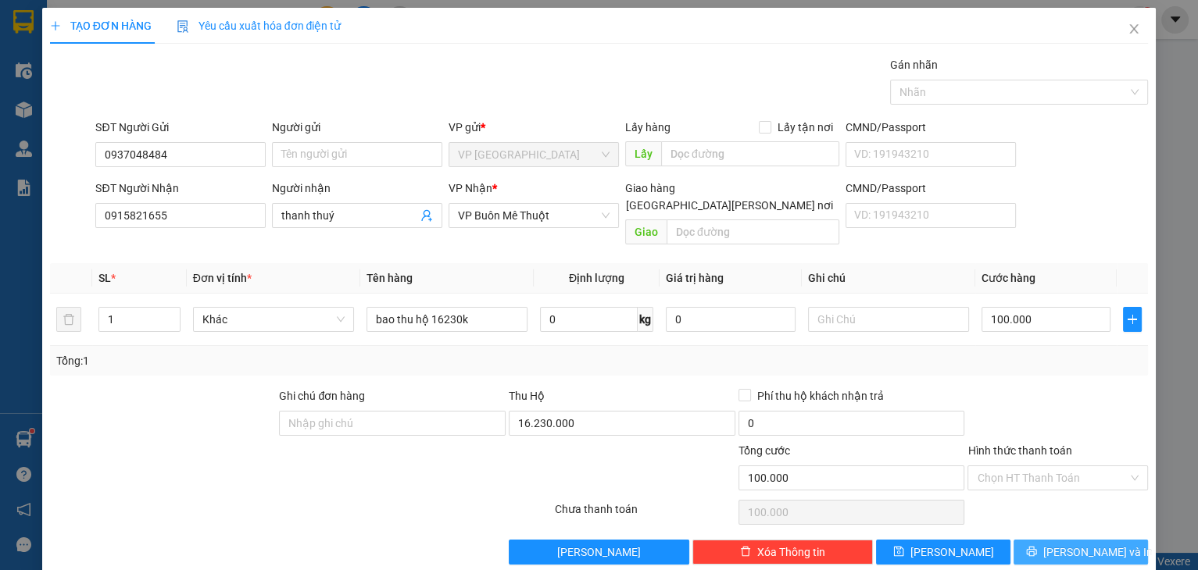
click at [1033, 540] on button "[PERSON_NAME] và In" at bounding box center [1080, 552] width 134 height 25
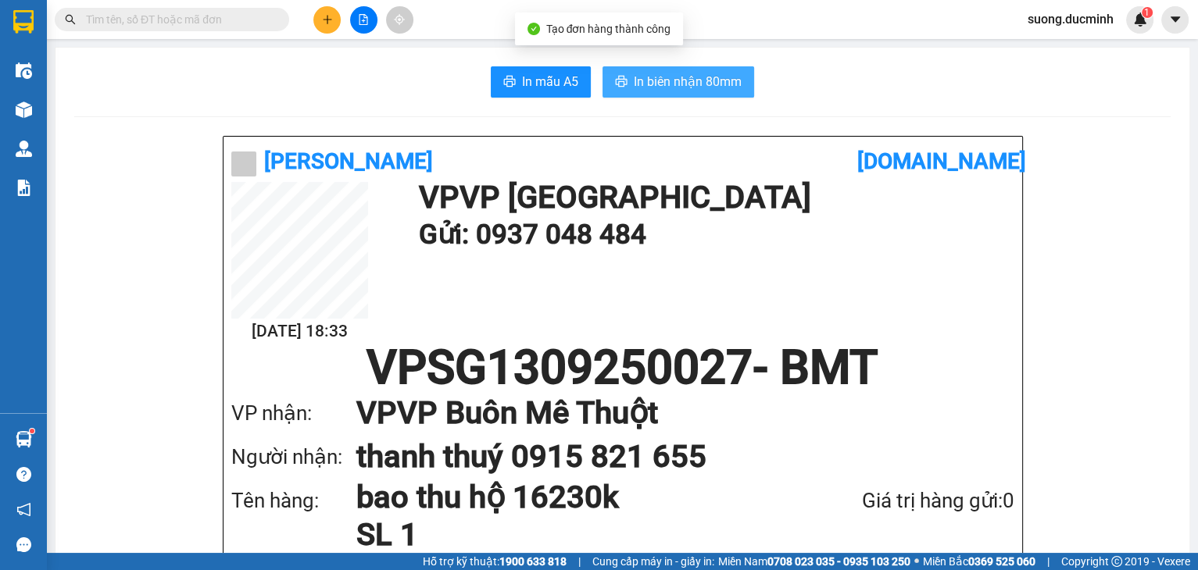
click at [648, 83] on span "In biên nhận 80mm" at bounding box center [688, 82] width 108 height 20
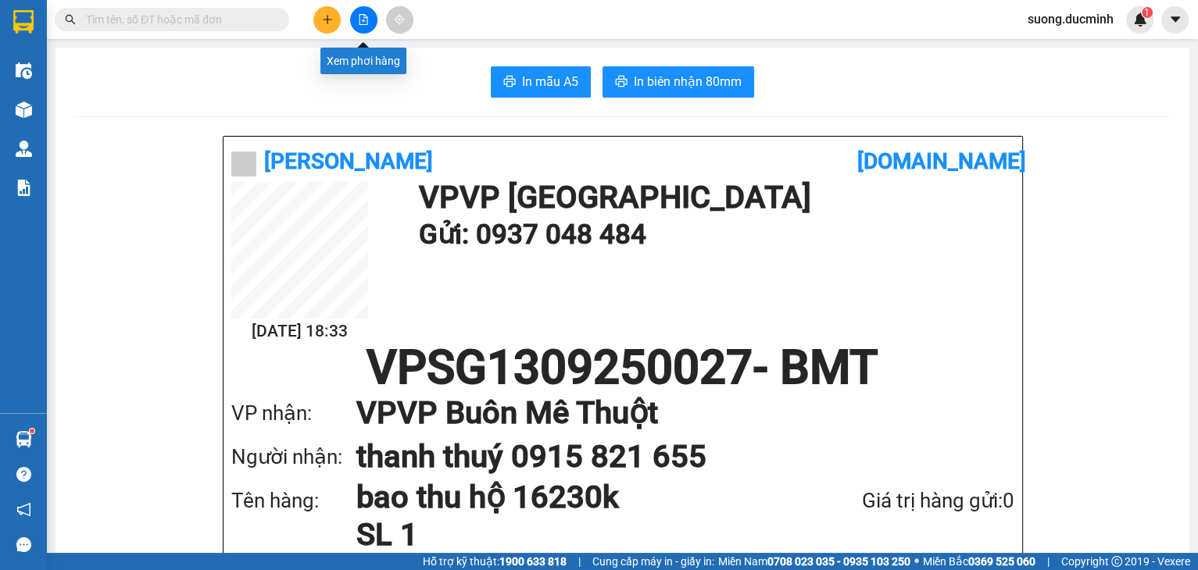
click at [362, 16] on icon "file-add" at bounding box center [363, 19] width 11 height 11
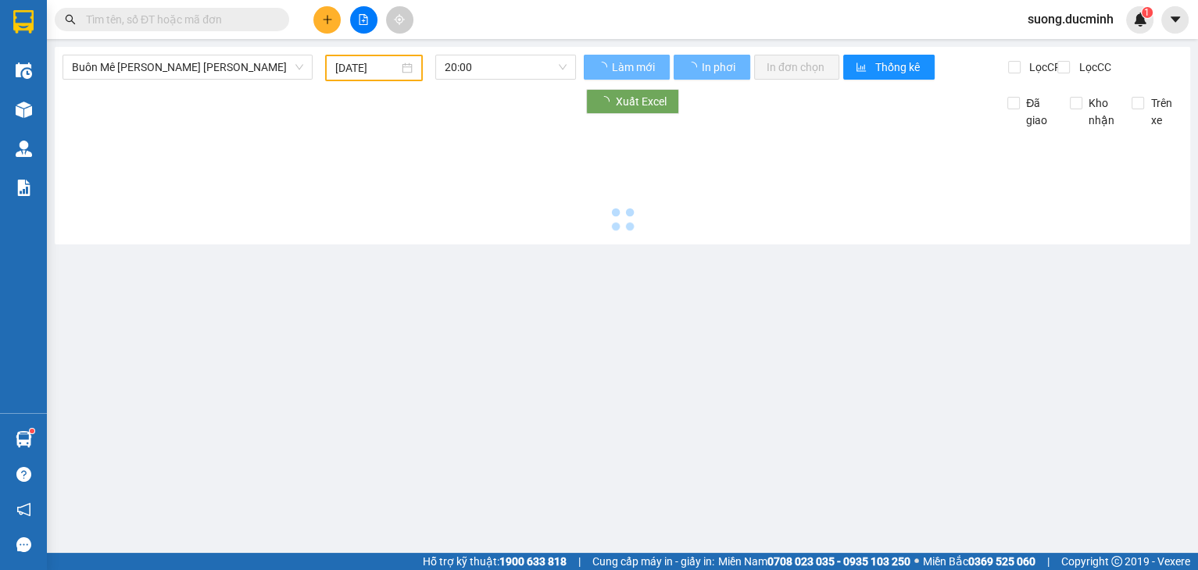
type input "[DATE]"
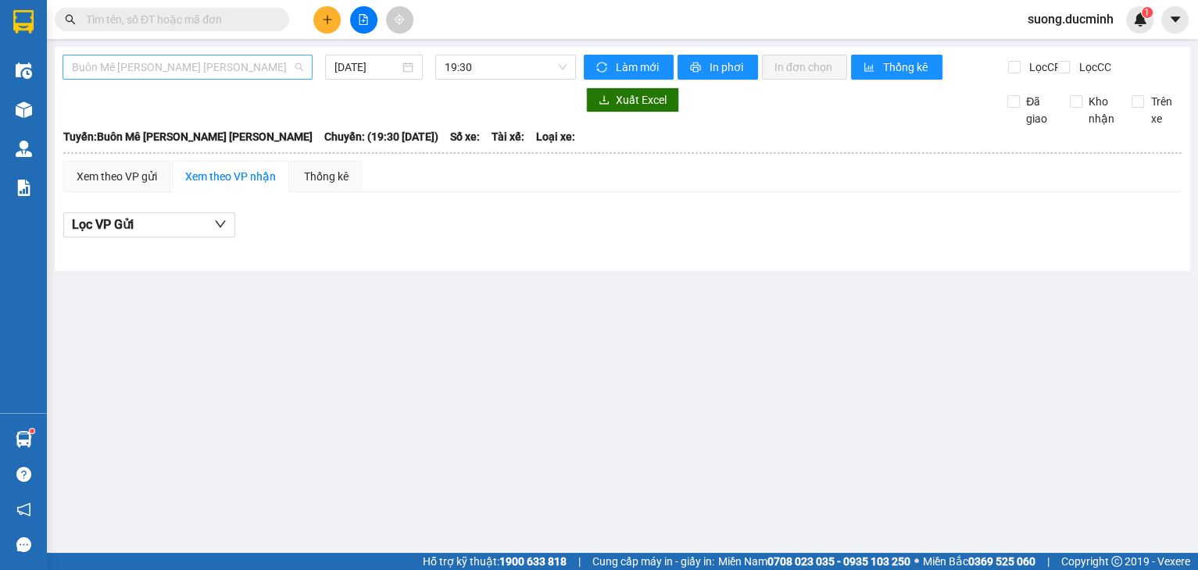
click at [196, 74] on span "Buôn Mê [PERSON_NAME] [PERSON_NAME]" at bounding box center [187, 66] width 231 height 23
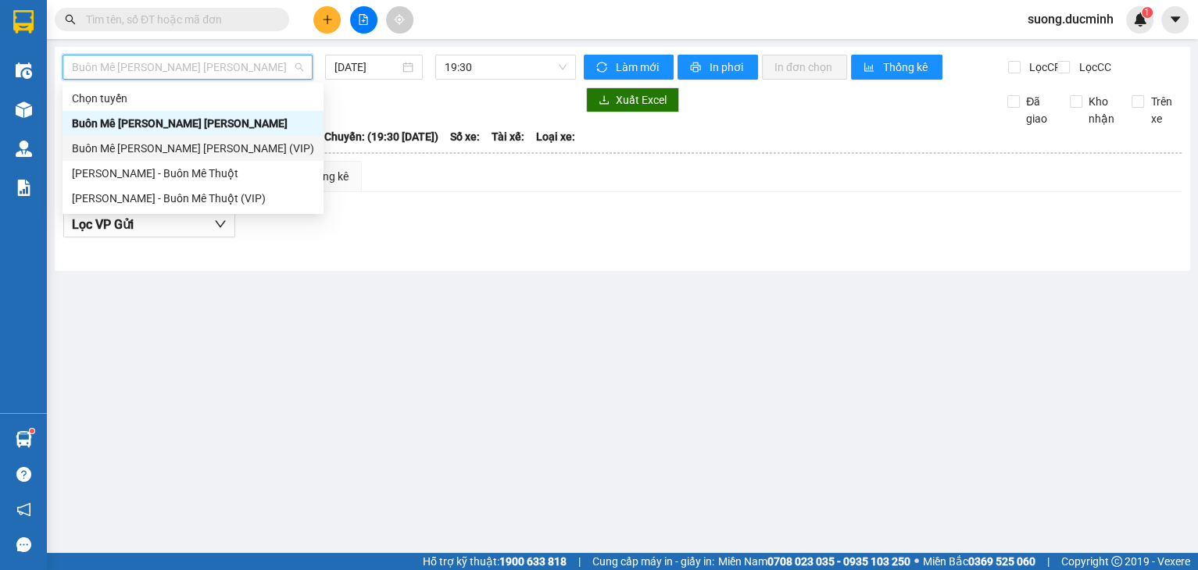
click at [235, 153] on div "Buôn Mê [PERSON_NAME] [PERSON_NAME] (VIP)" at bounding box center [193, 148] width 242 height 17
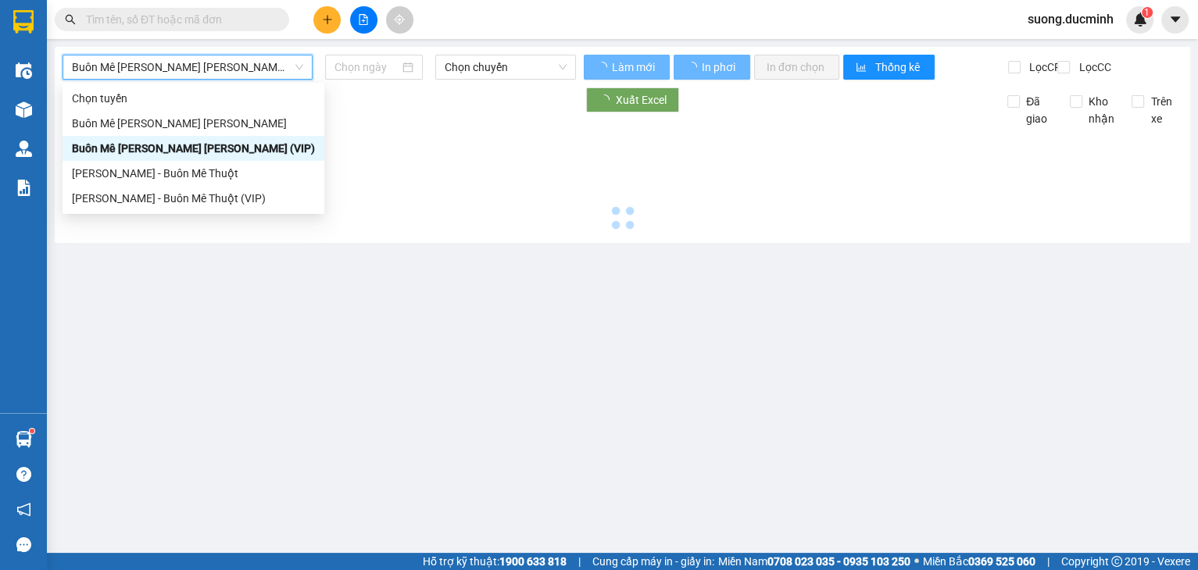
type input "[DATE]"
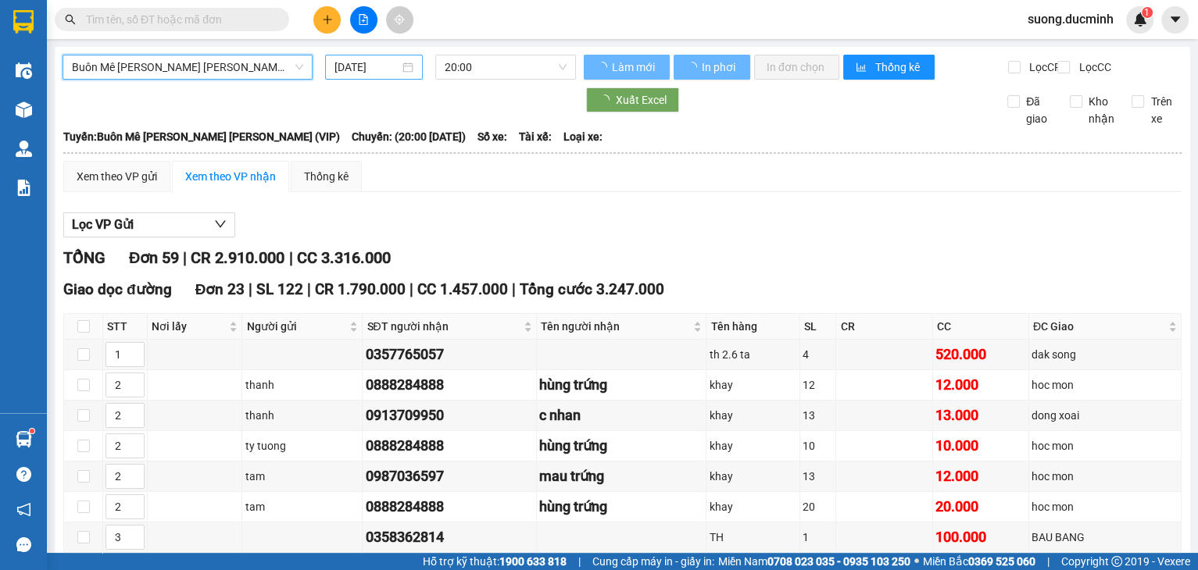
click at [369, 69] on input "[DATE]" at bounding box center [366, 67] width 64 height 17
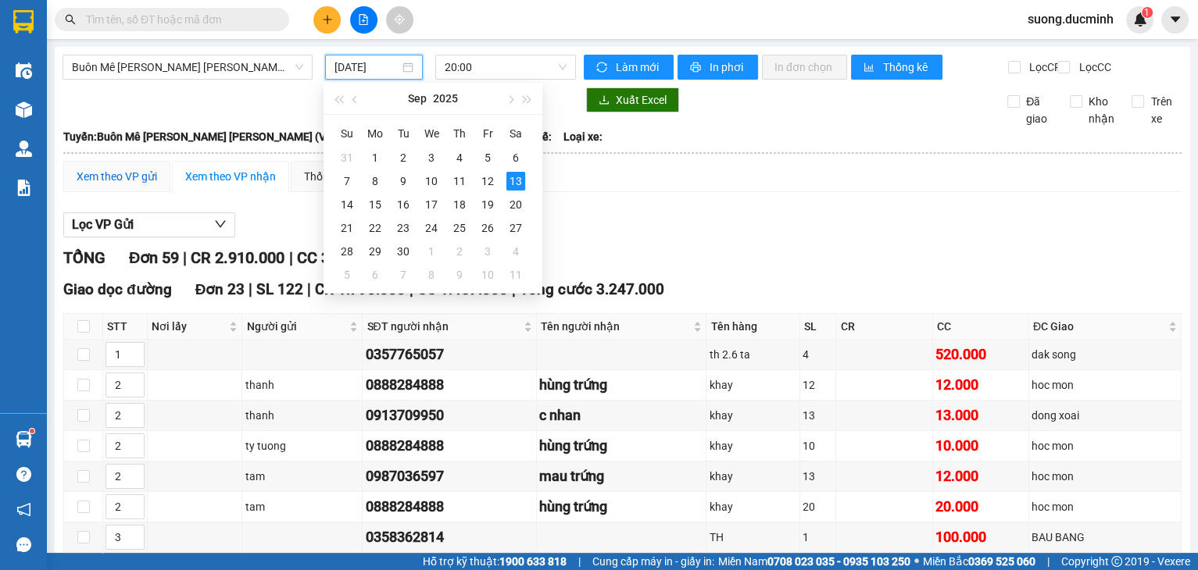
click at [95, 185] on div "Xem theo VP gửi" at bounding box center [117, 176] width 80 height 17
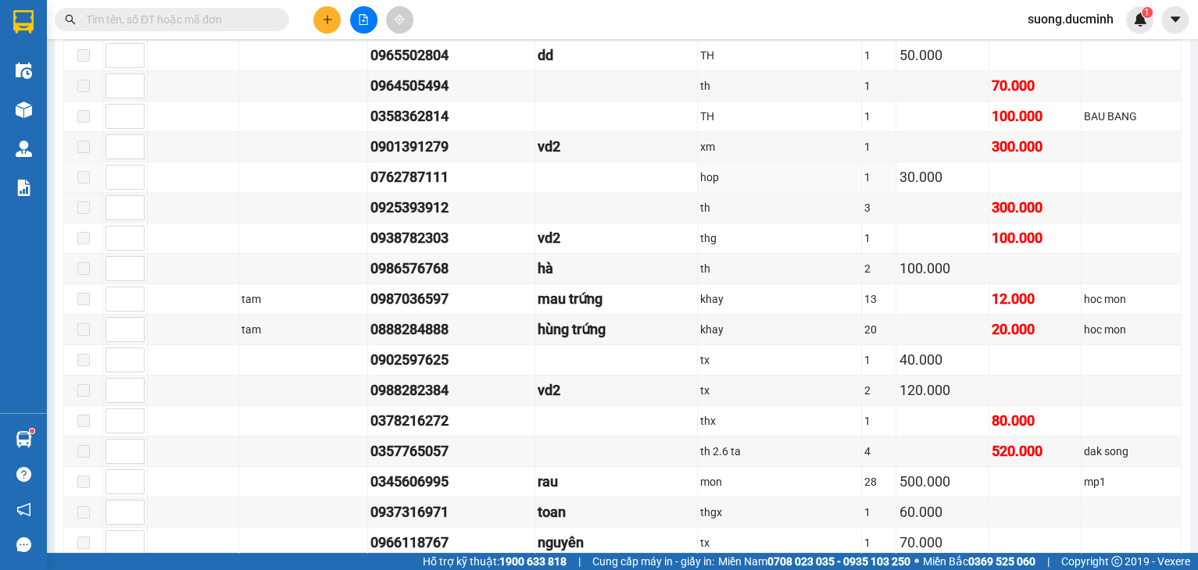
scroll to position [447, 0]
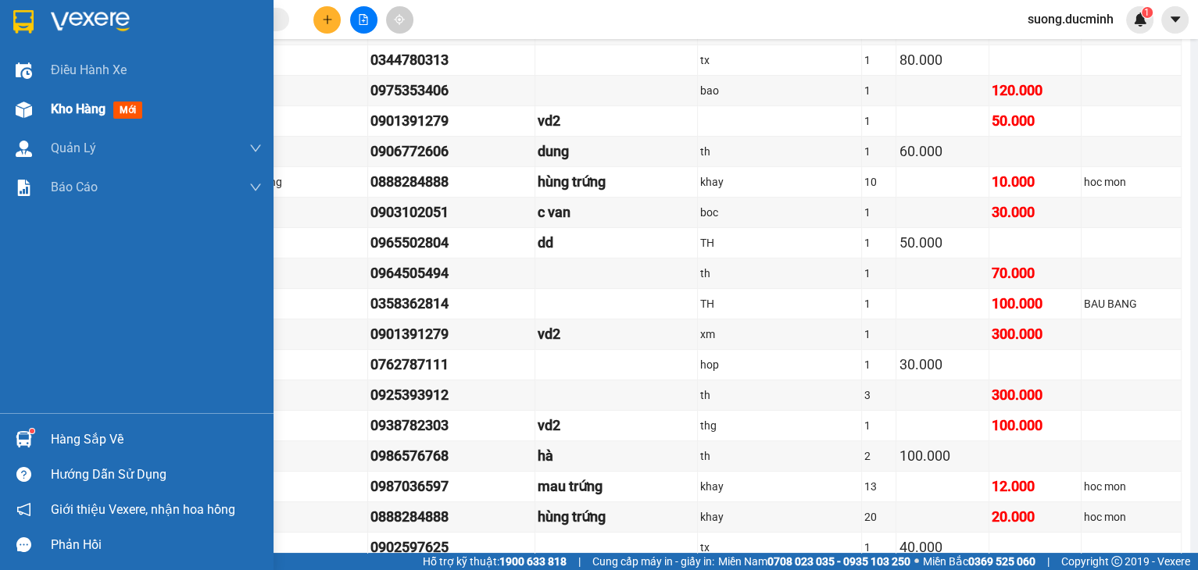
click at [84, 119] on div "Kho hàng mới" at bounding box center [100, 109] width 98 height 20
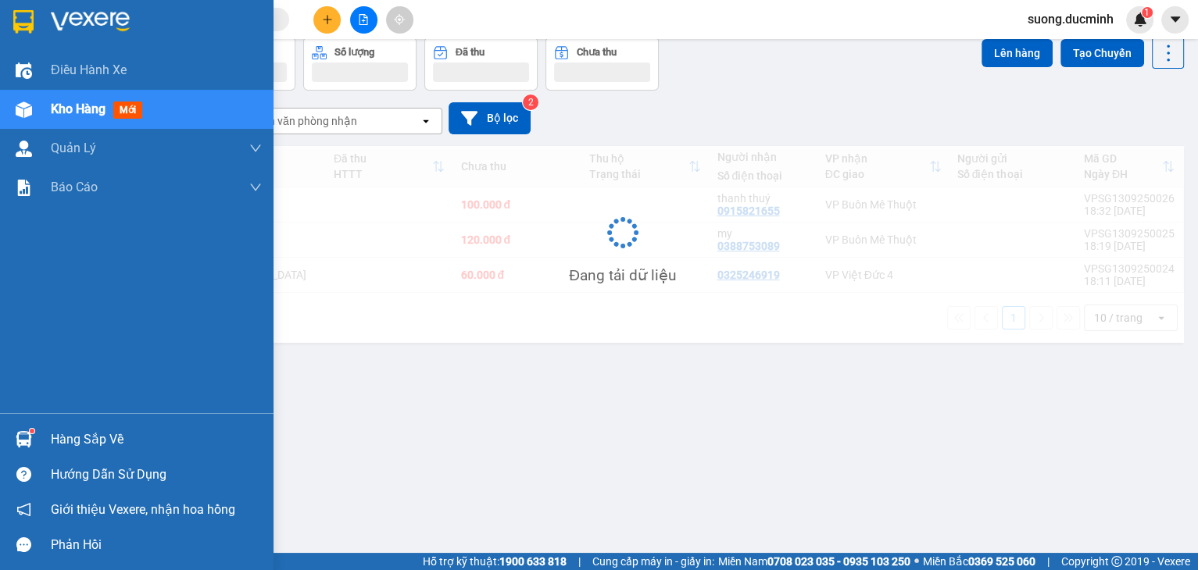
scroll to position [72, 0]
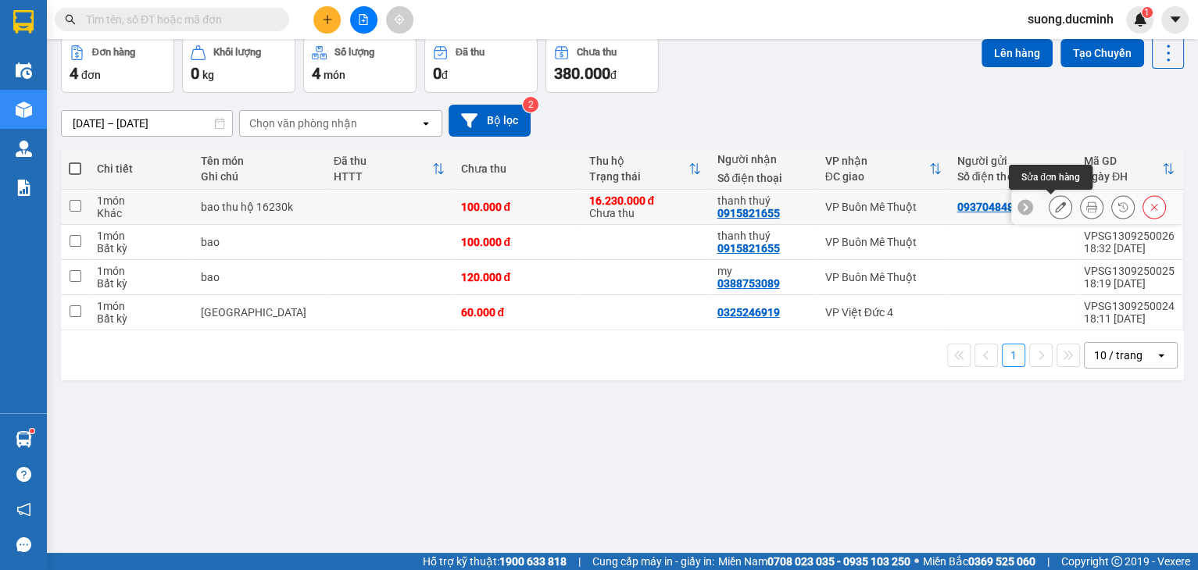
click at [1049, 207] on button at bounding box center [1060, 207] width 22 height 27
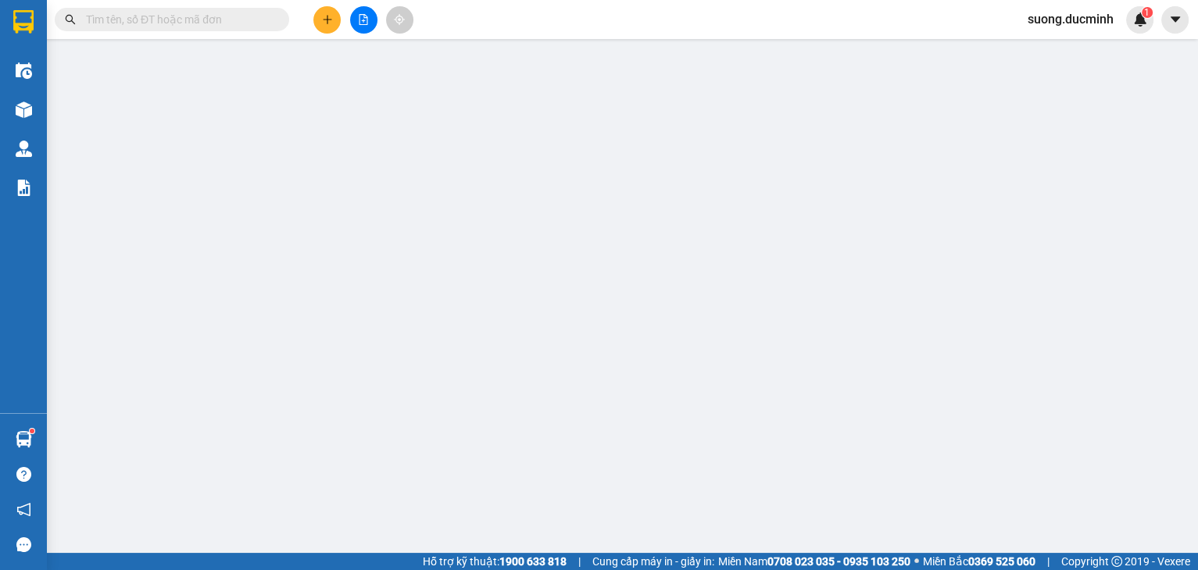
type input "0937048484"
type input "0915821655"
type input "thanh thuý"
type input "16.230.000"
type input "100.000"
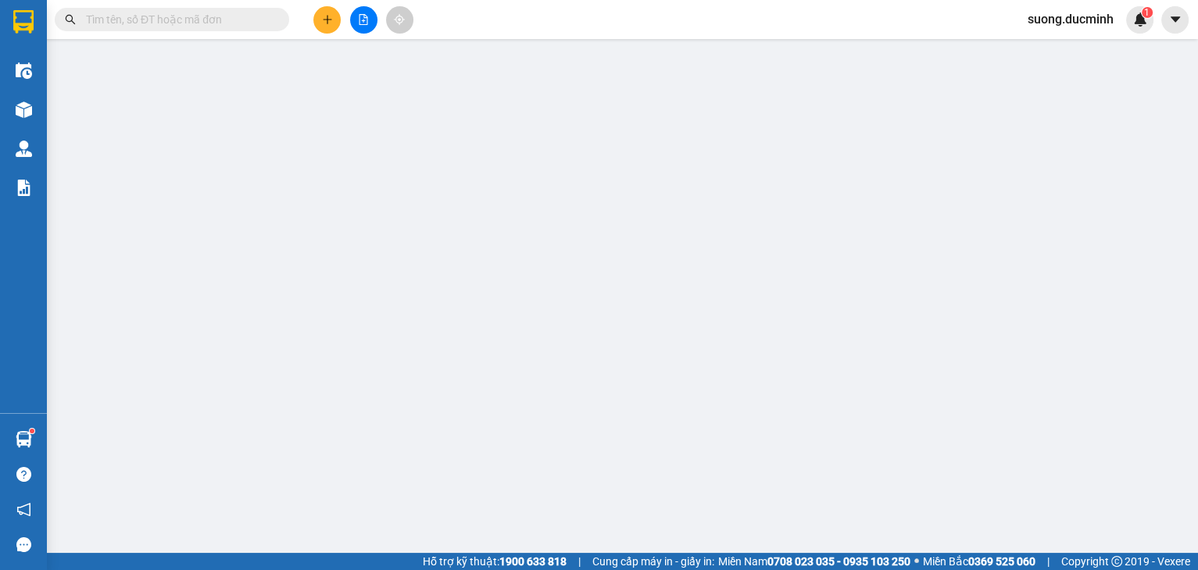
type input "100.000"
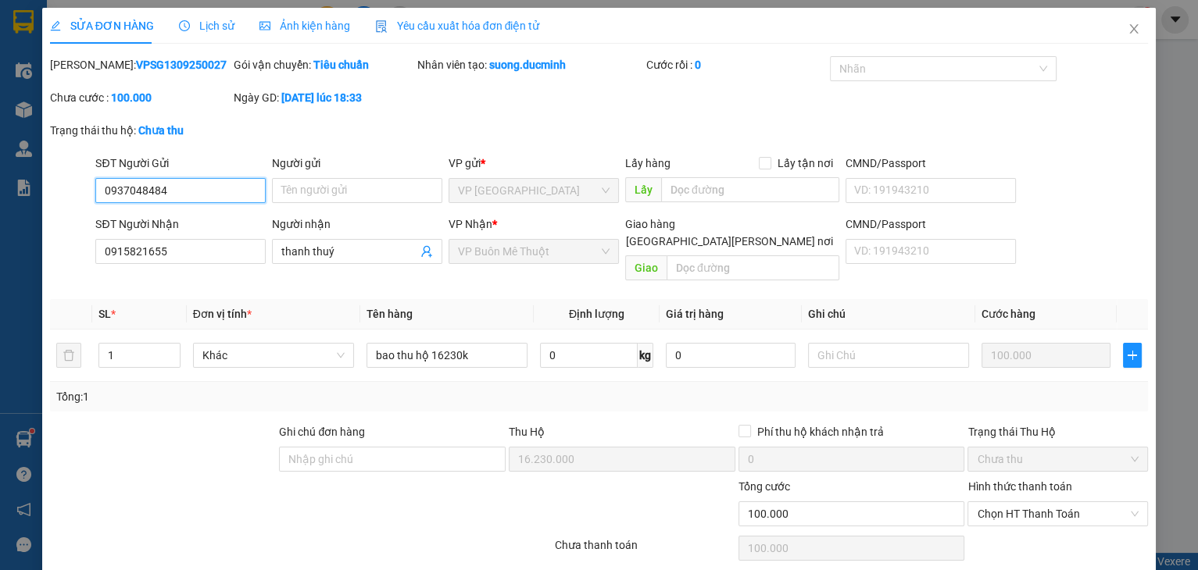
scroll to position [42, 0]
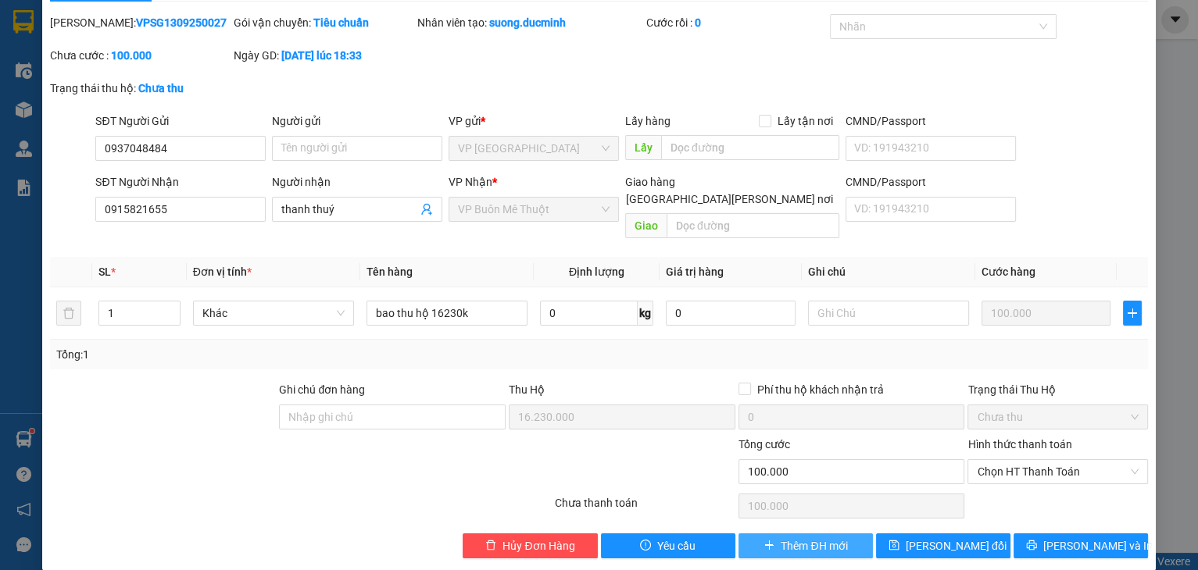
click at [806, 538] on span "Thêm ĐH mới" at bounding box center [814, 546] width 66 height 17
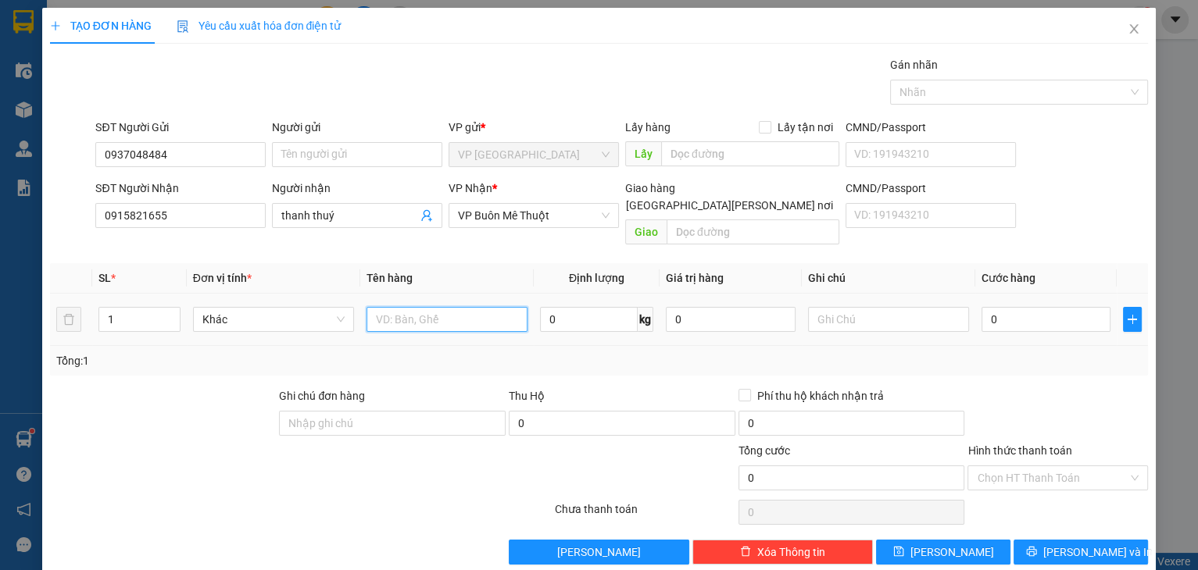
click at [395, 307] on input "text" at bounding box center [446, 319] width 161 height 25
click at [436, 307] on input "bao" at bounding box center [446, 319] width 161 height 25
type input "bao 16230k"
click at [1129, 30] on icon "close" at bounding box center [1133, 29] width 13 height 13
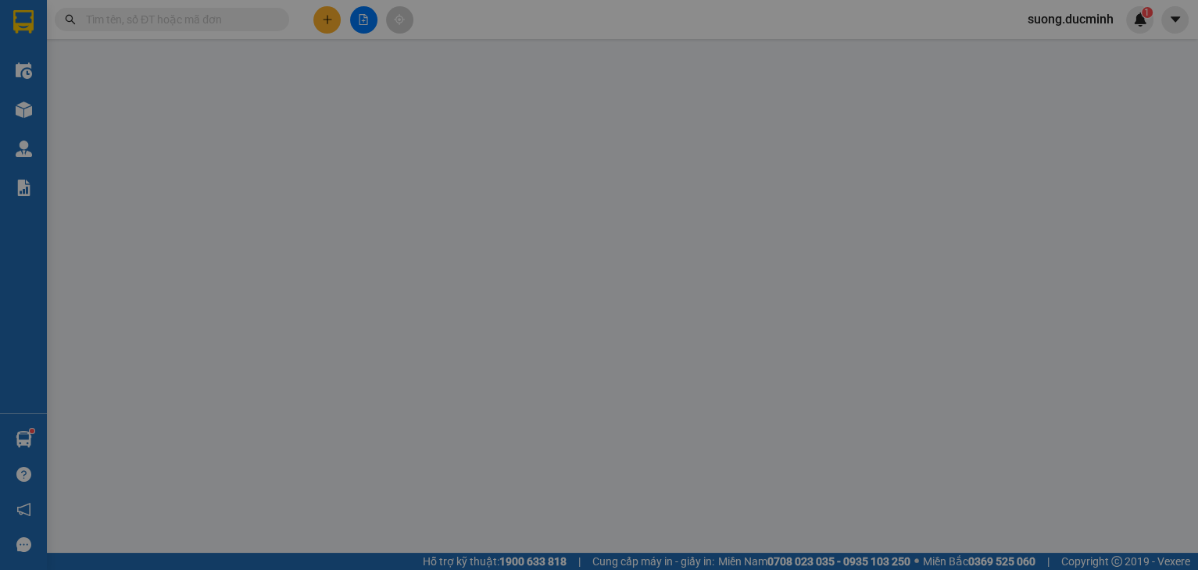
type input "0937048484"
type input "0915821655"
type input "thanh thuý"
type input "16.230.000"
type input "100.000"
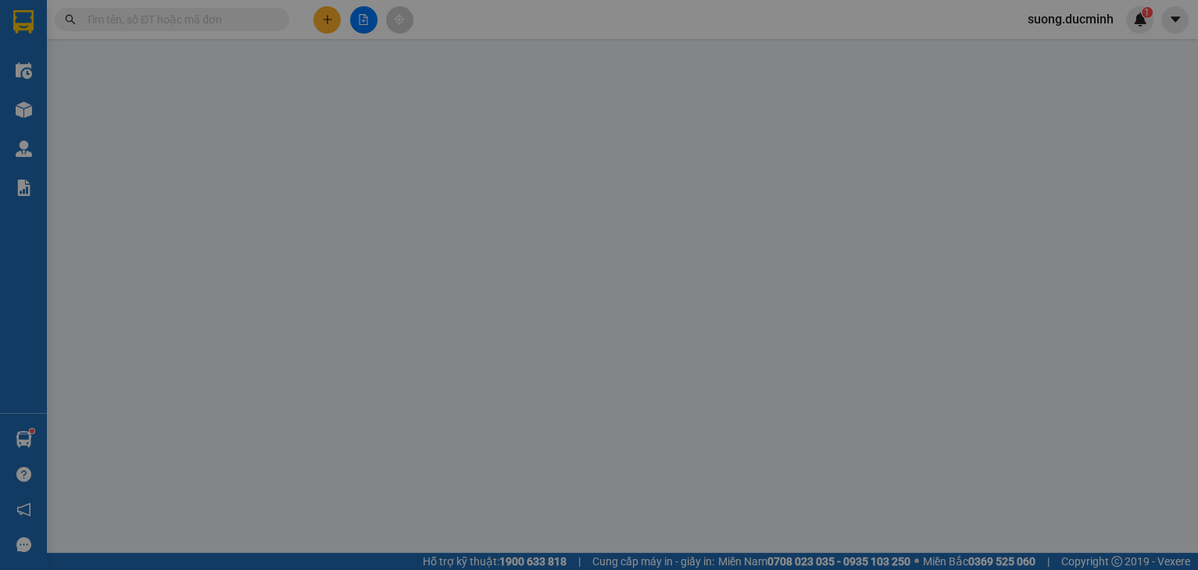
type input "100.000"
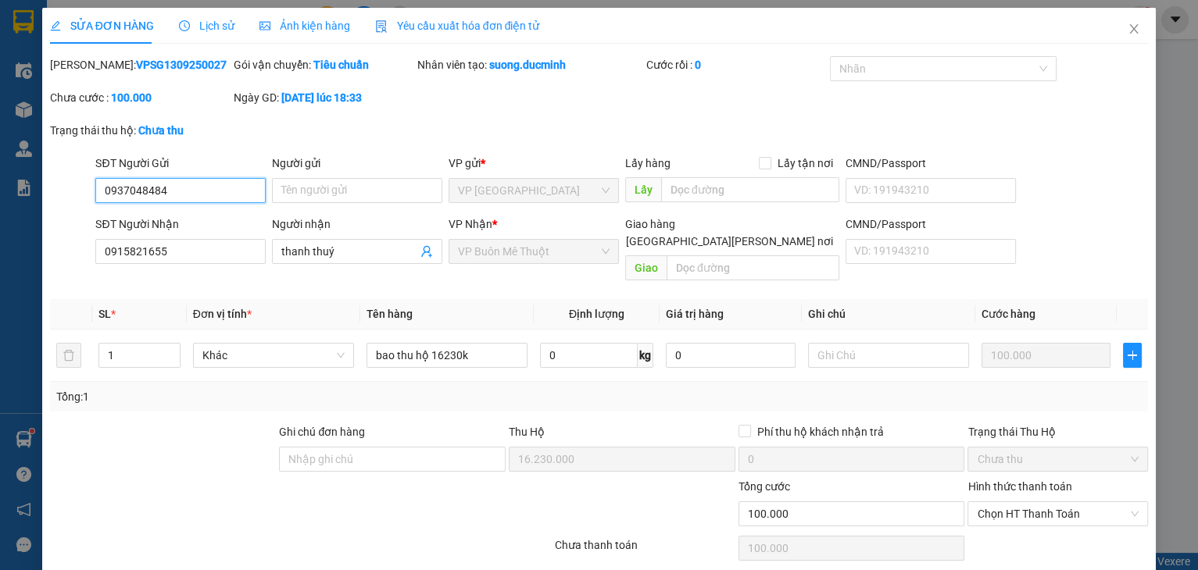
scroll to position [42, 0]
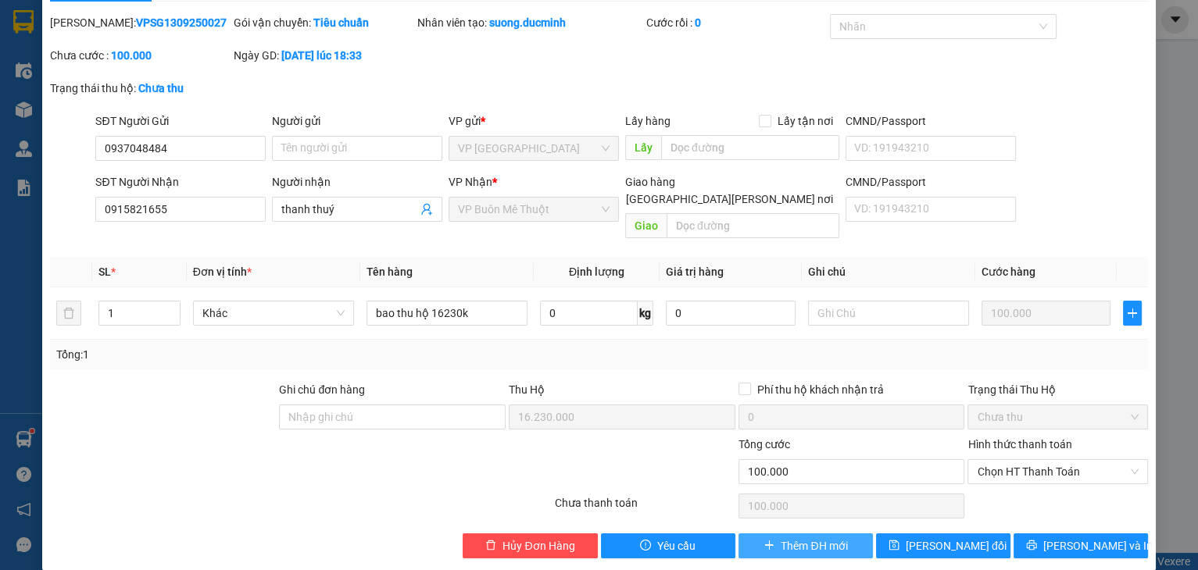
click at [803, 538] on span "Thêm ĐH mới" at bounding box center [814, 546] width 66 height 17
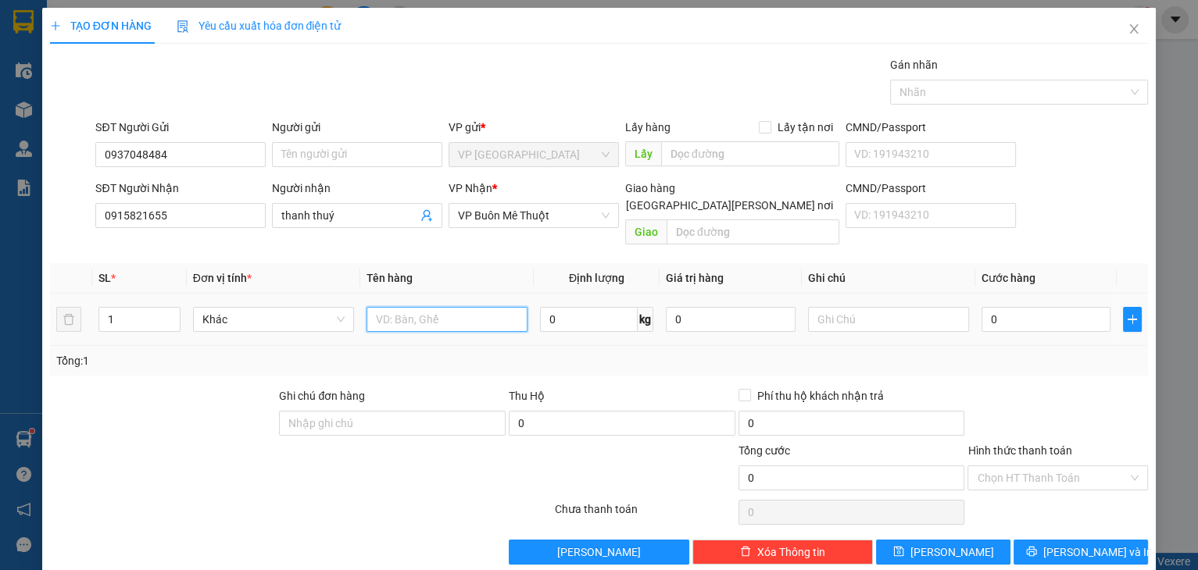
click at [407, 307] on input "text" at bounding box center [446, 319] width 161 height 25
type input "bao thu hộ 16230k"
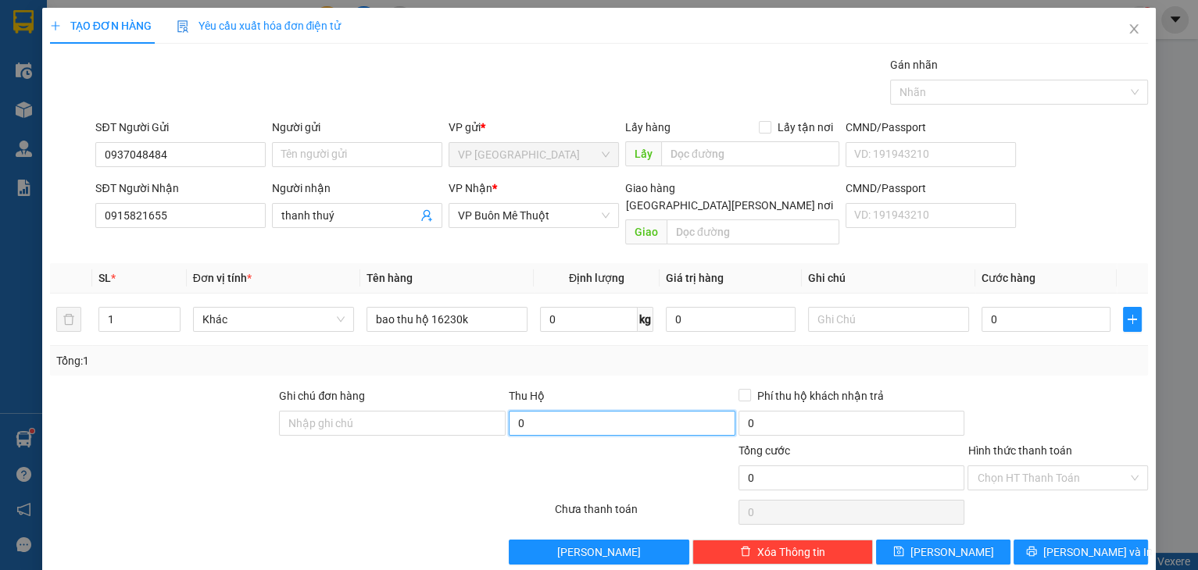
click at [588, 412] on input "0" at bounding box center [622, 423] width 227 height 25
type input "16.230.000"
drag, startPoint x: 1089, startPoint y: 279, endPoint x: 1078, endPoint y: 296, distance: 20.4
click at [1084, 294] on td "0" at bounding box center [1046, 320] width 142 height 52
click at [1078, 307] on input "0" at bounding box center [1046, 319] width 130 height 25
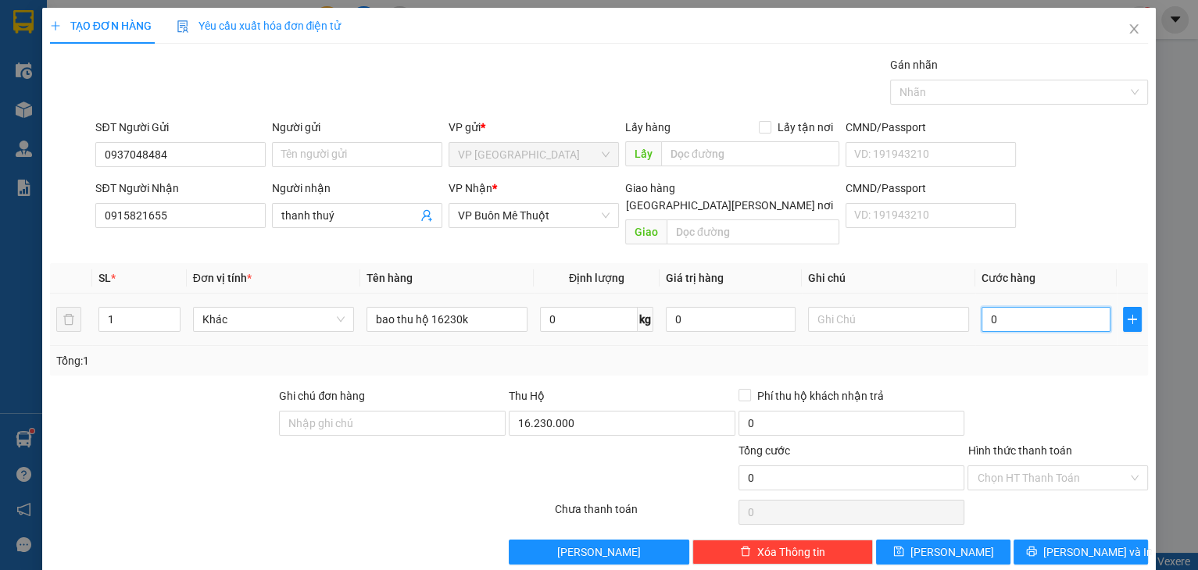
type input "1"
type input "12"
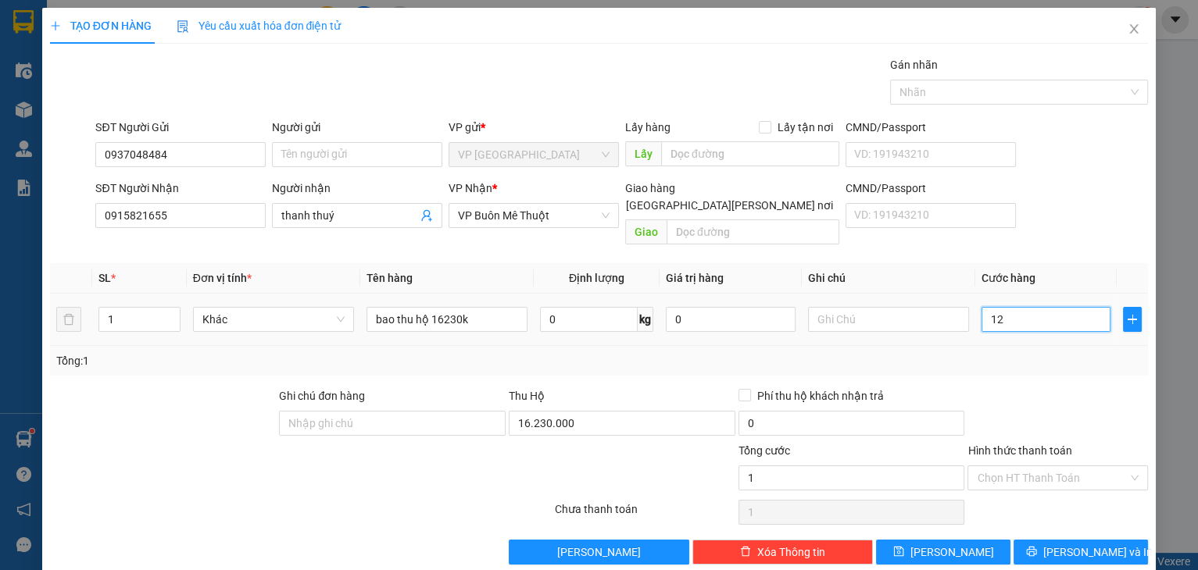
type input "12"
type input "120"
type input "120.000"
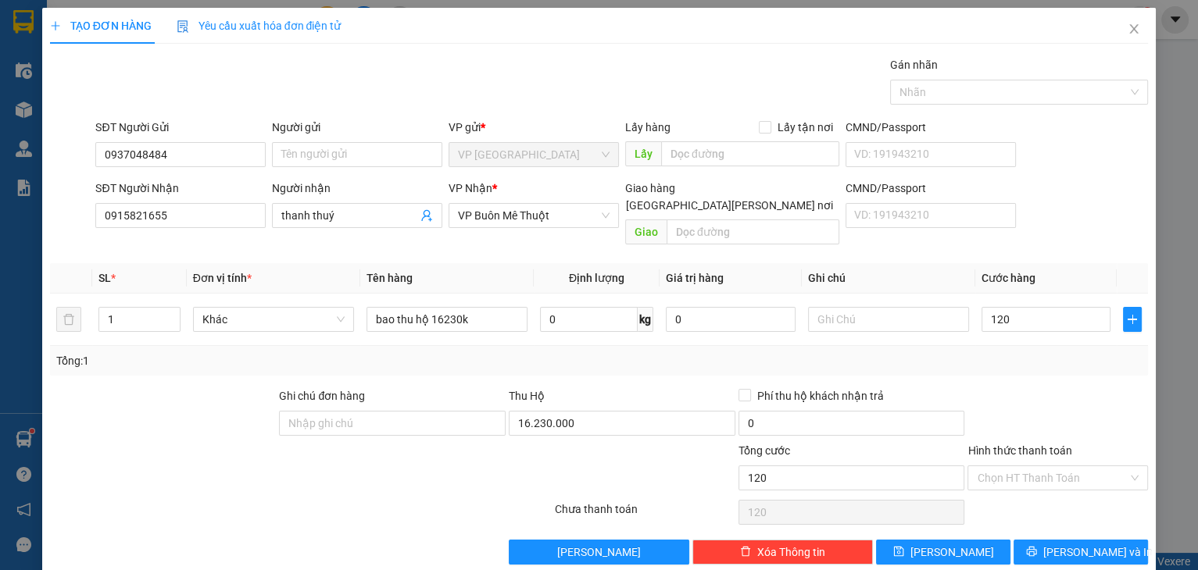
type input "120.000"
drag, startPoint x: 1095, startPoint y: 388, endPoint x: 1081, endPoint y: 447, distance: 60.3
click at [1095, 389] on div at bounding box center [1058, 415] width 184 height 55
click at [970, 540] on button "[PERSON_NAME]" at bounding box center [943, 552] width 134 height 25
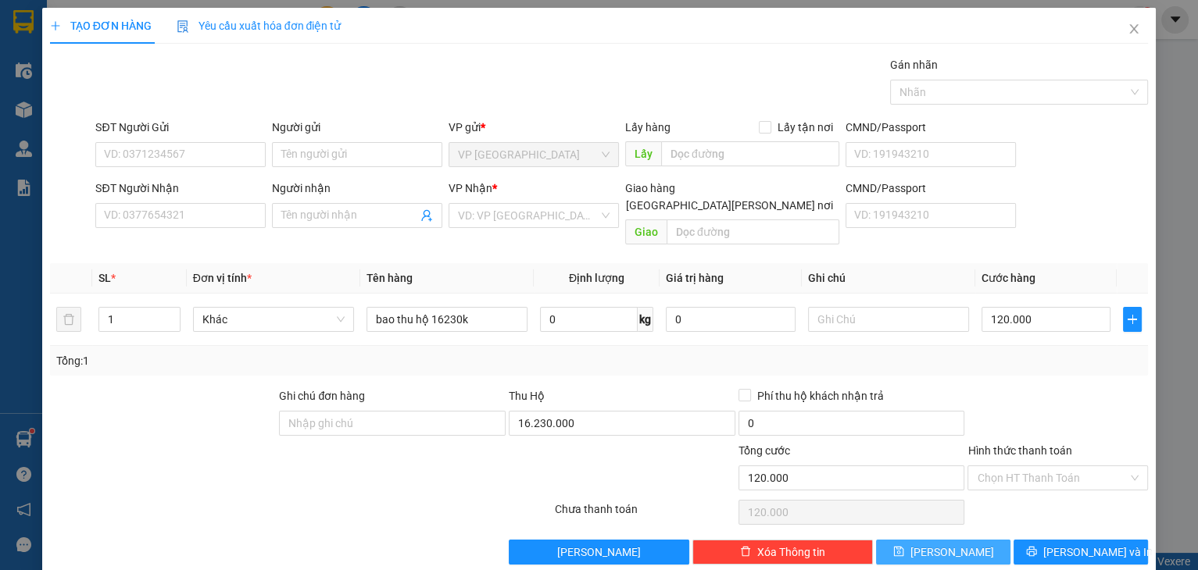
type input "0"
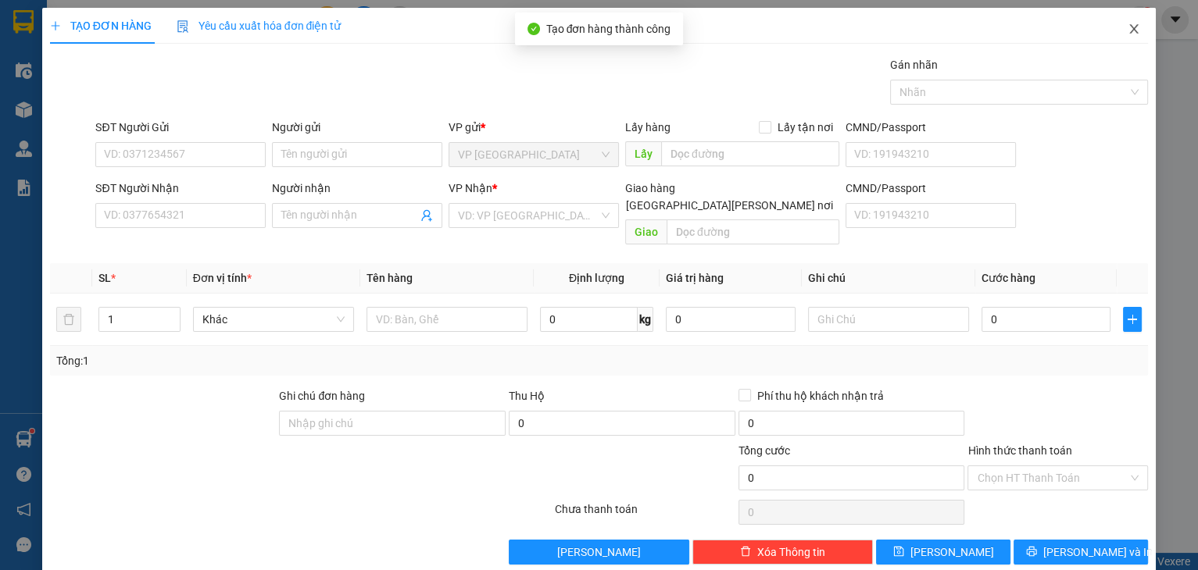
click at [1128, 27] on icon "close" at bounding box center [1133, 29] width 13 height 13
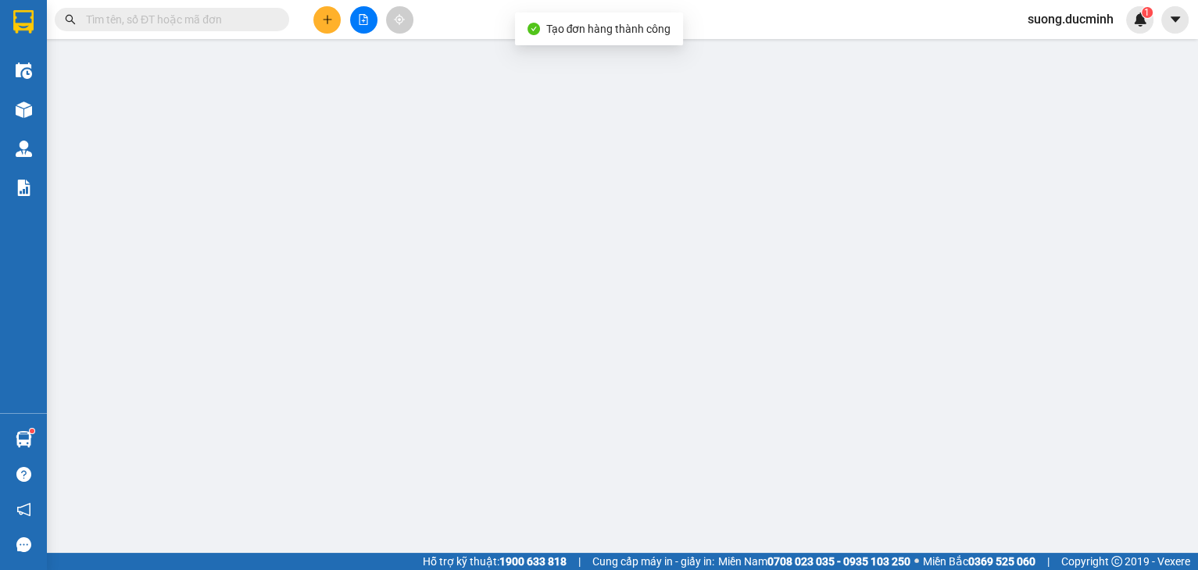
type input "0937048484"
type input "0915821655"
type input "thanh thuý"
type input "16.230.000"
type input "100.000"
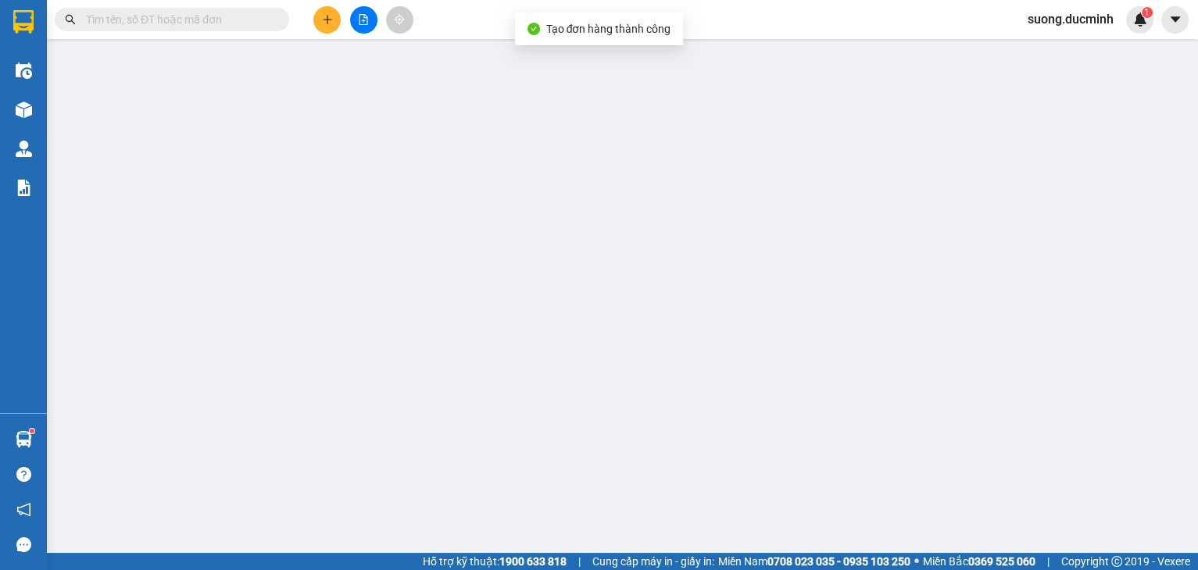
type input "100.000"
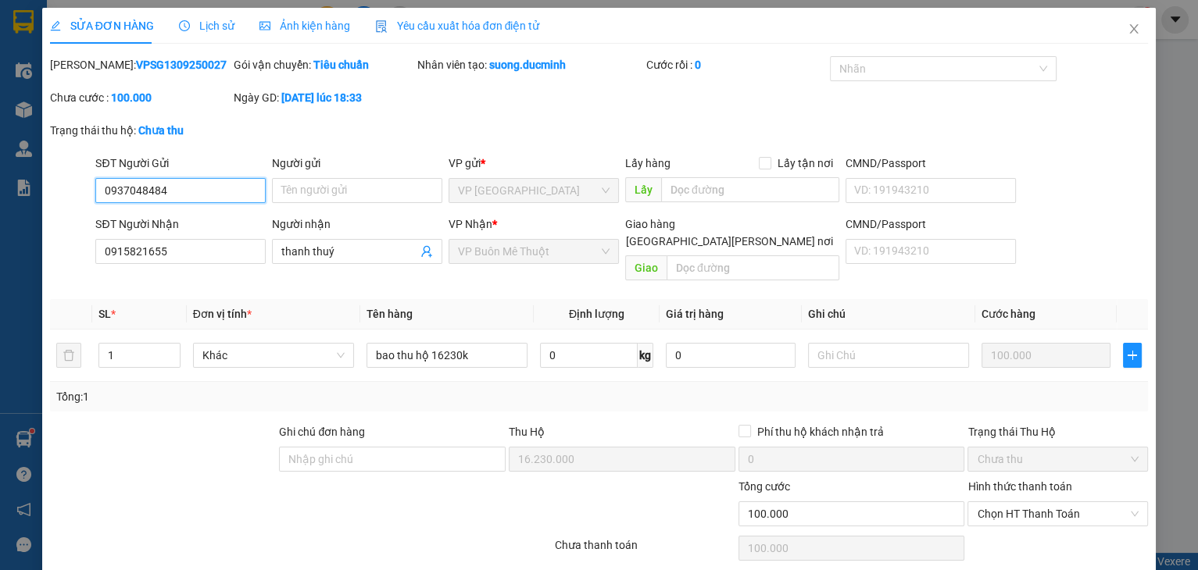
scroll to position [42, 0]
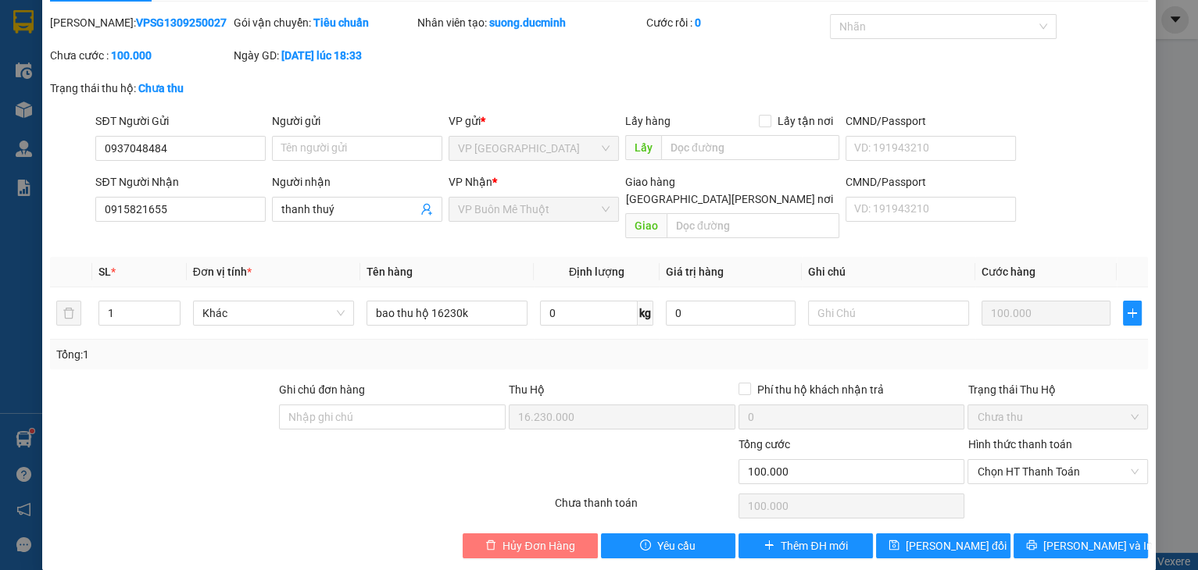
click at [545, 538] on span "Hủy Đơn Hàng" at bounding box center [538, 546] width 72 height 17
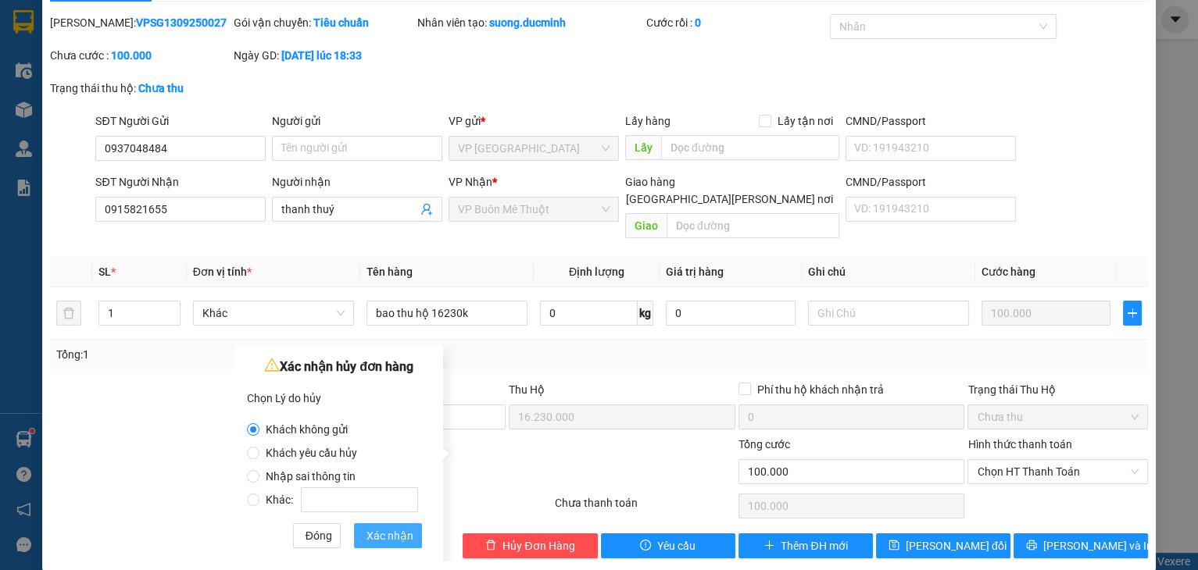
click at [385, 529] on span "Xác nhận" at bounding box center [389, 535] width 47 height 17
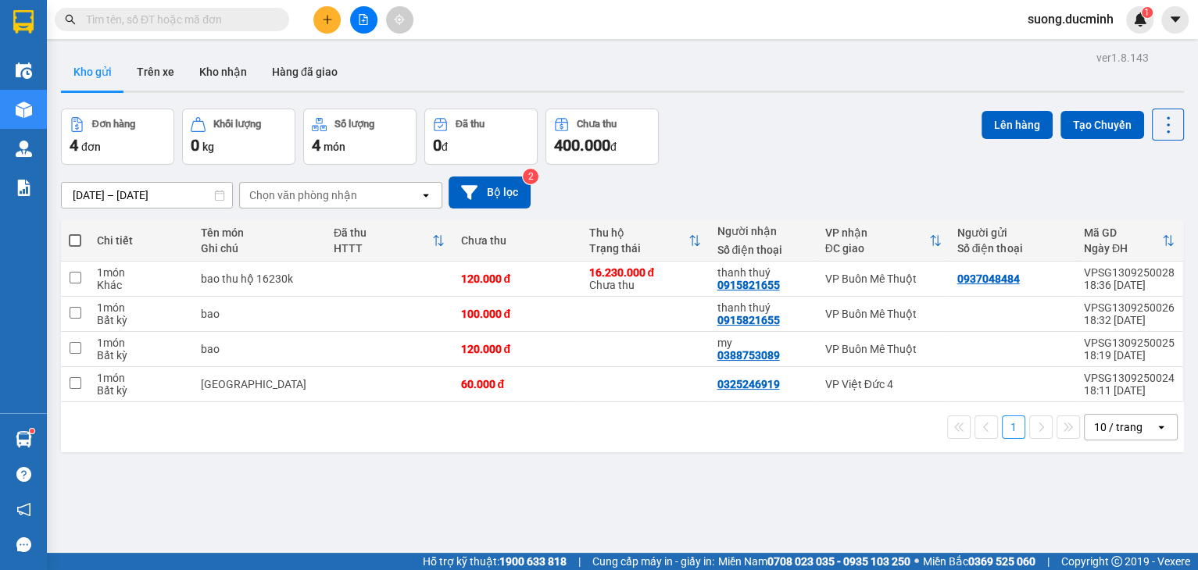
click at [75, 244] on span at bounding box center [75, 240] width 13 height 13
click at [75, 233] on input "checkbox" at bounding box center [75, 233] width 0 height 0
checkbox input "true"
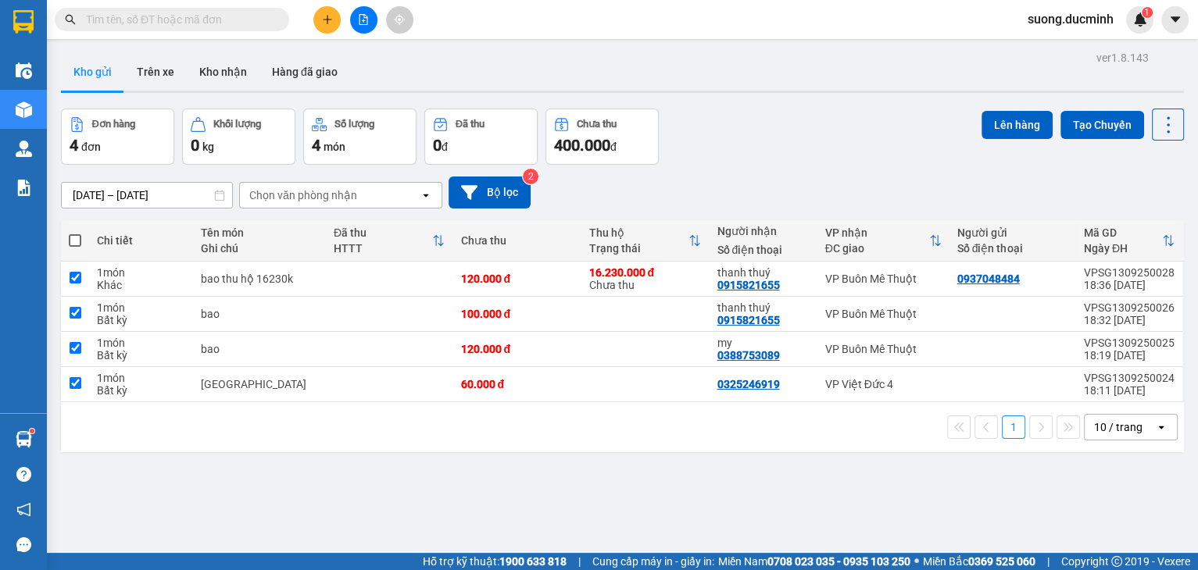
checkbox input "true"
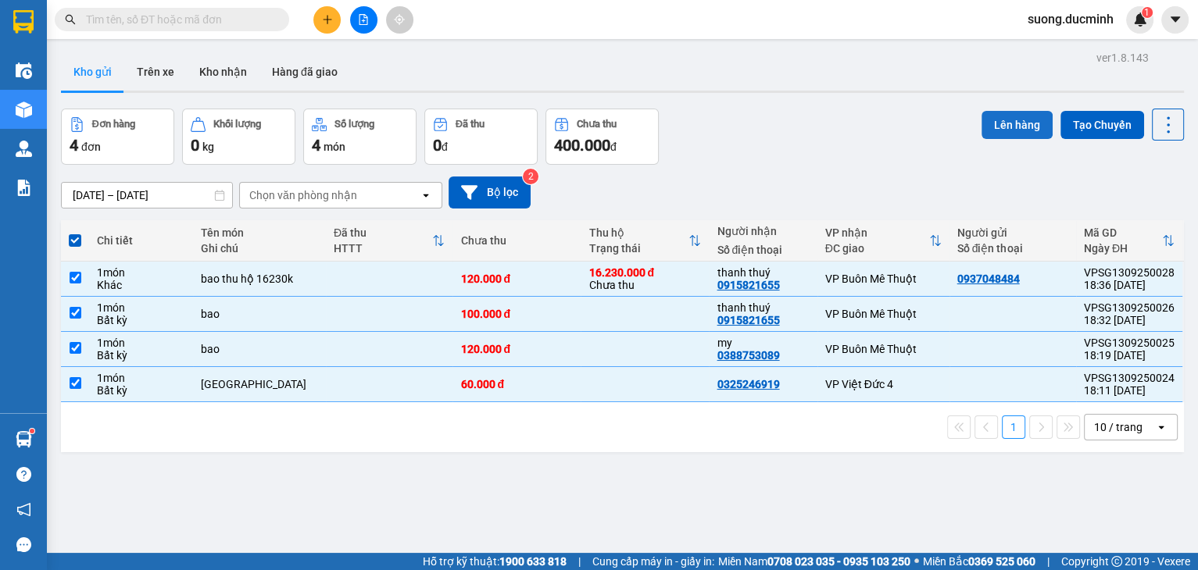
click at [1013, 115] on button "Lên hàng" at bounding box center [1016, 125] width 71 height 28
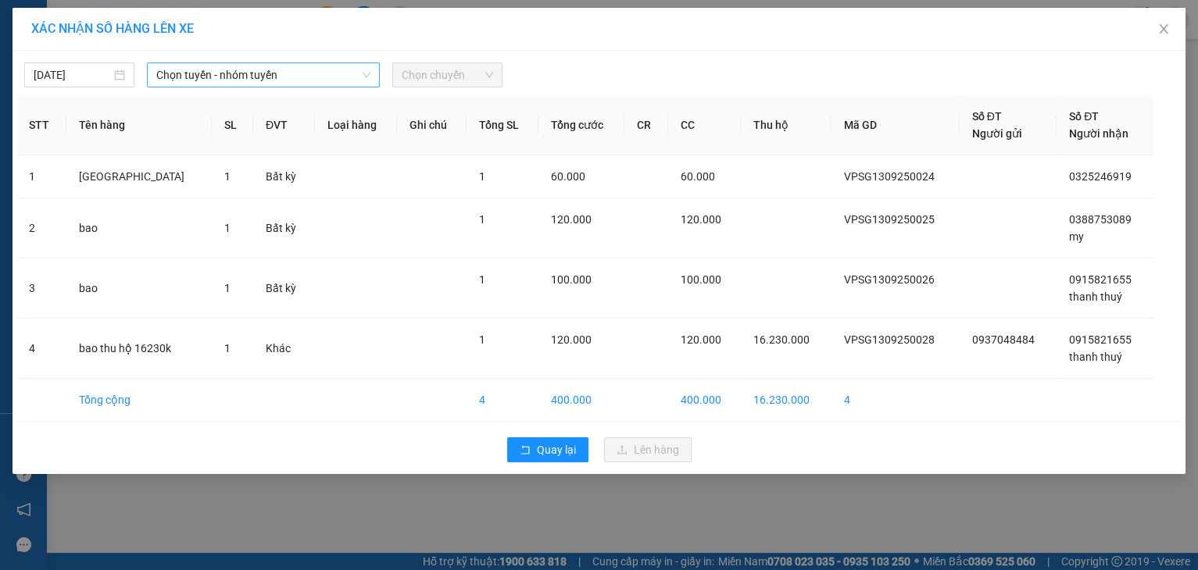
click at [207, 78] on span "Chọn tuyến - nhóm tuyến" at bounding box center [263, 74] width 214 height 23
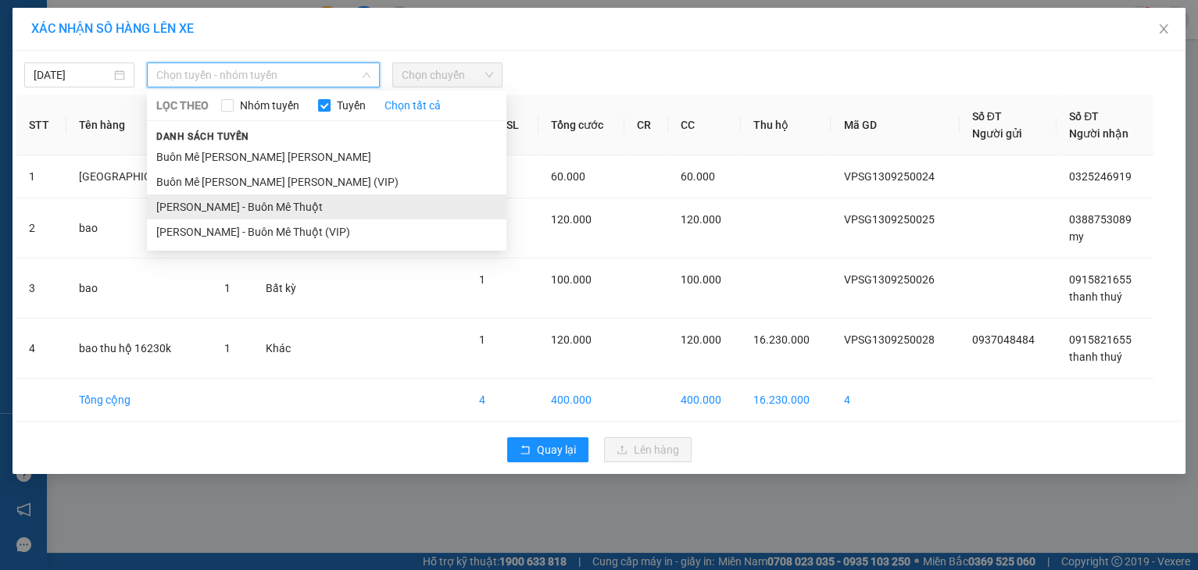
click at [219, 208] on li "[PERSON_NAME] - Buôn Mê Thuột" at bounding box center [326, 207] width 359 height 25
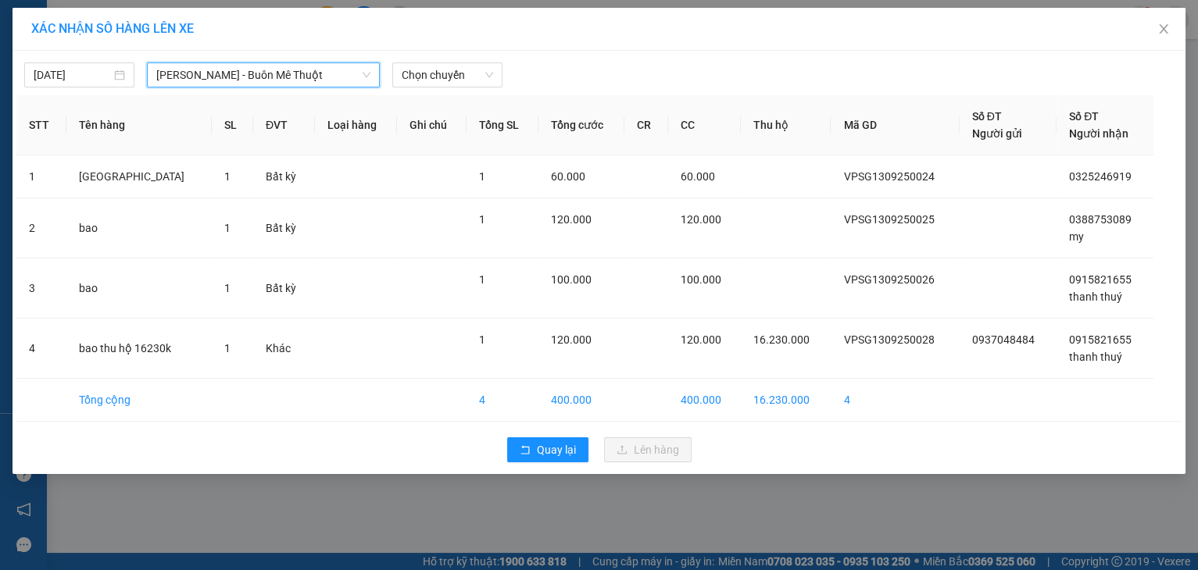
click at [398, 92] on div "[DATE] [PERSON_NAME] - [GEOGRAPHIC_DATA][PERSON_NAME] - [GEOGRAPHIC_DATA] Thuột…" at bounding box center [599, 262] width 1173 height 423
click at [416, 72] on span "Chọn chuyến" at bounding box center [447, 74] width 91 height 23
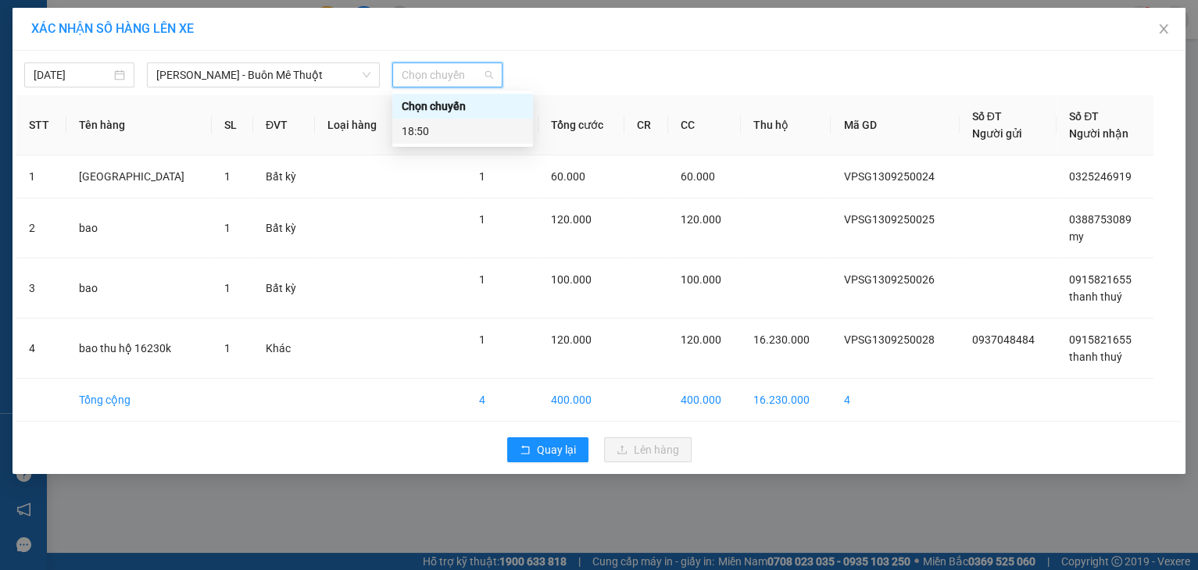
click at [425, 126] on div "18:50" at bounding box center [463, 131] width 122 height 17
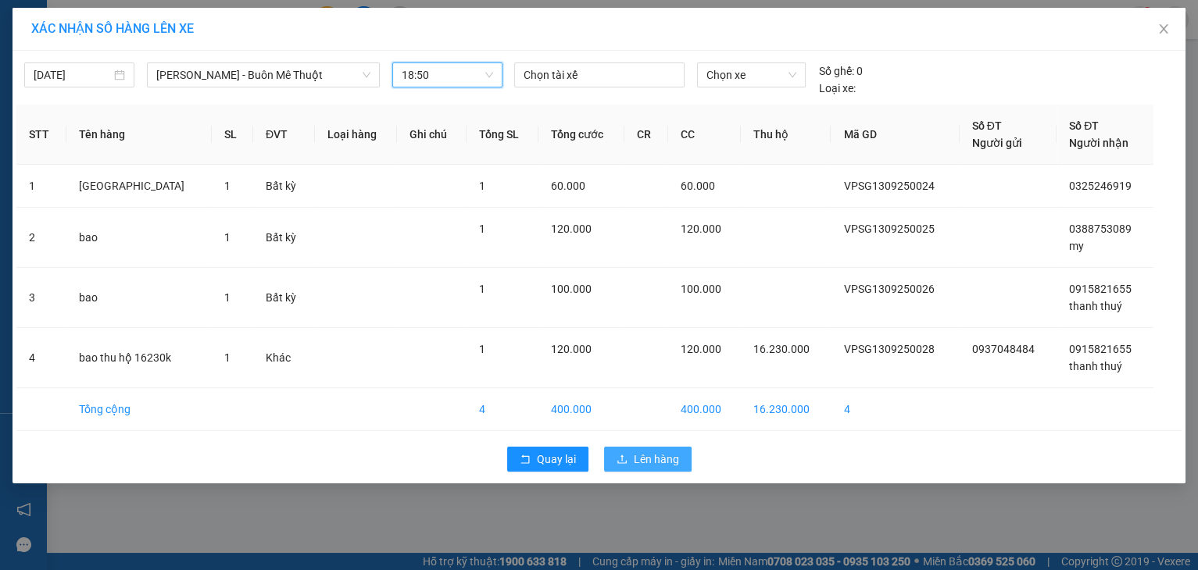
click at [619, 456] on icon "upload" at bounding box center [621, 459] width 11 height 11
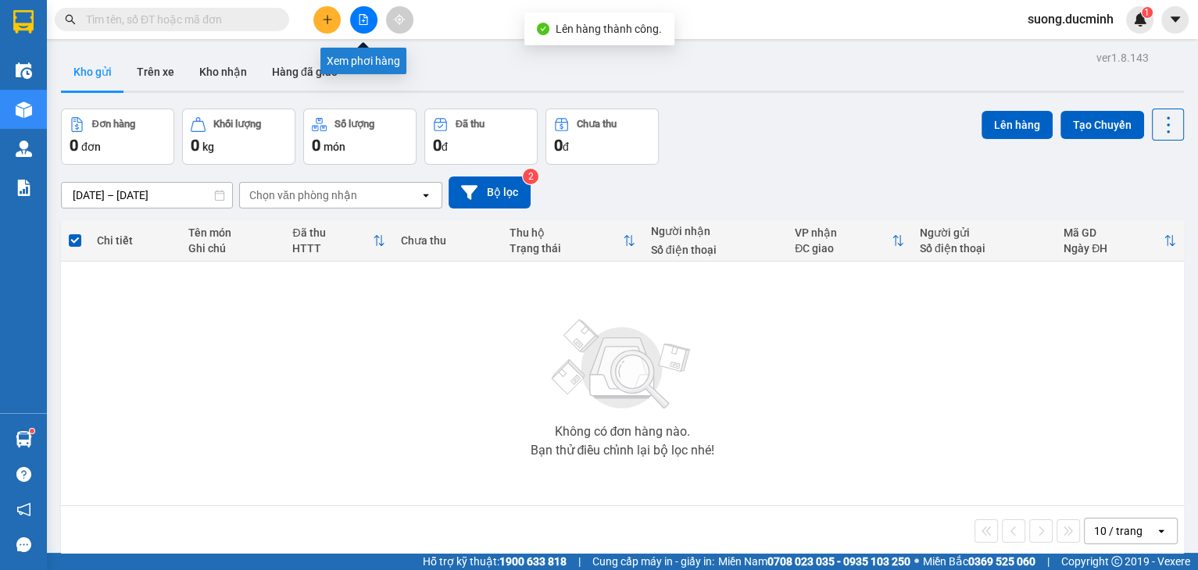
click at [359, 23] on icon "file-add" at bounding box center [363, 19] width 11 height 11
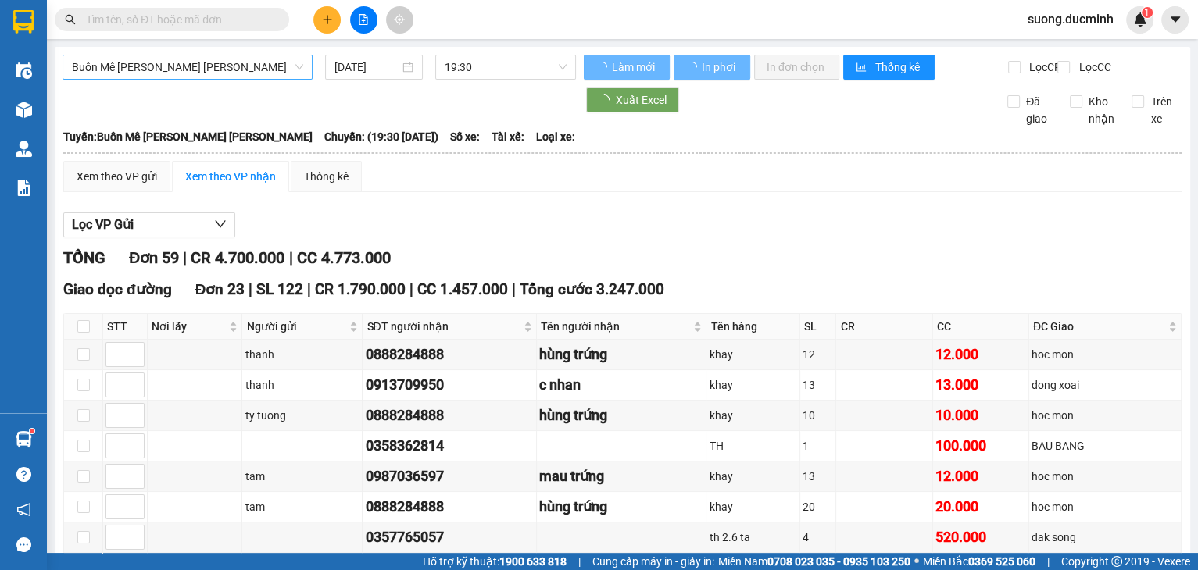
click at [255, 64] on span "Buôn Mê [PERSON_NAME] [PERSON_NAME]" at bounding box center [187, 66] width 231 height 23
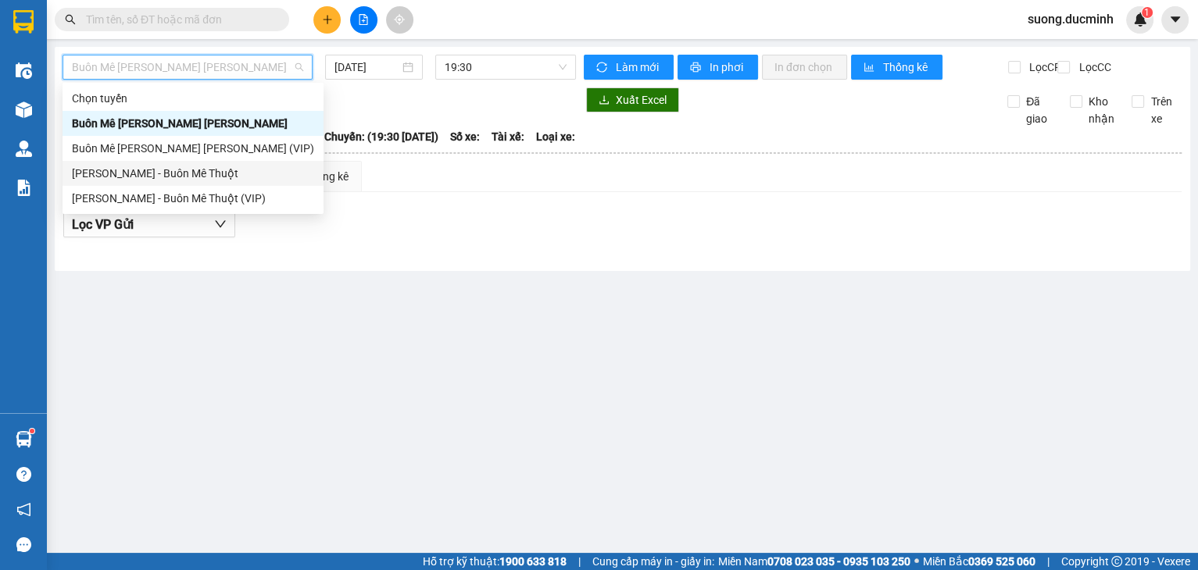
click at [219, 180] on div "[PERSON_NAME] - Buôn Mê Thuột" at bounding box center [193, 173] width 242 height 17
type input "[DATE]"
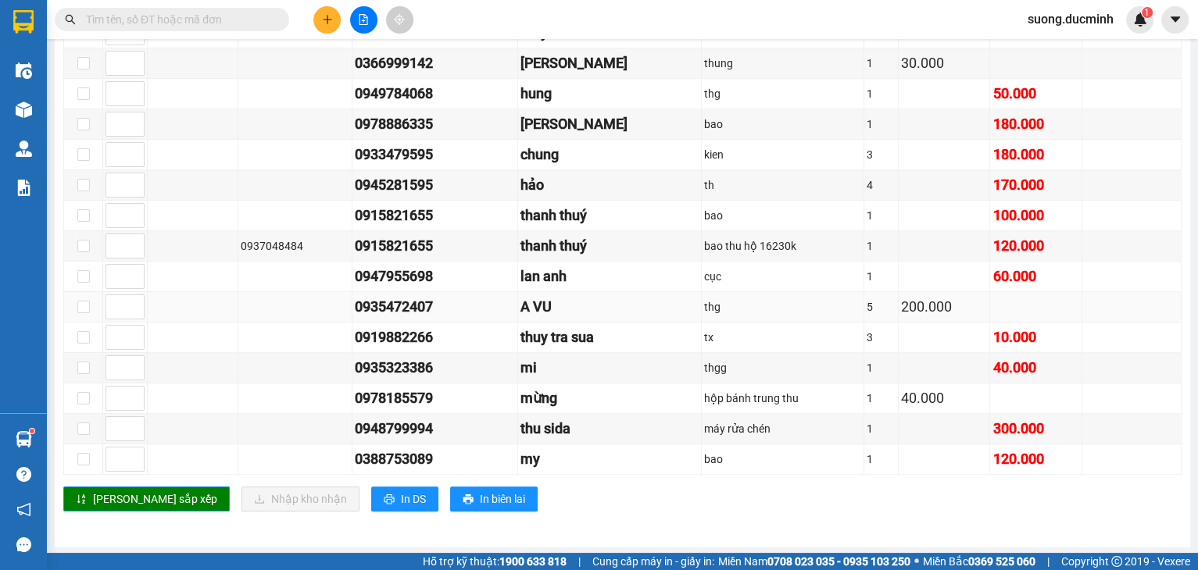
scroll to position [766, 0]
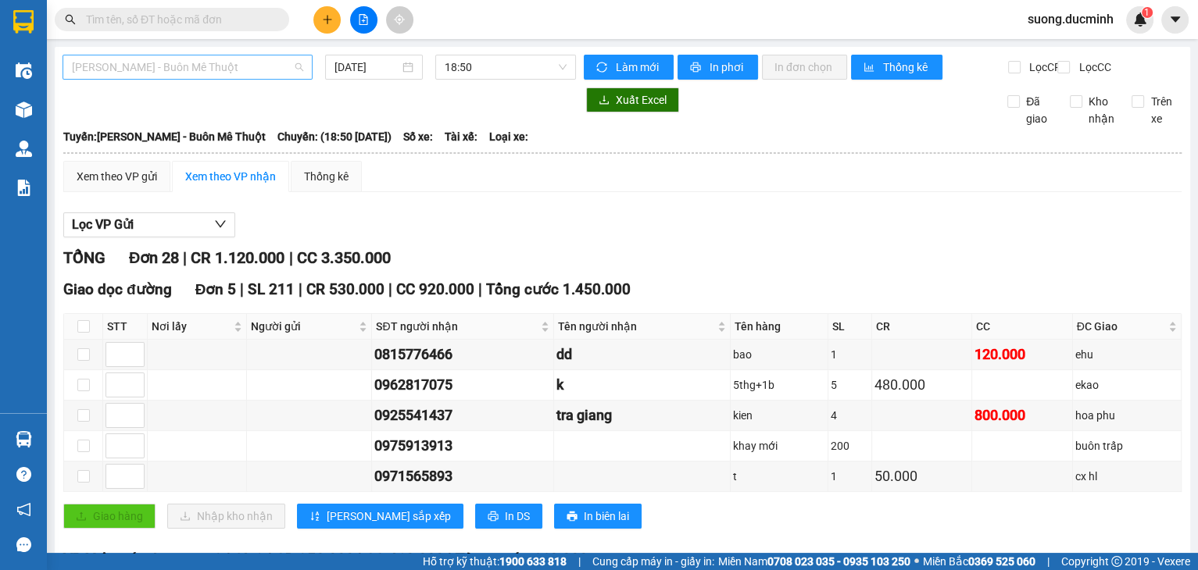
click at [278, 72] on span "[PERSON_NAME] - Buôn Mê Thuột" at bounding box center [187, 66] width 231 height 23
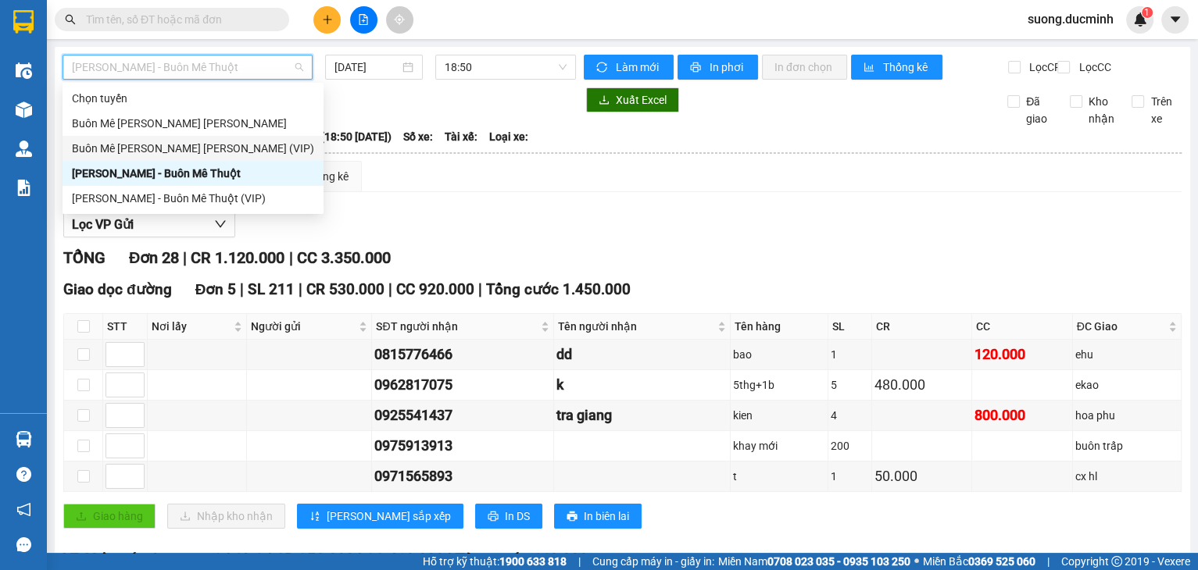
click at [230, 145] on div "Buôn Mê [PERSON_NAME] [PERSON_NAME] (VIP)" at bounding box center [193, 148] width 242 height 17
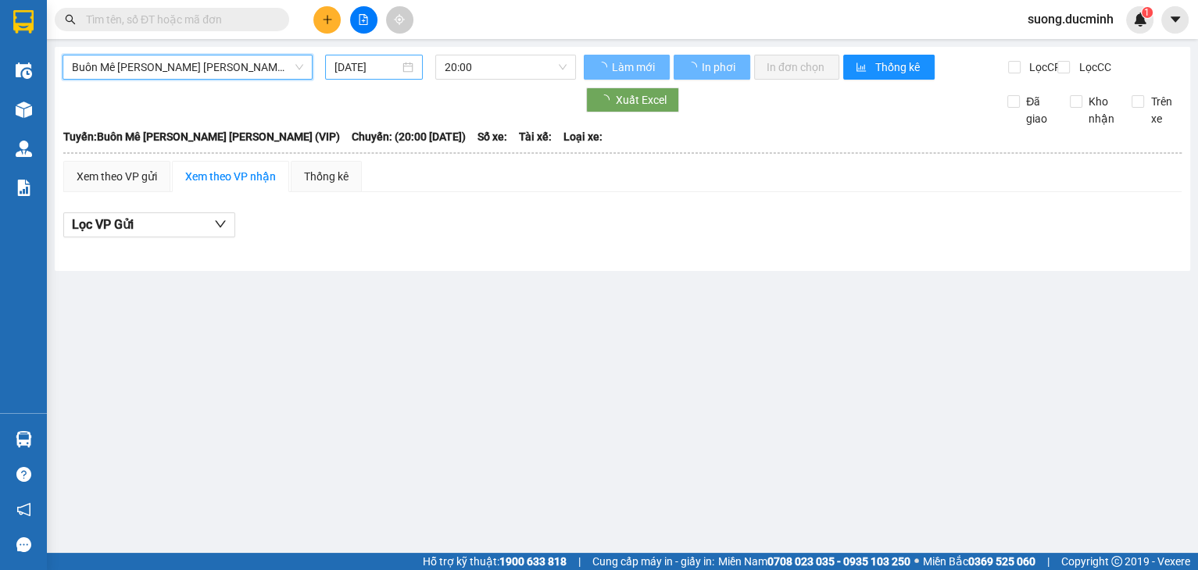
click at [356, 72] on input "[DATE]" at bounding box center [366, 67] width 64 height 17
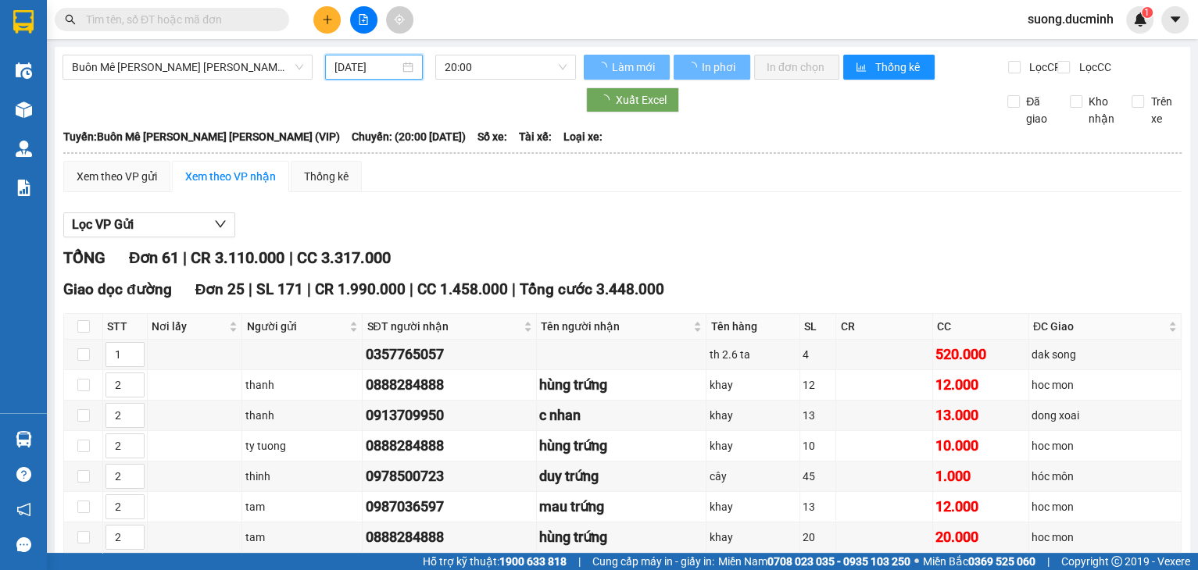
click at [353, 72] on input "[DATE]" at bounding box center [366, 67] width 64 height 17
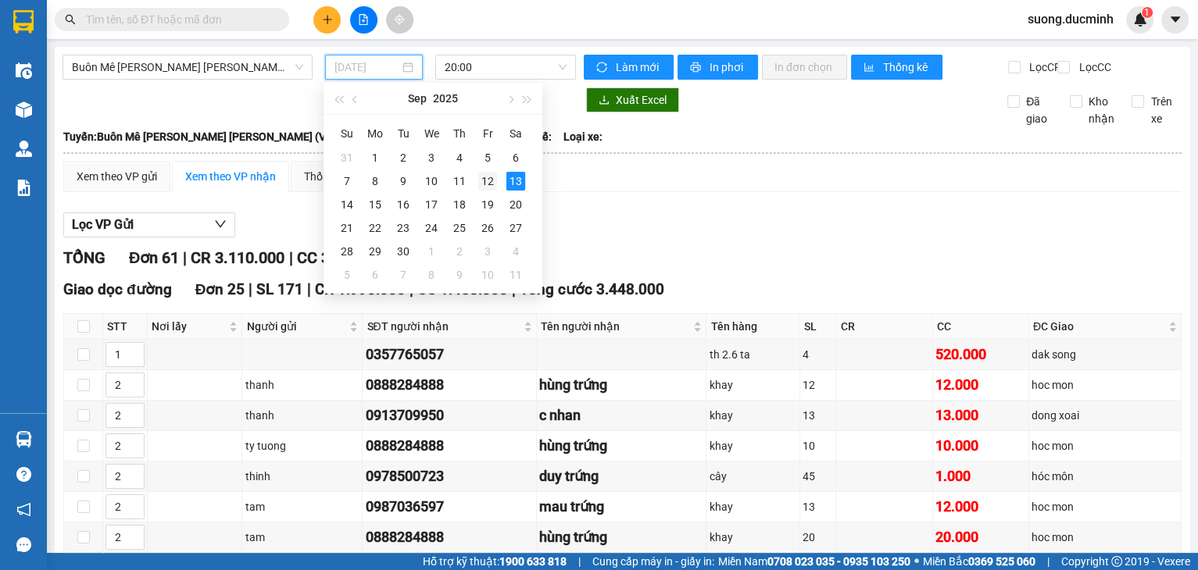
click at [491, 183] on div "12" at bounding box center [487, 181] width 19 height 19
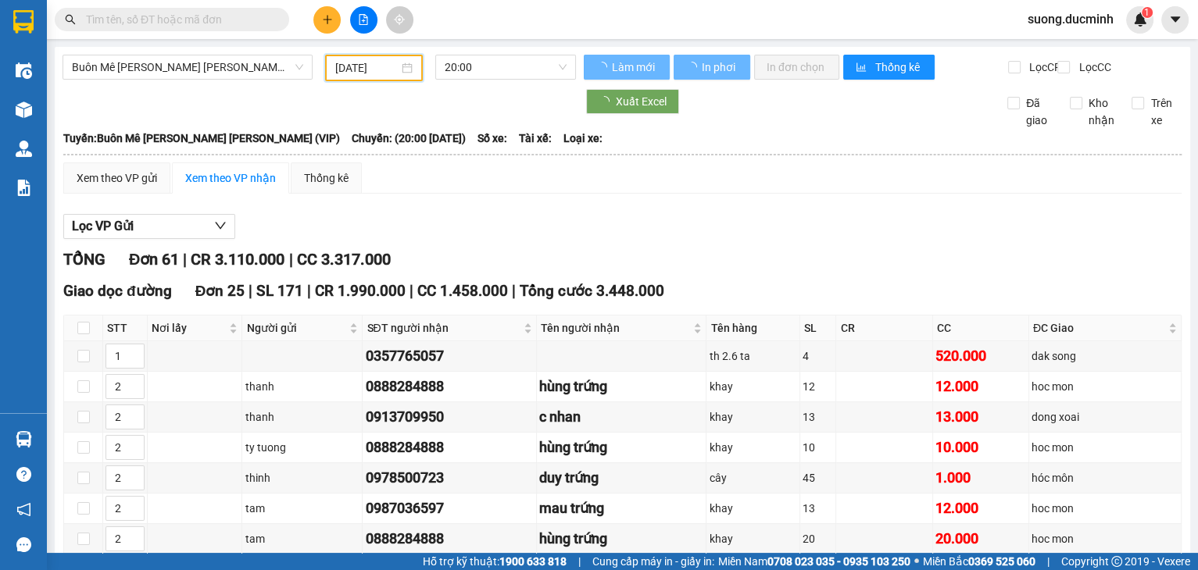
type input "[DATE]"
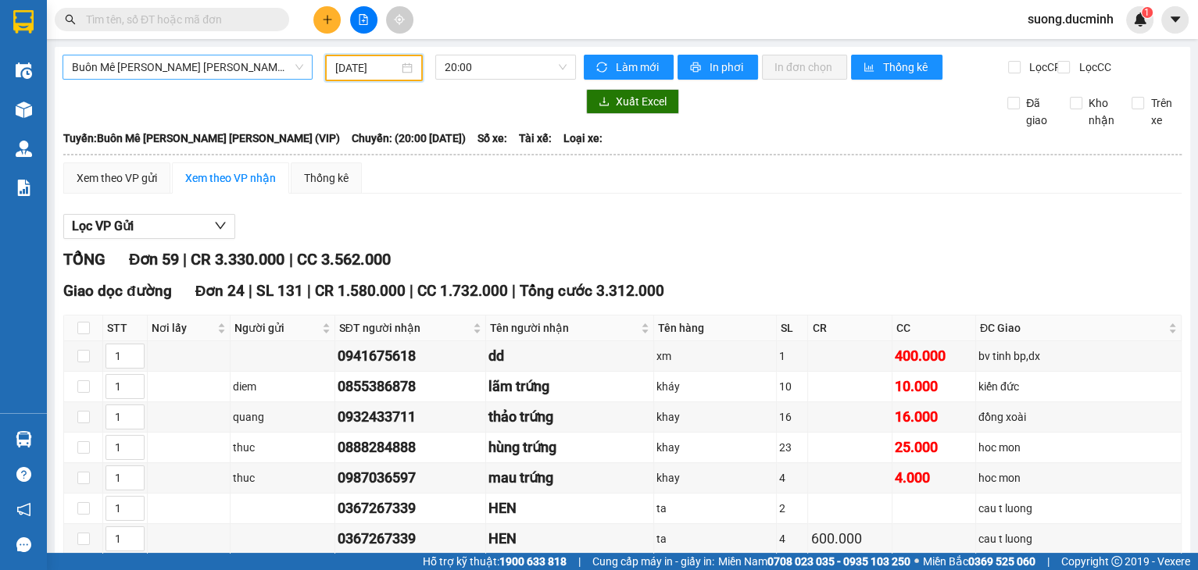
click at [230, 69] on span "Buôn Mê [PERSON_NAME] [PERSON_NAME] (VIP)" at bounding box center [187, 66] width 231 height 23
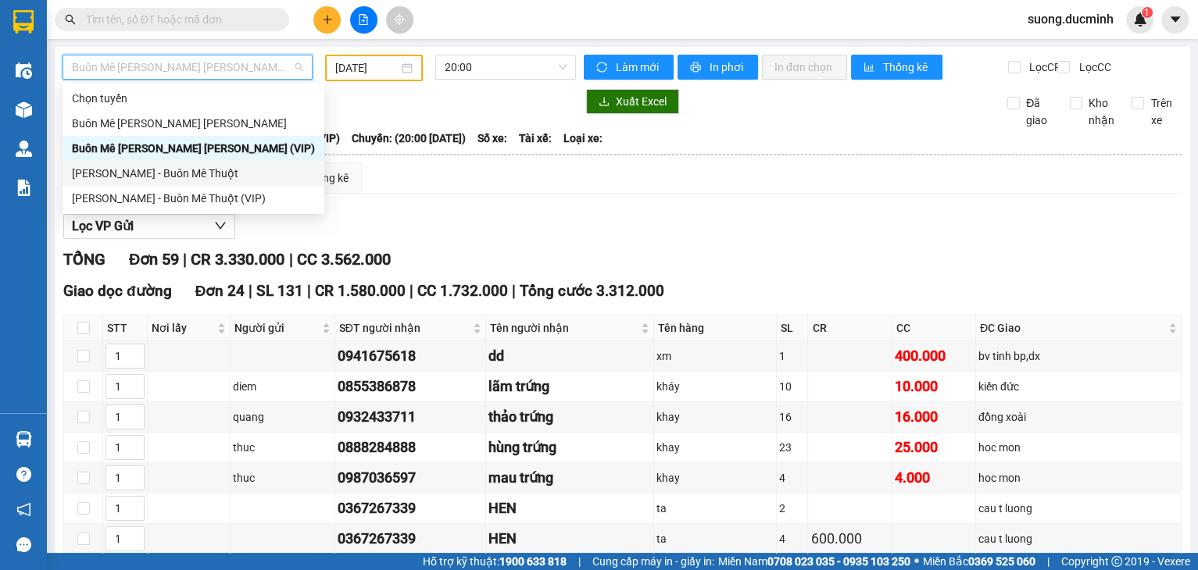
click at [191, 172] on div "[PERSON_NAME] - Buôn Mê Thuột" at bounding box center [193, 173] width 243 height 17
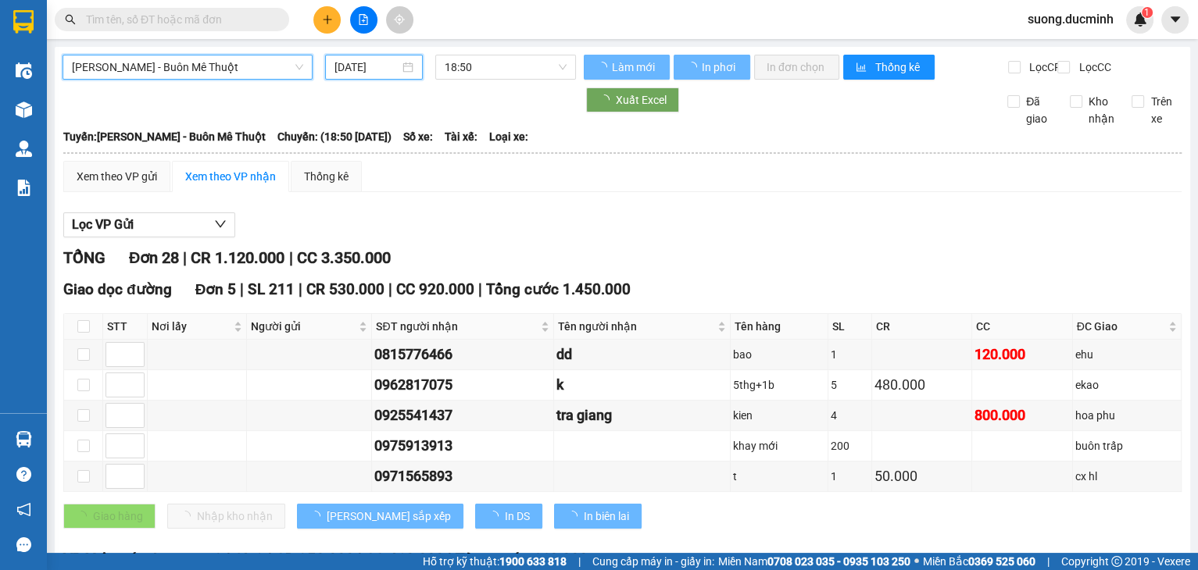
click at [366, 63] on input "[DATE]" at bounding box center [366, 67] width 64 height 17
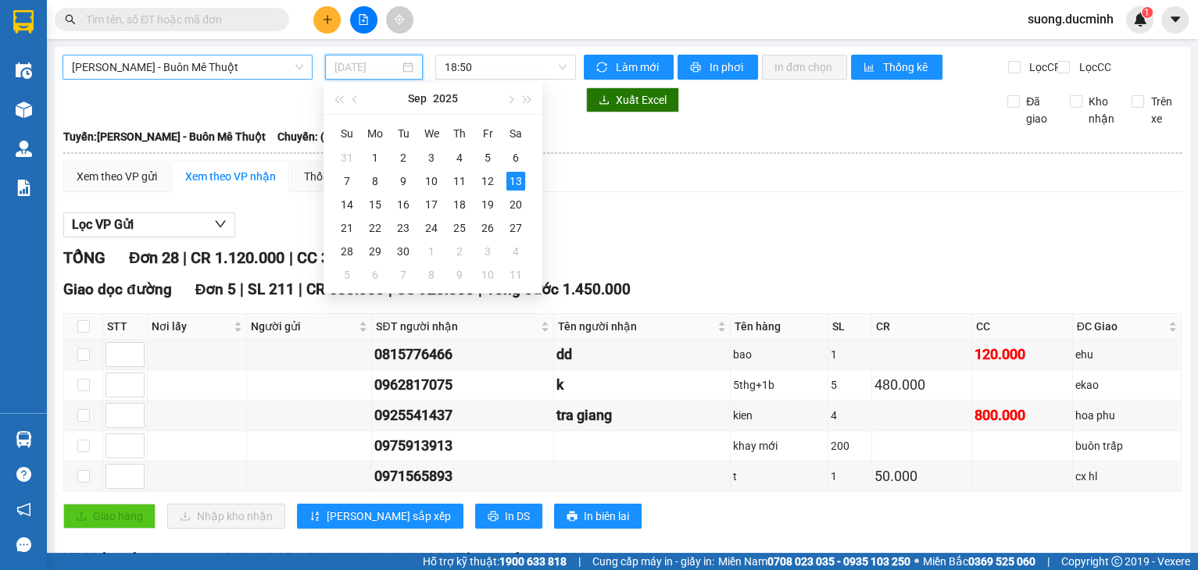
type input "[DATE]"
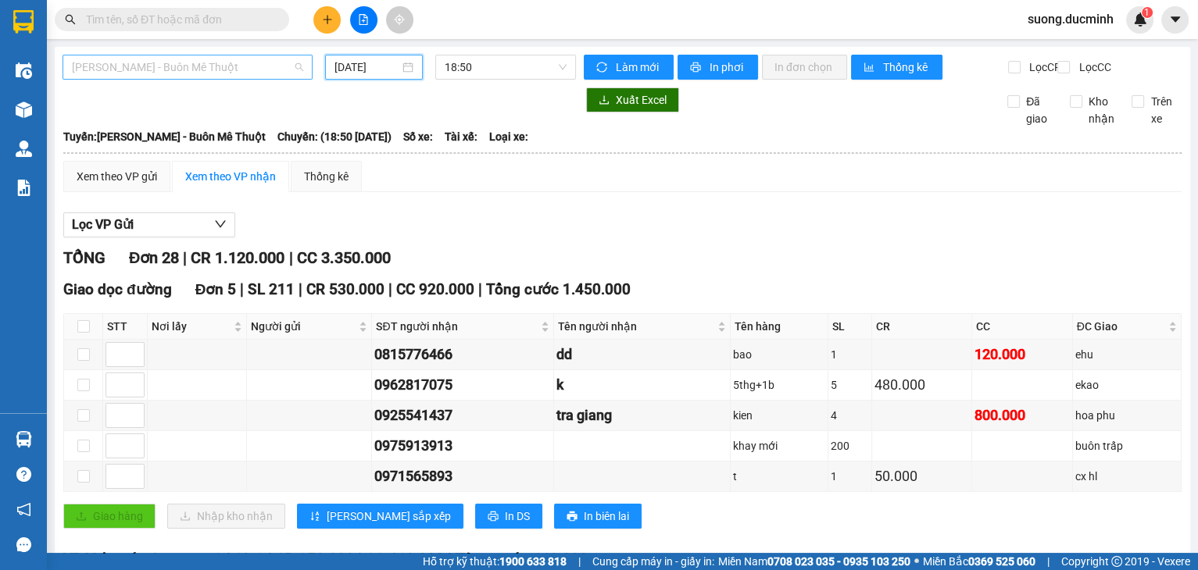
click at [195, 66] on span "[PERSON_NAME] - Buôn Mê Thuột" at bounding box center [187, 66] width 231 height 23
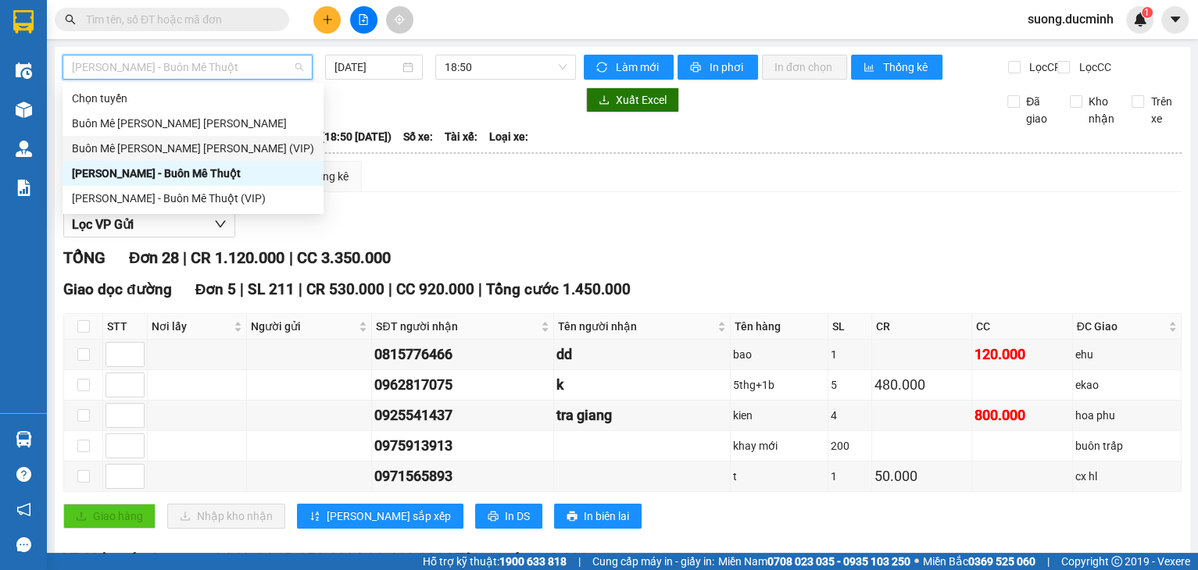
click at [217, 144] on div "Buôn Mê [PERSON_NAME] [PERSON_NAME] (VIP)" at bounding box center [193, 148] width 242 height 17
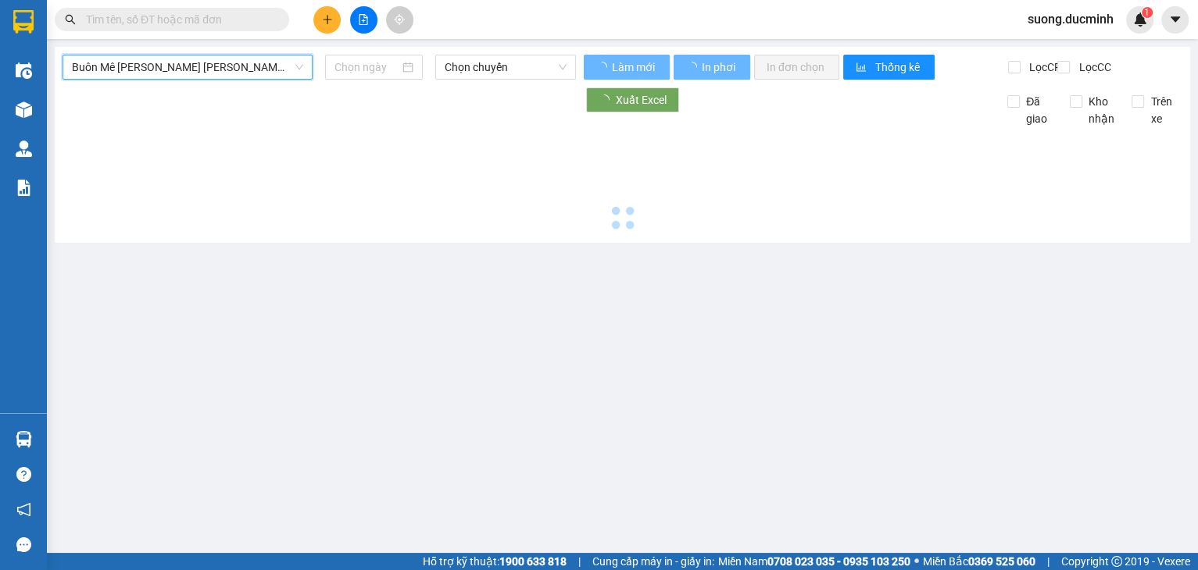
type input "[DATE]"
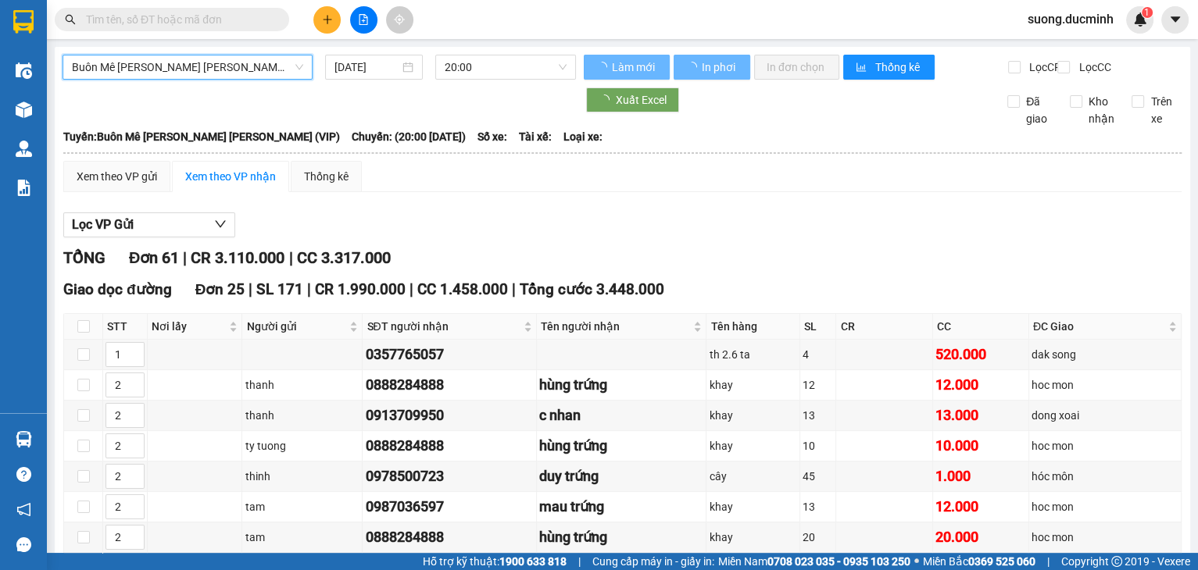
click at [194, 63] on span "Buôn Mê [PERSON_NAME] [PERSON_NAME] (VIP)" at bounding box center [187, 66] width 231 height 23
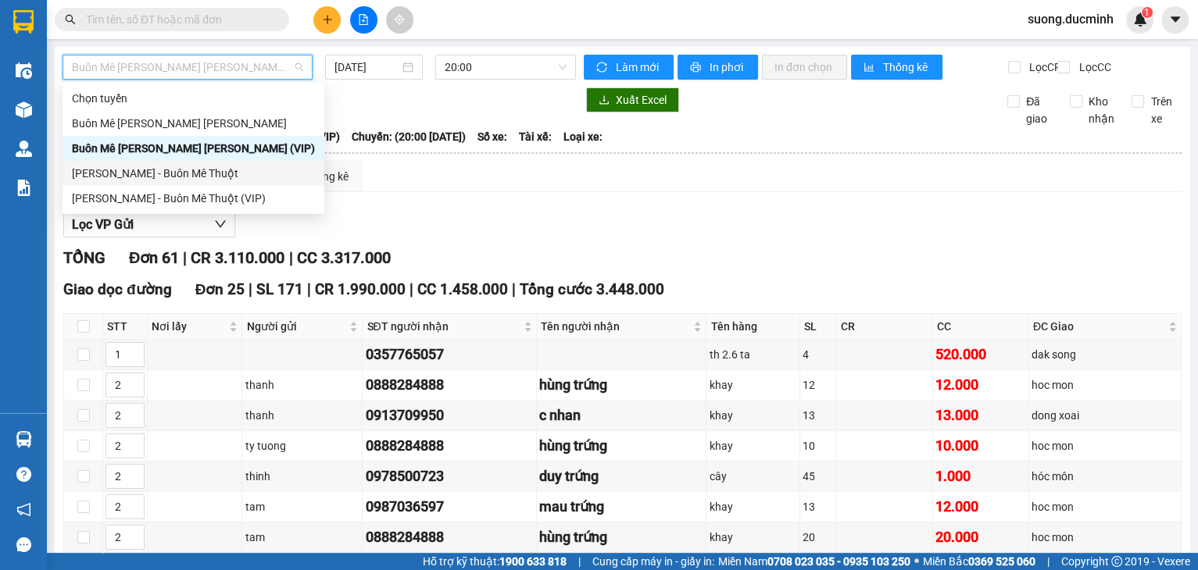
click at [157, 177] on div "[PERSON_NAME] - Buôn Mê Thuột" at bounding box center [193, 173] width 243 height 17
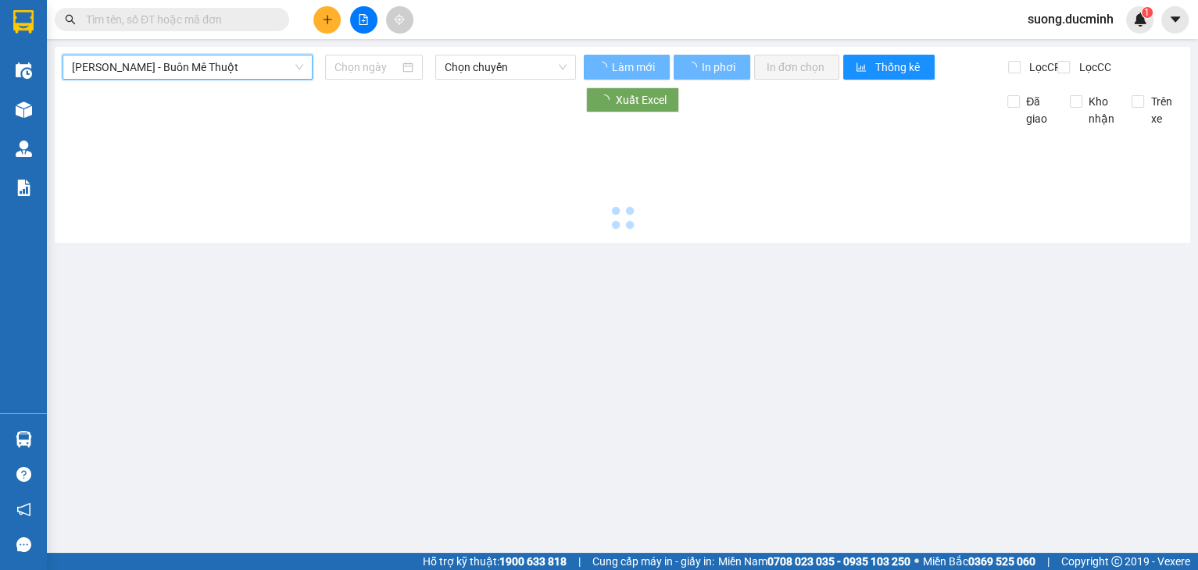
type input "[DATE]"
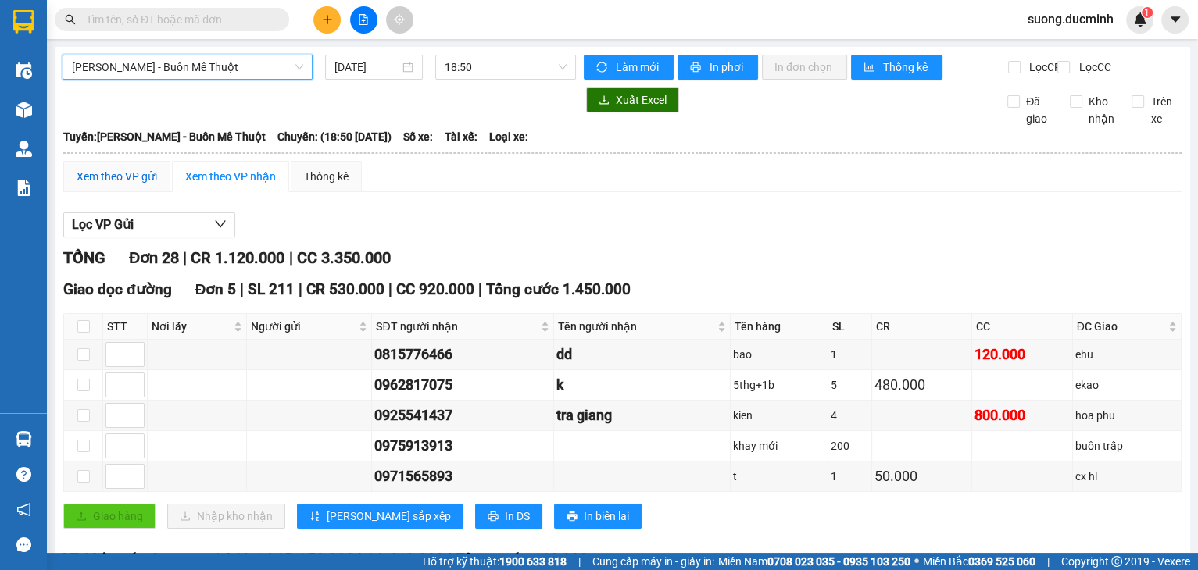
click at [138, 185] on div "Xem theo VP gửi" at bounding box center [117, 176] width 80 height 17
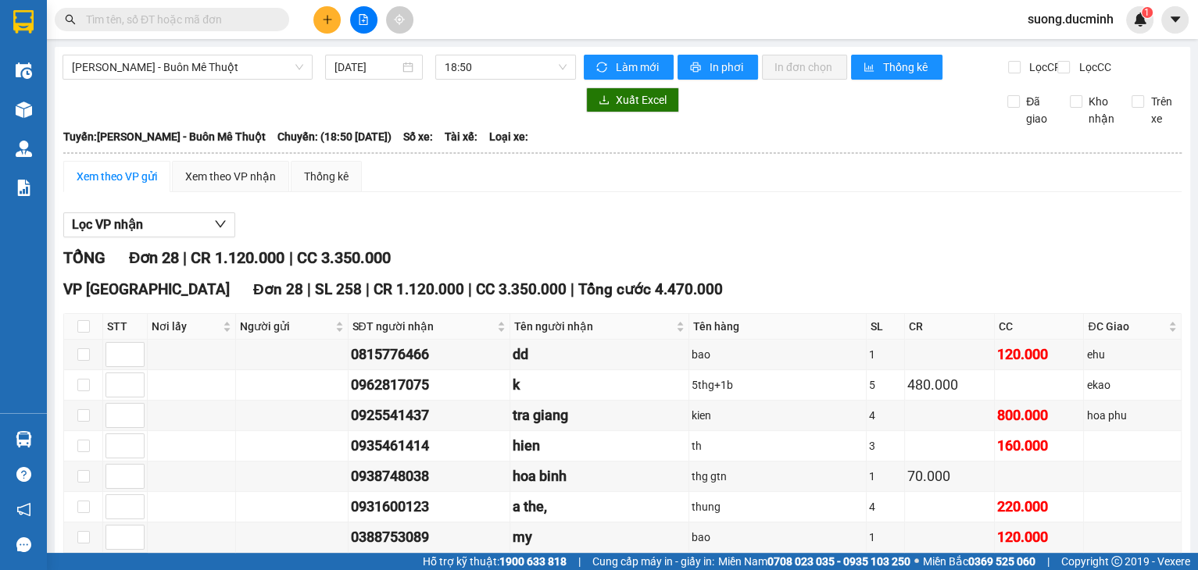
scroll to position [563, 0]
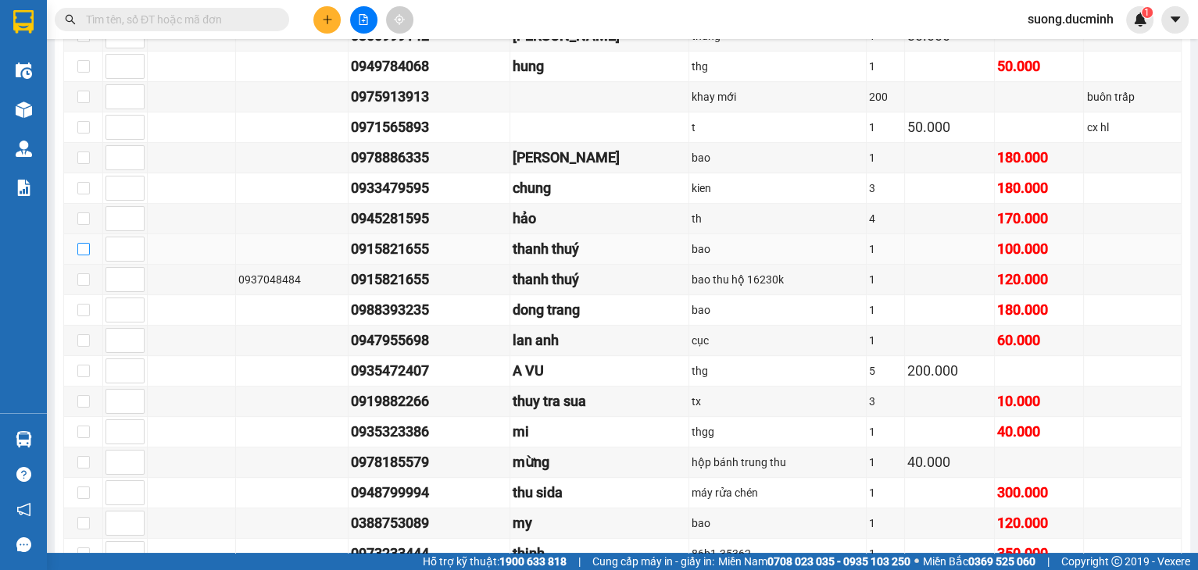
click at [77, 253] on input "checkbox" at bounding box center [83, 249] width 13 height 13
checkbox input "true"
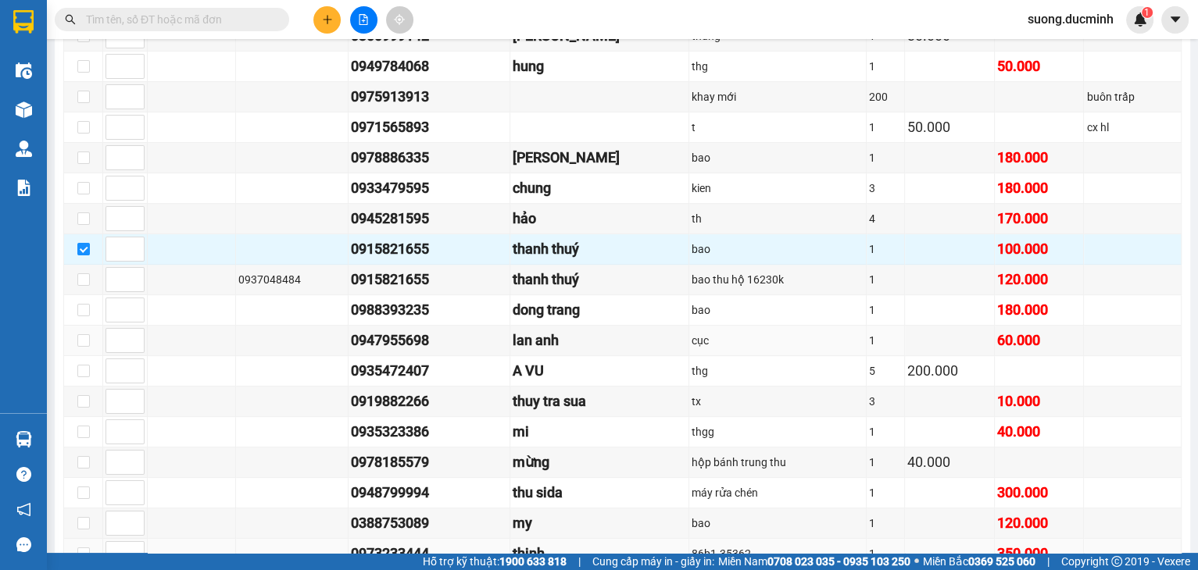
scroll to position [720, 0]
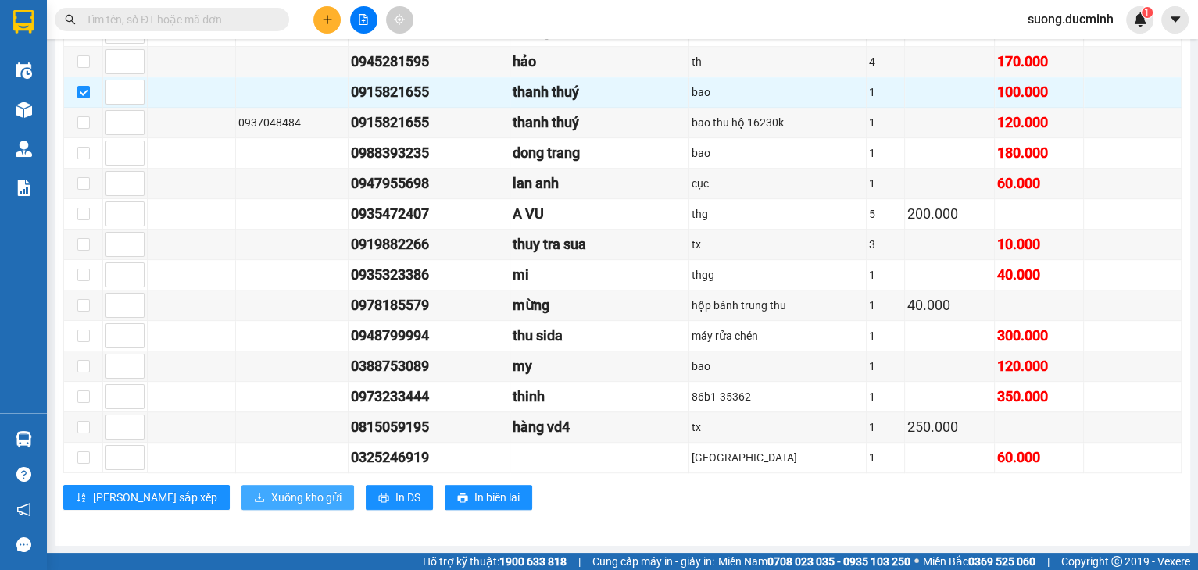
click at [271, 502] on span "Xuống kho gửi" at bounding box center [306, 497] width 70 height 17
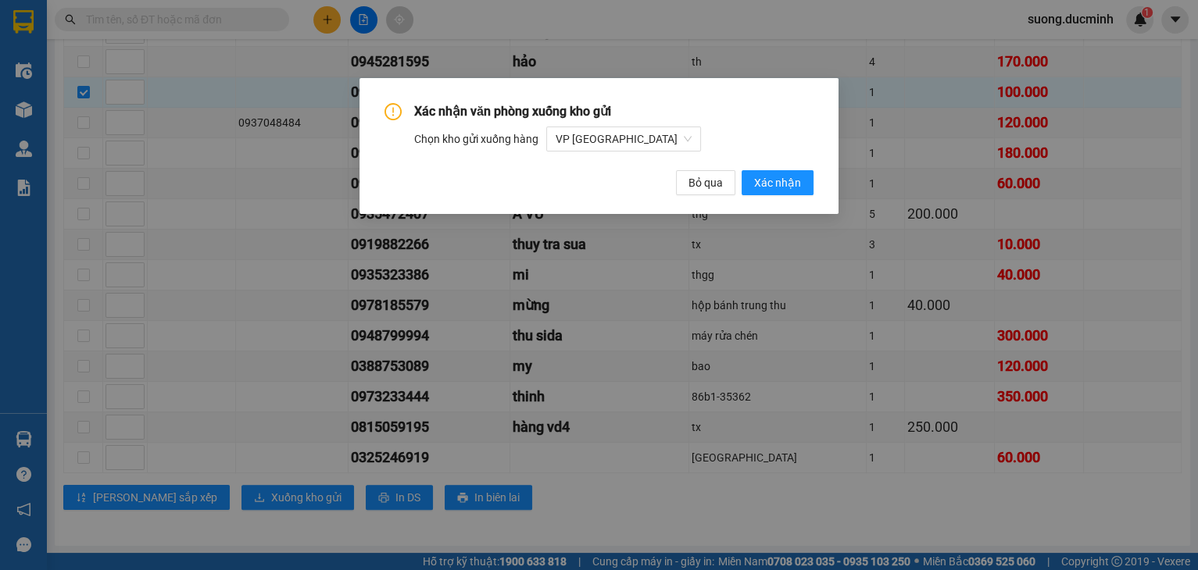
click at [770, 202] on div "Xác nhận văn phòng xuống kho gửi Chọn kho gửi xuống hàng VP Sài Gòn Bỏ qua Xác …" at bounding box center [598, 146] width 479 height 136
click at [772, 197] on div "Xác nhận văn phòng xuống kho gửi Chọn kho gửi xuống hàng VP Sài Gòn Bỏ qua Xác …" at bounding box center [598, 146] width 479 height 136
click at [769, 188] on span "Xác nhận" at bounding box center [777, 182] width 47 height 17
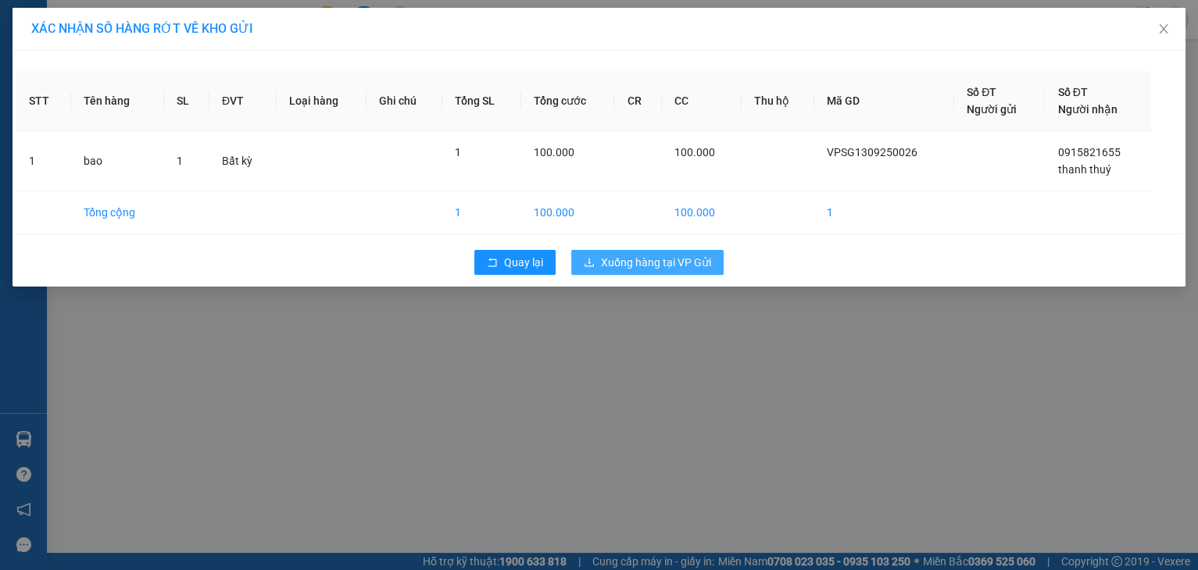
click at [670, 261] on span "Xuống hàng tại VP Gửi" at bounding box center [656, 262] width 110 height 17
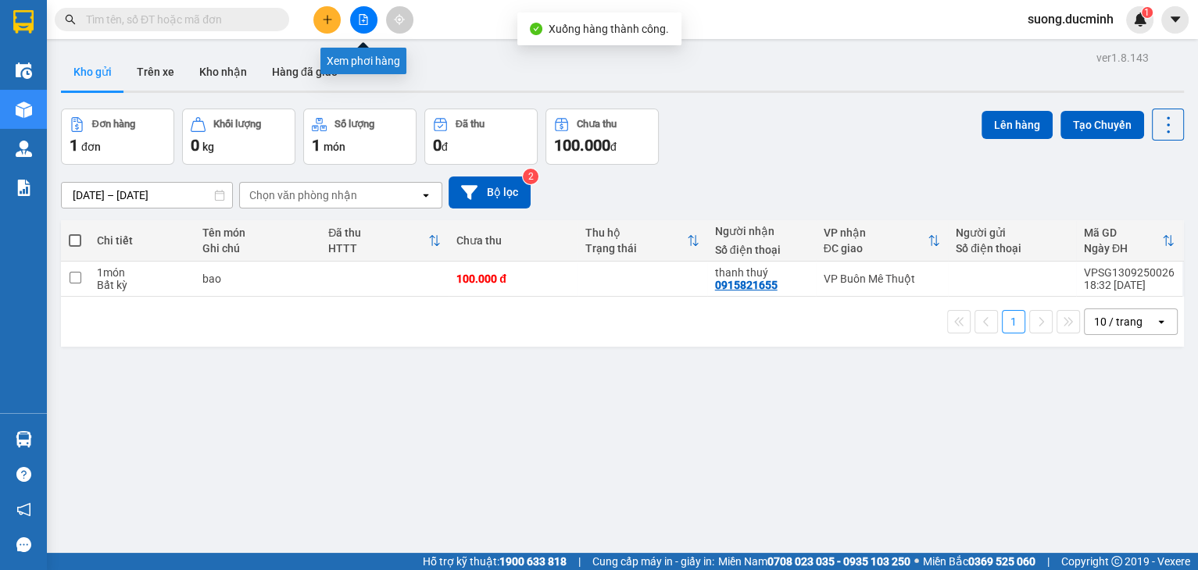
click at [361, 23] on icon "file-add" at bounding box center [363, 19] width 11 height 11
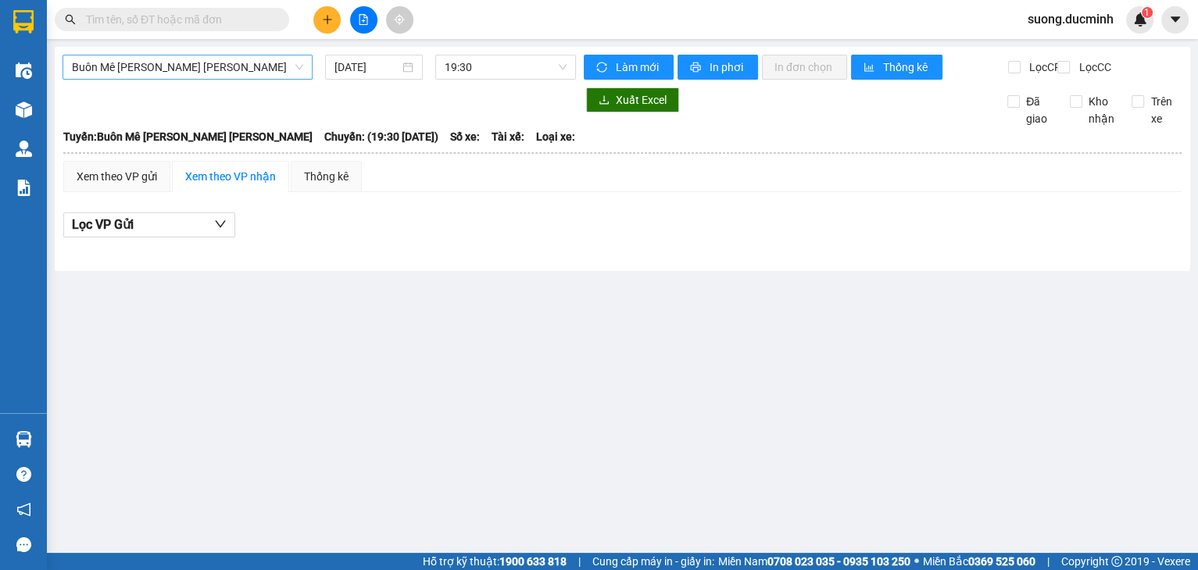
click at [246, 63] on span "Buôn Mê [PERSON_NAME] [PERSON_NAME]" at bounding box center [187, 66] width 231 height 23
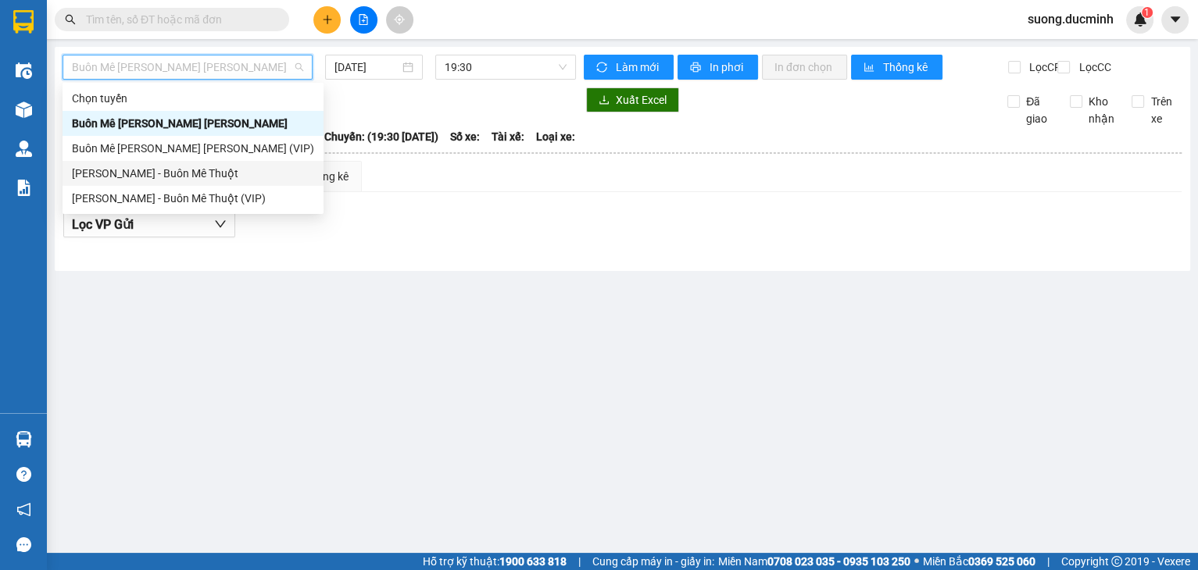
click at [206, 170] on div "[PERSON_NAME] - Buôn Mê Thuột" at bounding box center [193, 173] width 242 height 17
type input "[DATE]"
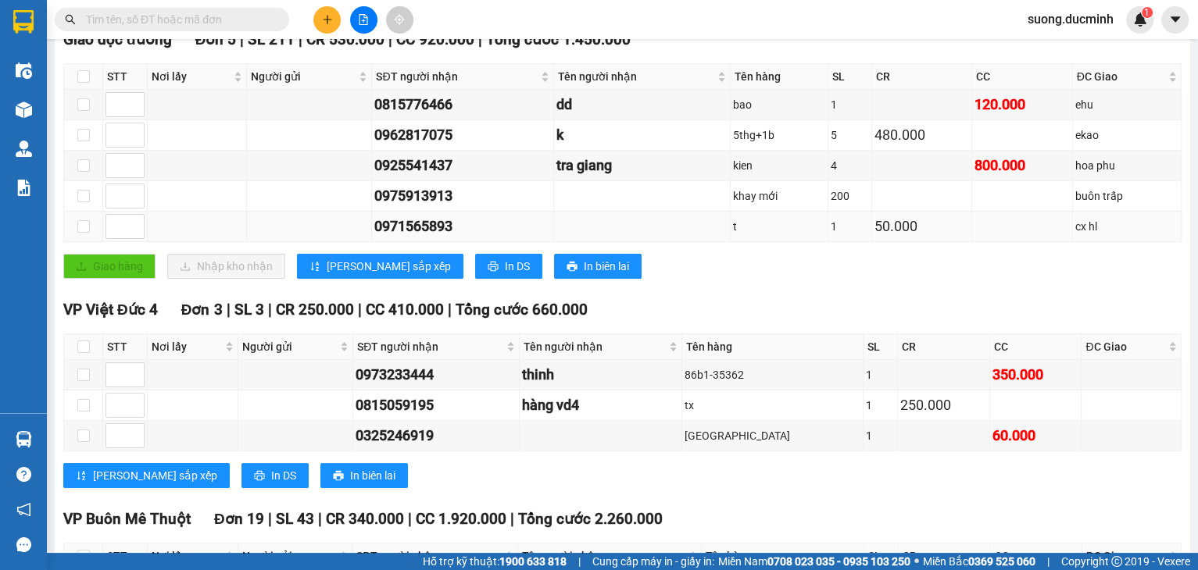
scroll to position [63, 0]
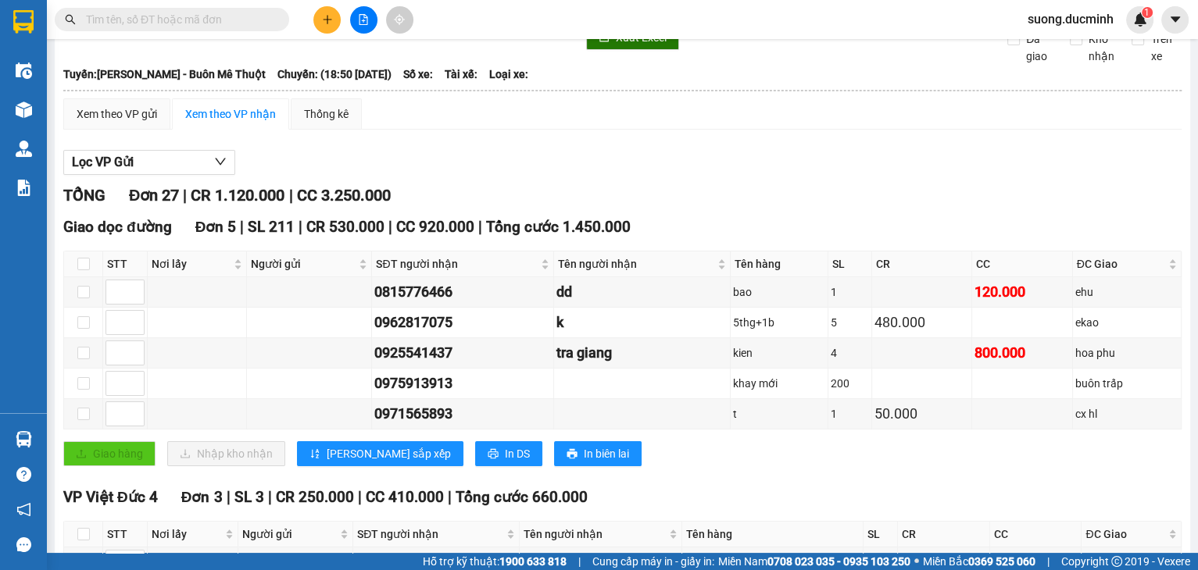
click at [209, 119] on div "Xem theo VP nhận" at bounding box center [230, 113] width 91 height 17
click at [227, 123] on div "Xem theo VP nhận" at bounding box center [230, 113] width 91 height 17
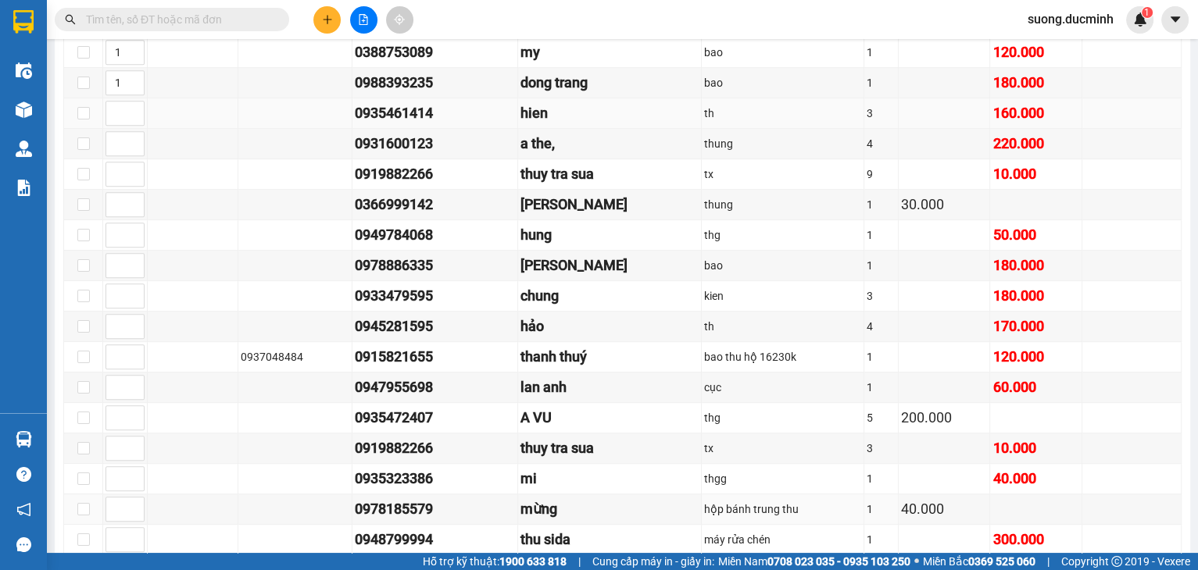
scroll to position [925, 0]
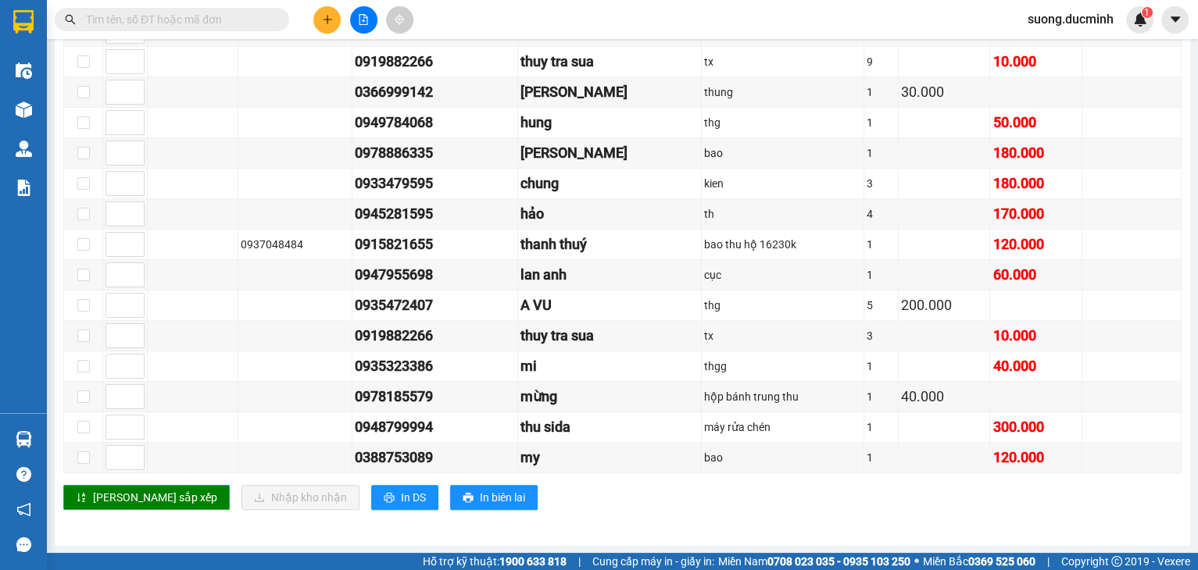
click at [241, 25] on input "text" at bounding box center [178, 19] width 184 height 17
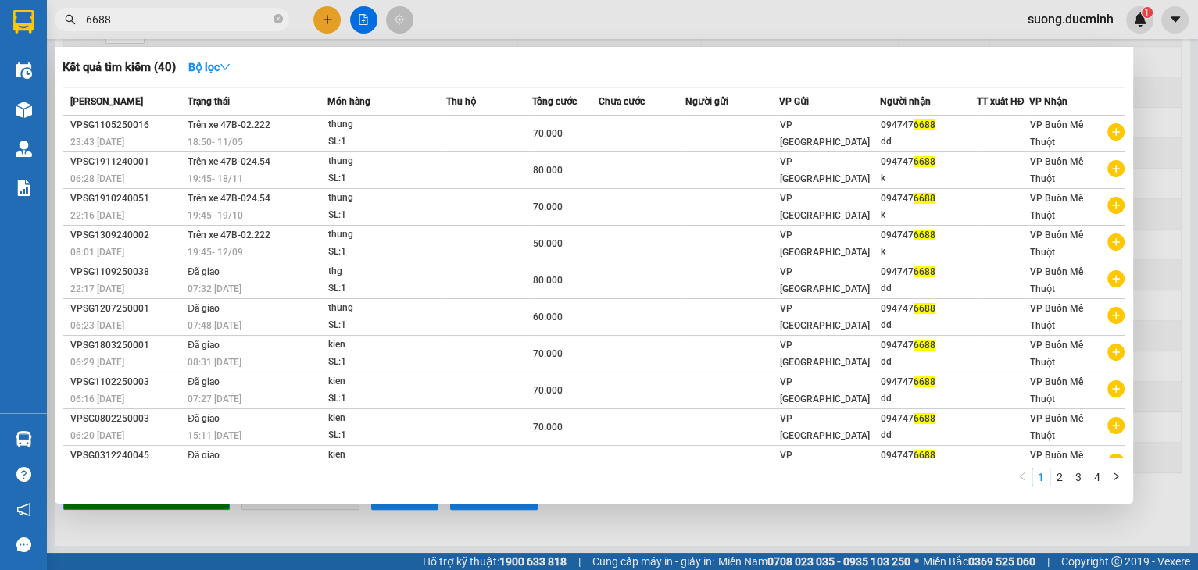
type input "6688"
click at [1140, 400] on div at bounding box center [599, 285] width 1198 height 570
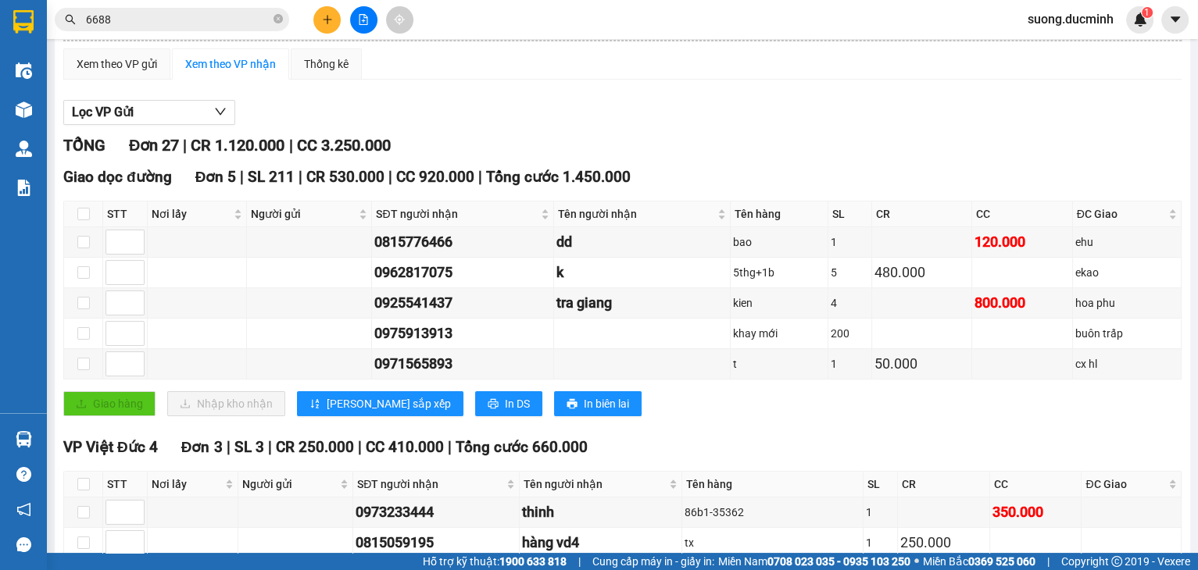
scroll to position [0, 0]
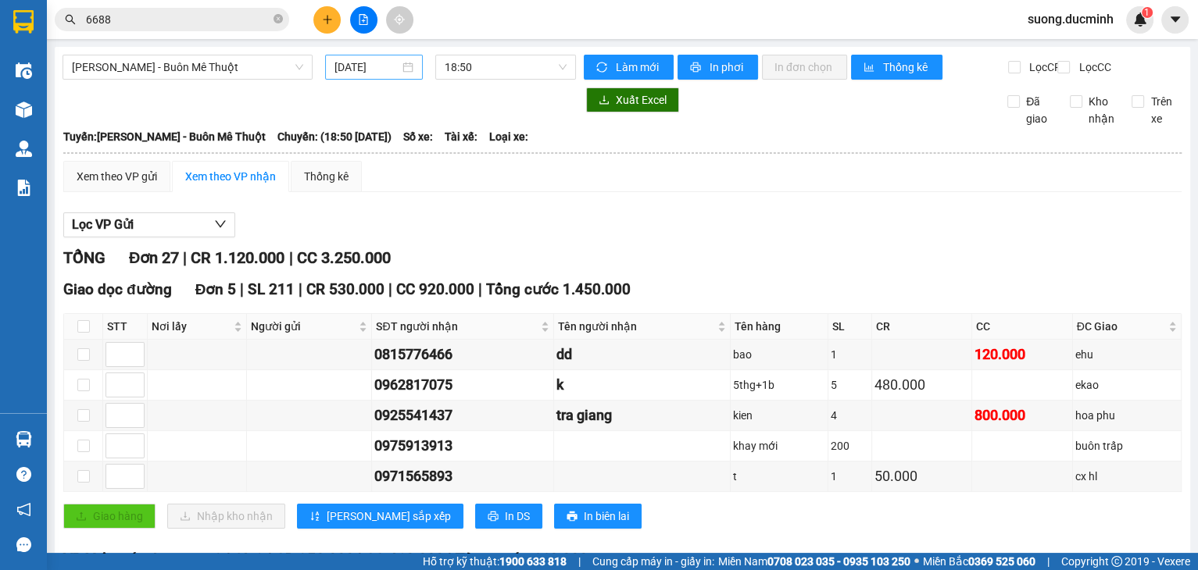
click at [350, 66] on input "[DATE]" at bounding box center [366, 67] width 64 height 17
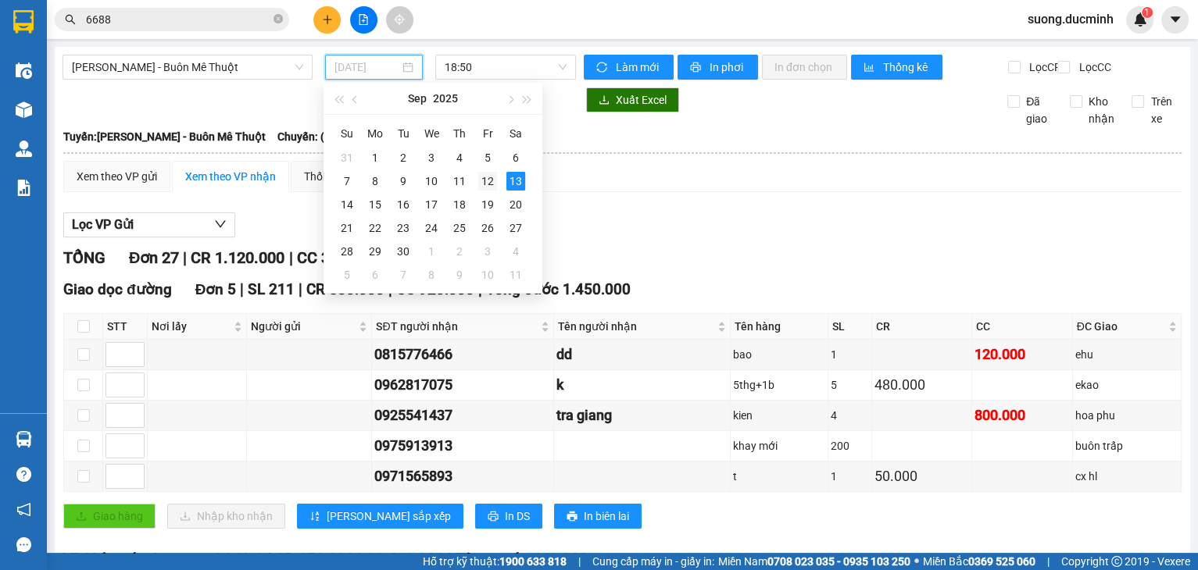
click at [486, 178] on div "12" at bounding box center [487, 181] width 19 height 19
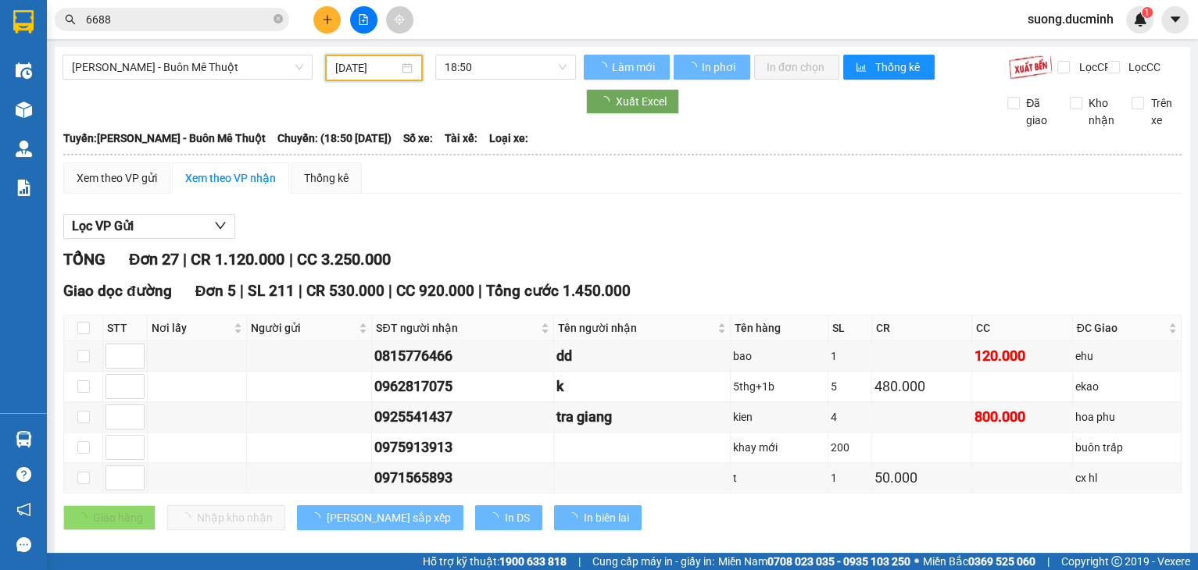
type input "[DATE]"
click at [217, 73] on span "[PERSON_NAME] - Buôn Mê Thuột" at bounding box center [187, 66] width 231 height 23
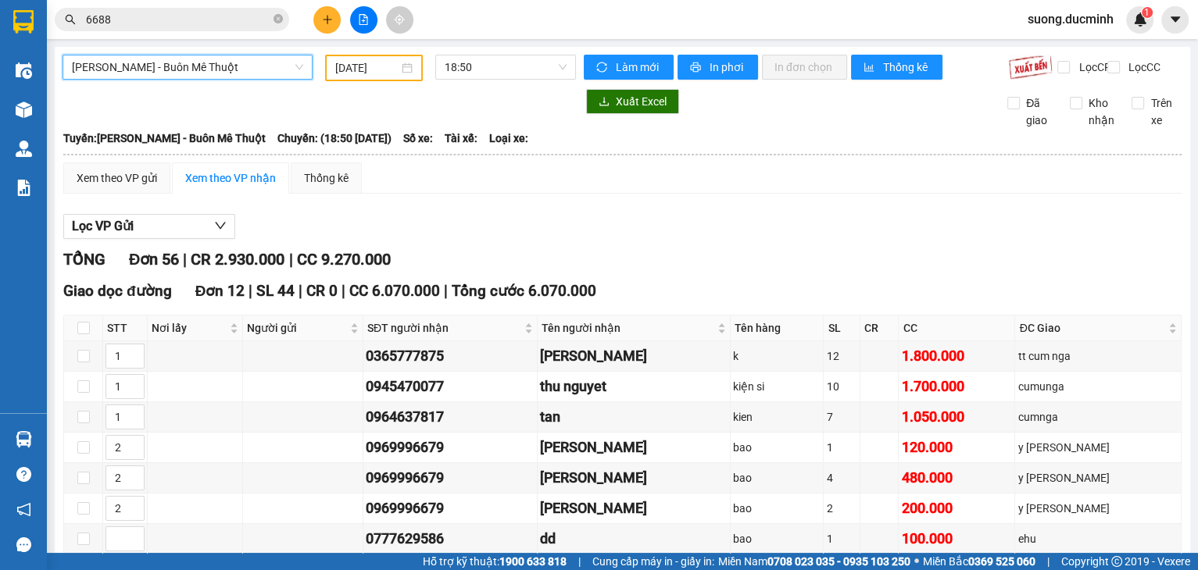
click at [223, 76] on span "[PERSON_NAME] - Buôn Mê Thuột" at bounding box center [187, 66] width 231 height 23
click at [228, 77] on span "[PERSON_NAME] - Buôn Mê Thuột" at bounding box center [187, 66] width 231 height 23
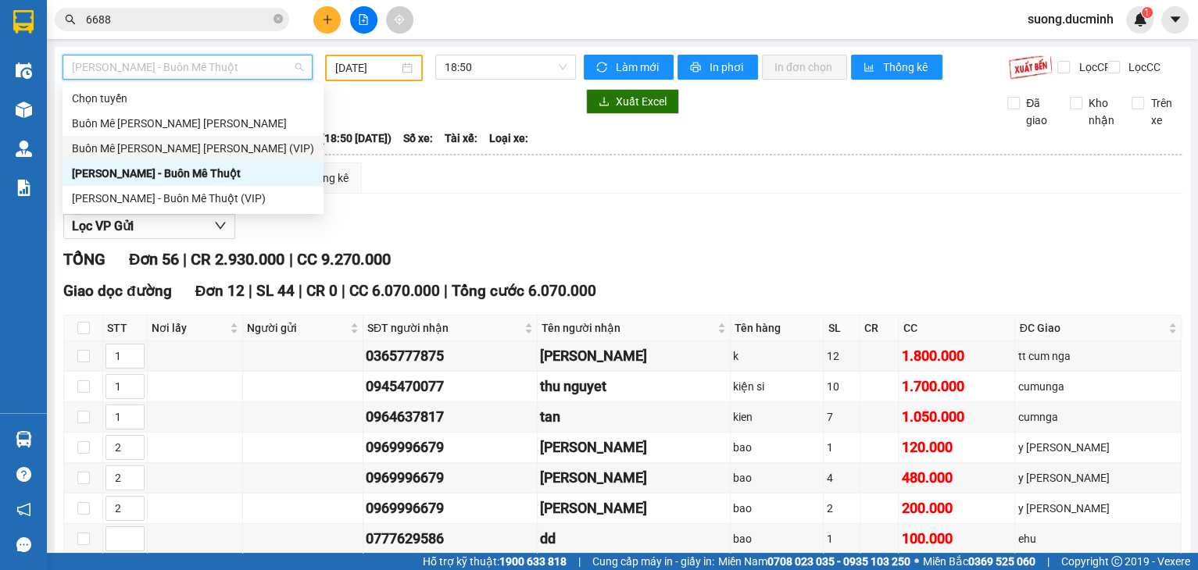
click at [209, 146] on div "Buôn Mê [PERSON_NAME] [PERSON_NAME] (VIP)" at bounding box center [193, 148] width 242 height 17
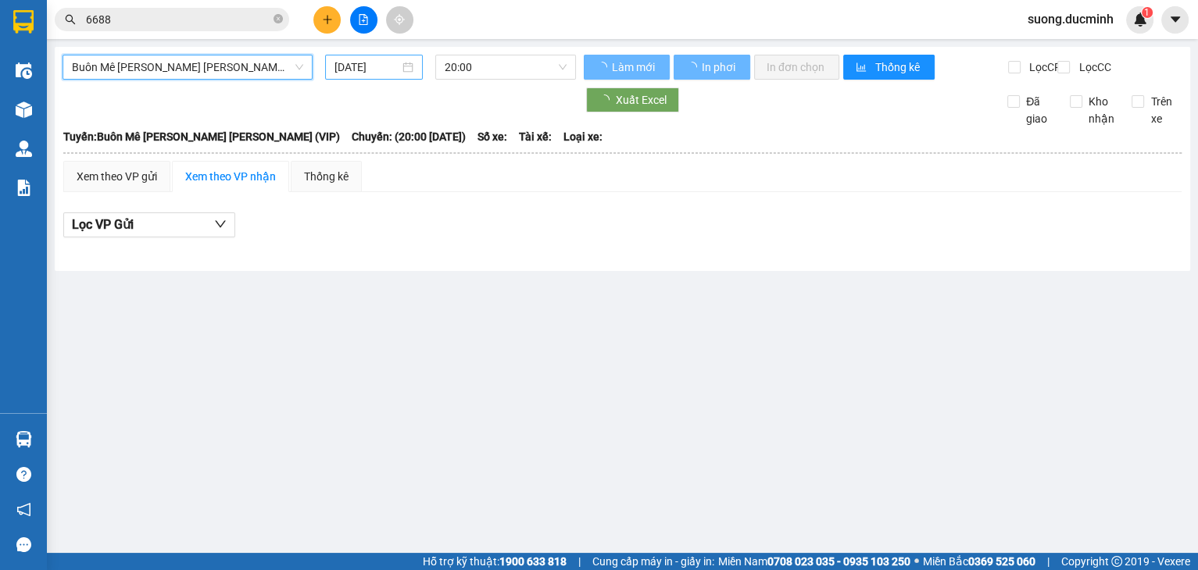
click at [347, 66] on input "[DATE]" at bounding box center [366, 67] width 64 height 17
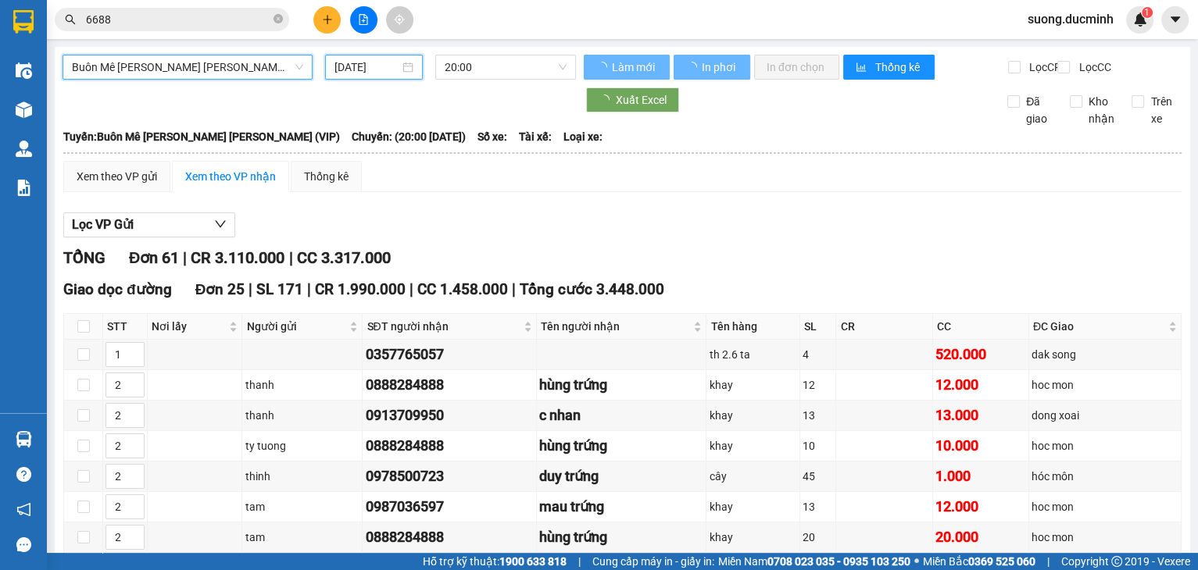
click at [347, 66] on input "[DATE]" at bounding box center [366, 67] width 64 height 17
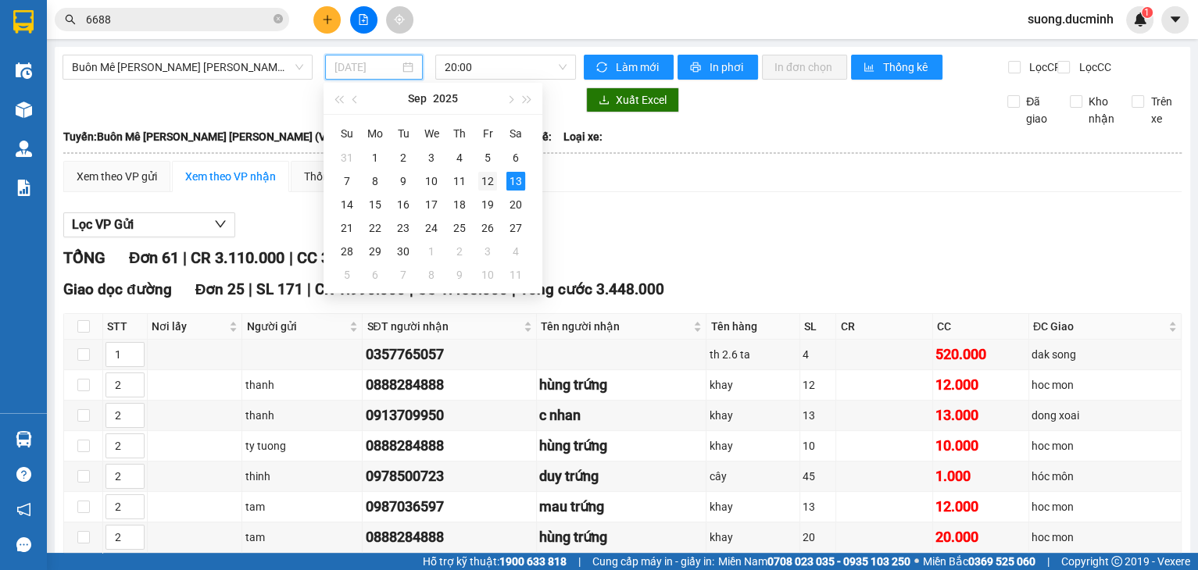
click at [491, 180] on div "12" at bounding box center [487, 181] width 19 height 19
type input "[DATE]"
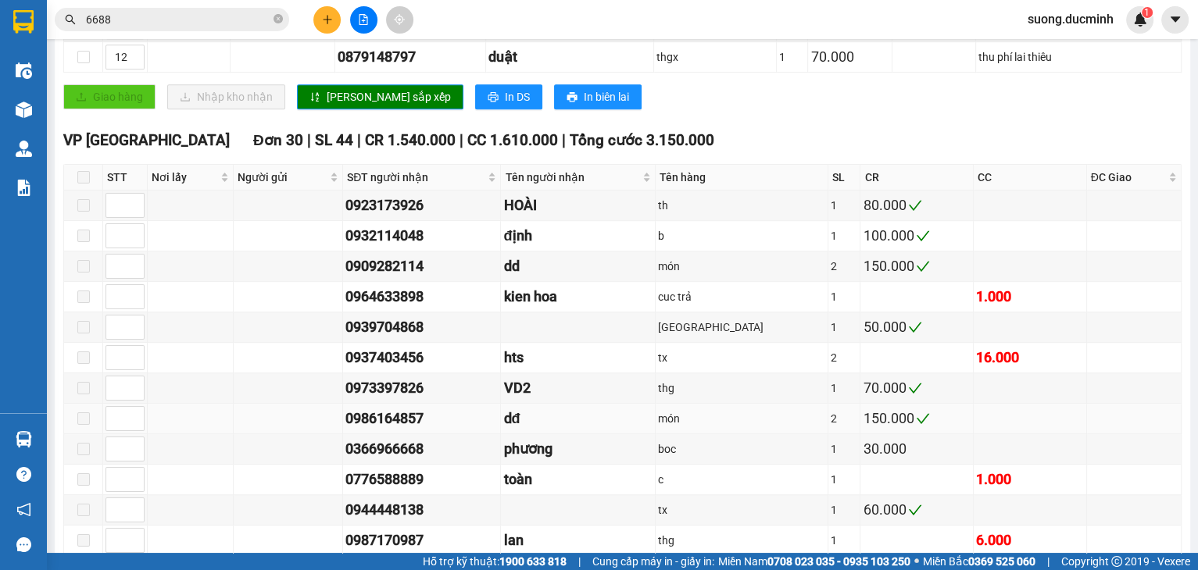
scroll to position [1125, 0]
